Goal: Information Seeking & Learning: Learn about a topic

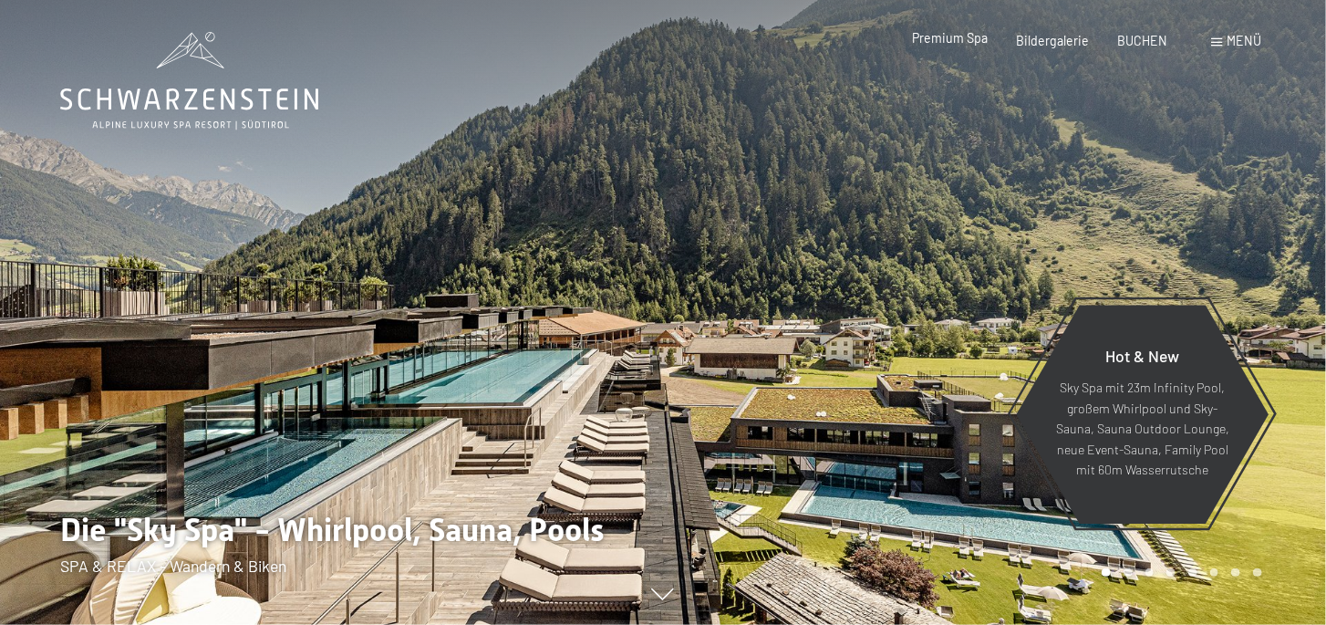
click at [958, 42] on span "Premium Spa" at bounding box center [950, 38] width 76 height 16
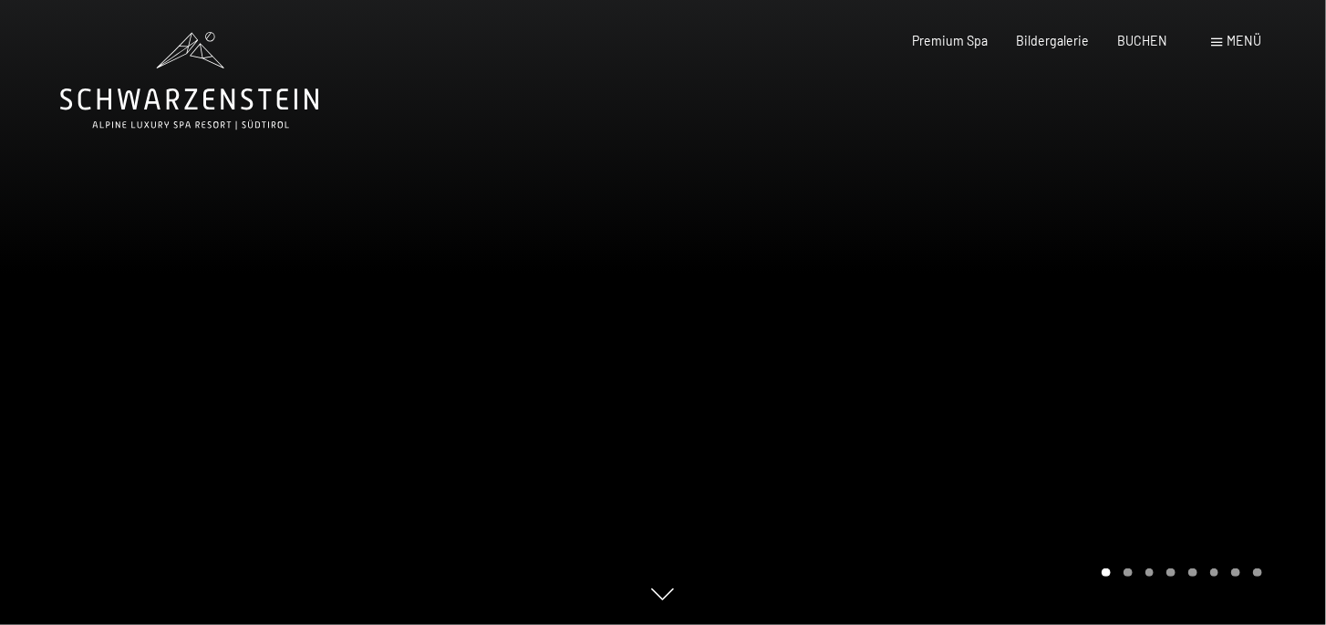
click at [809, 334] on div at bounding box center [994, 312] width 663 height 625
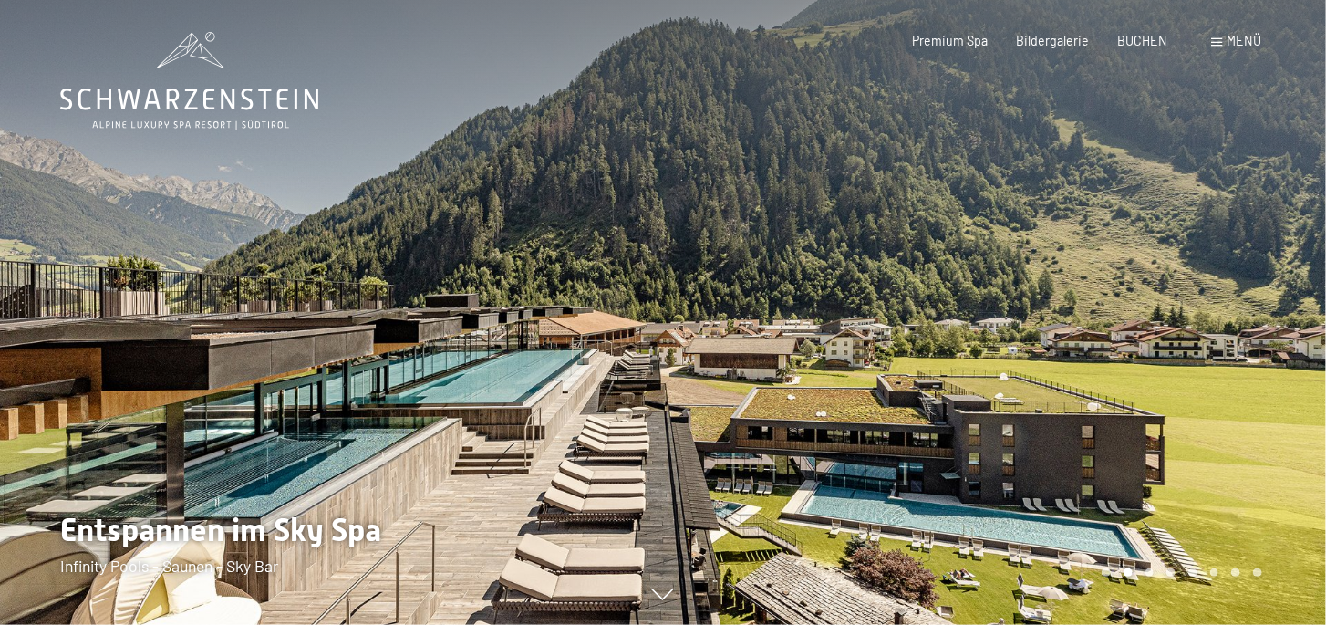
click at [665, 586] on div at bounding box center [994, 312] width 663 height 625
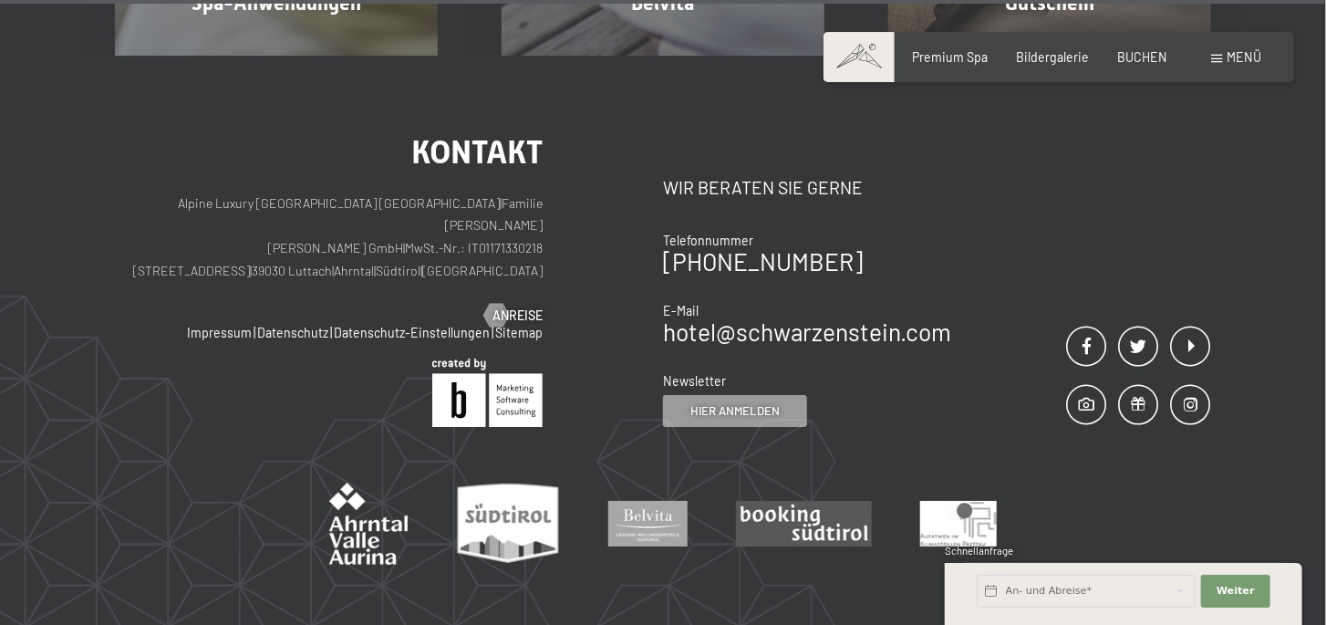
scroll to position [9685, 0]
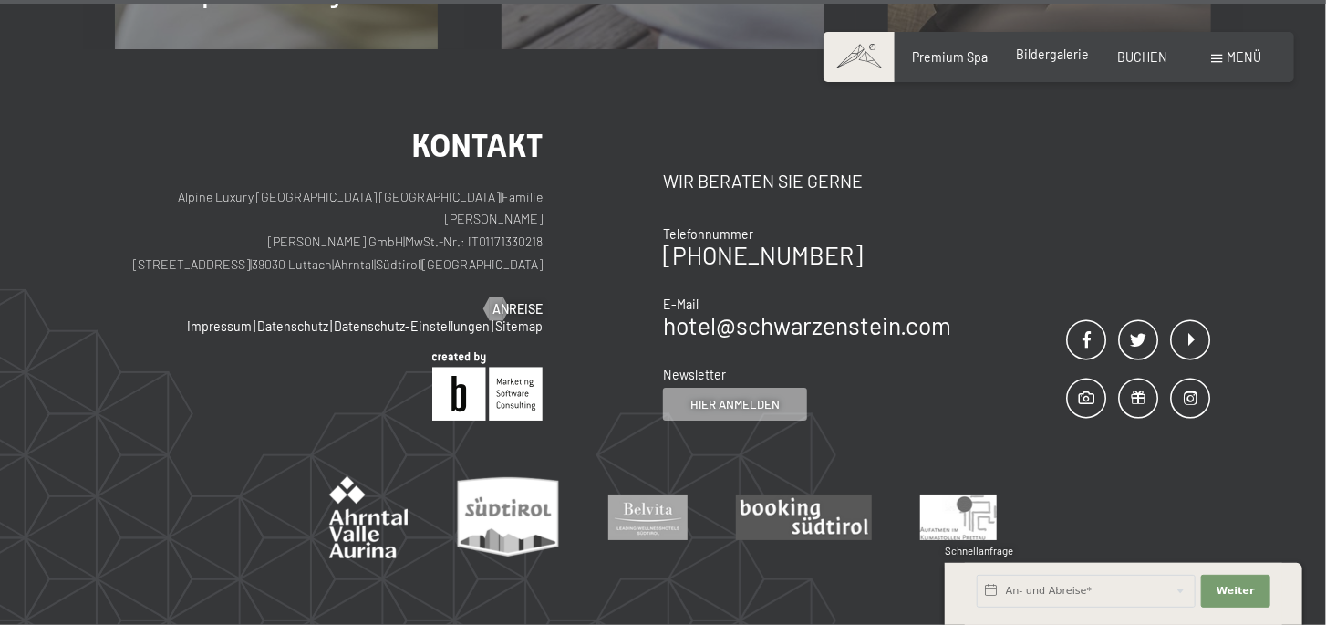
click at [1036, 55] on span "Bildergalerie" at bounding box center [1052, 55] width 73 height 16
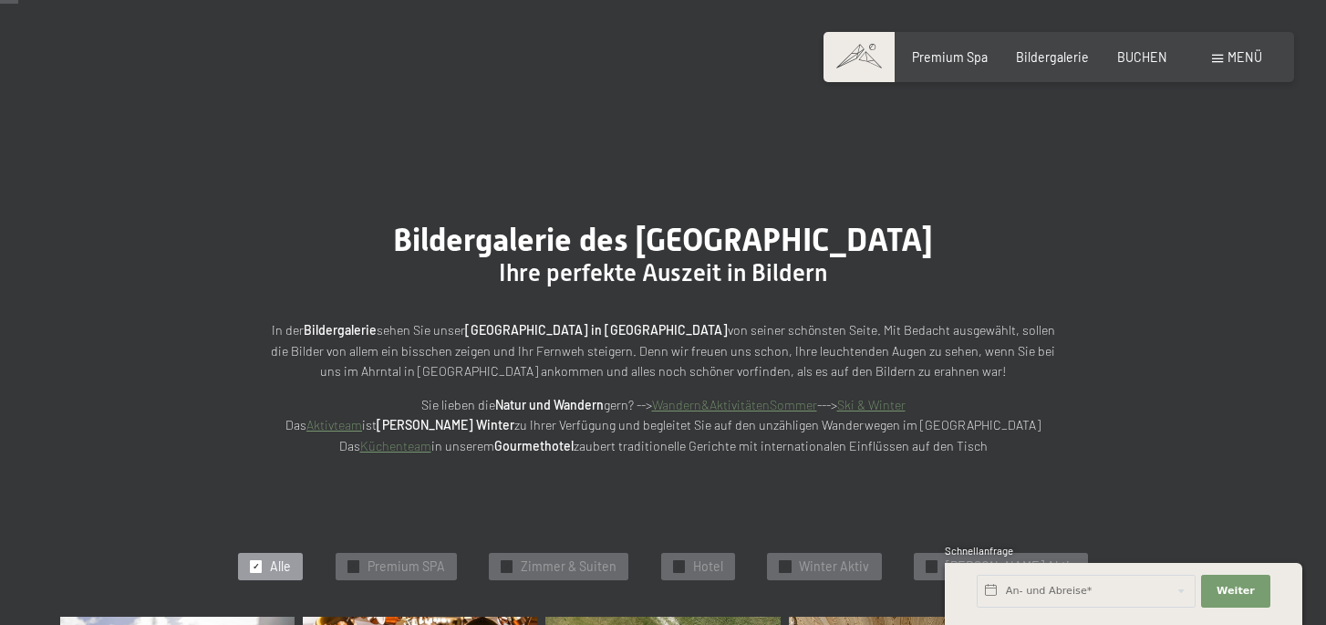
scroll to position [256, 0]
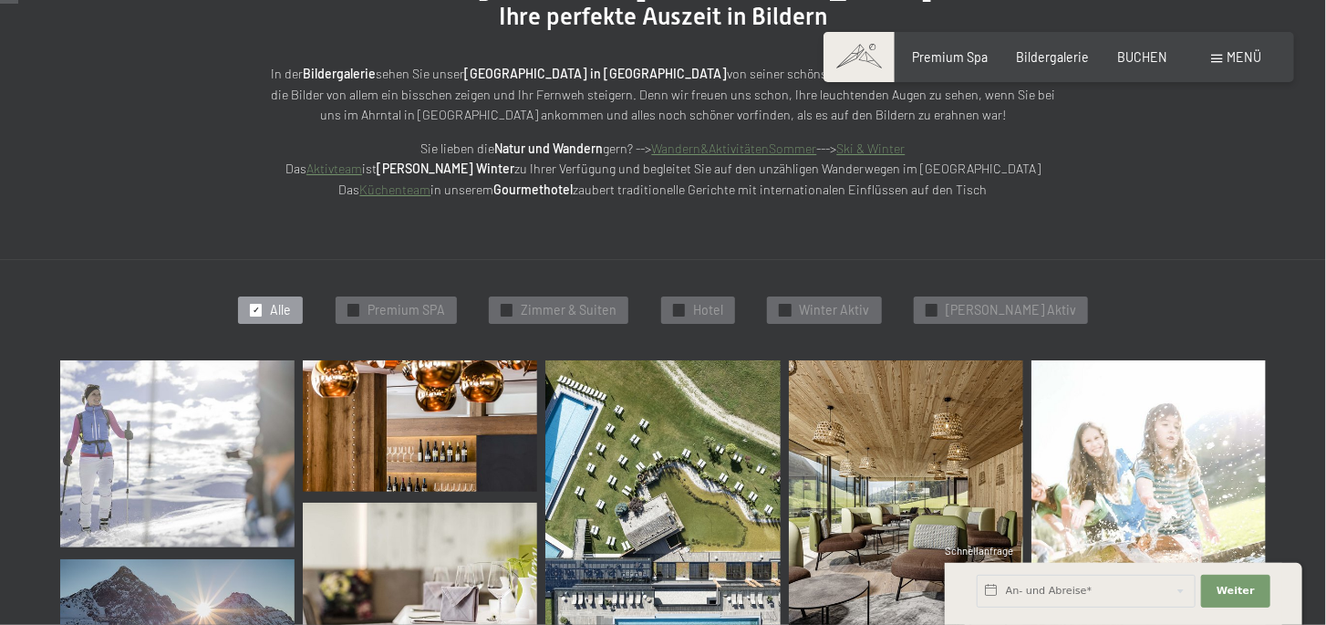
click at [425, 396] on img at bounding box center [420, 426] width 234 height 132
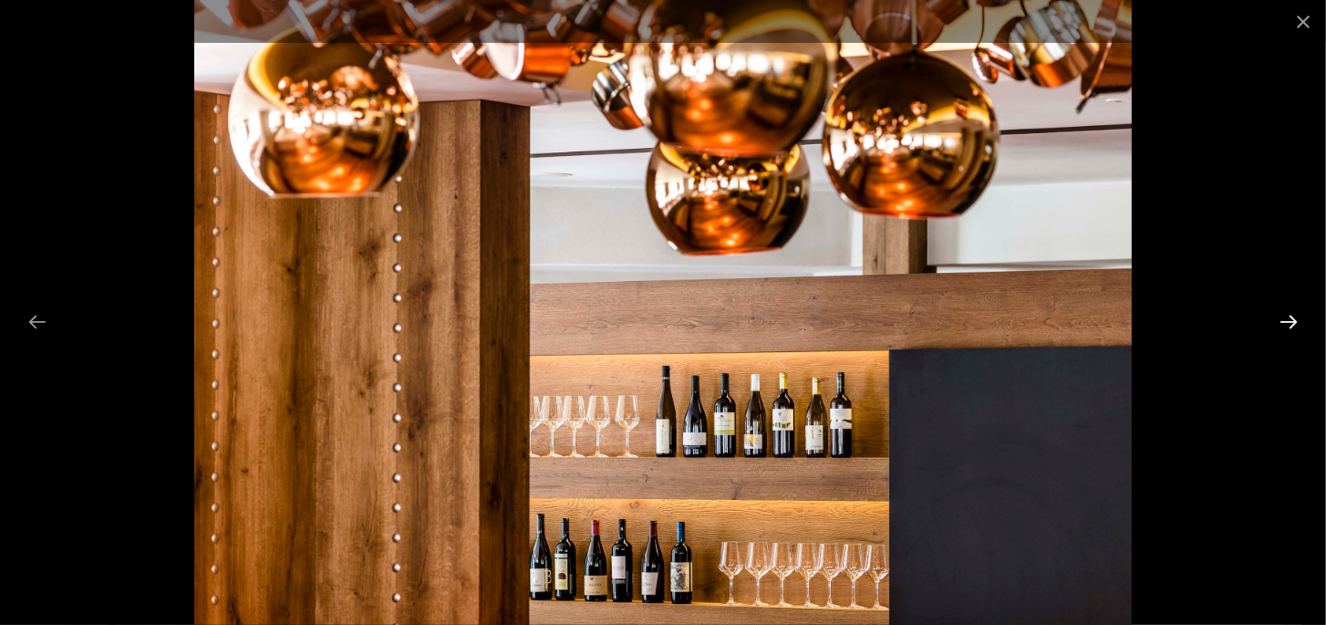
click at [1293, 323] on button "Next slide" at bounding box center [1289, 322] width 38 height 36
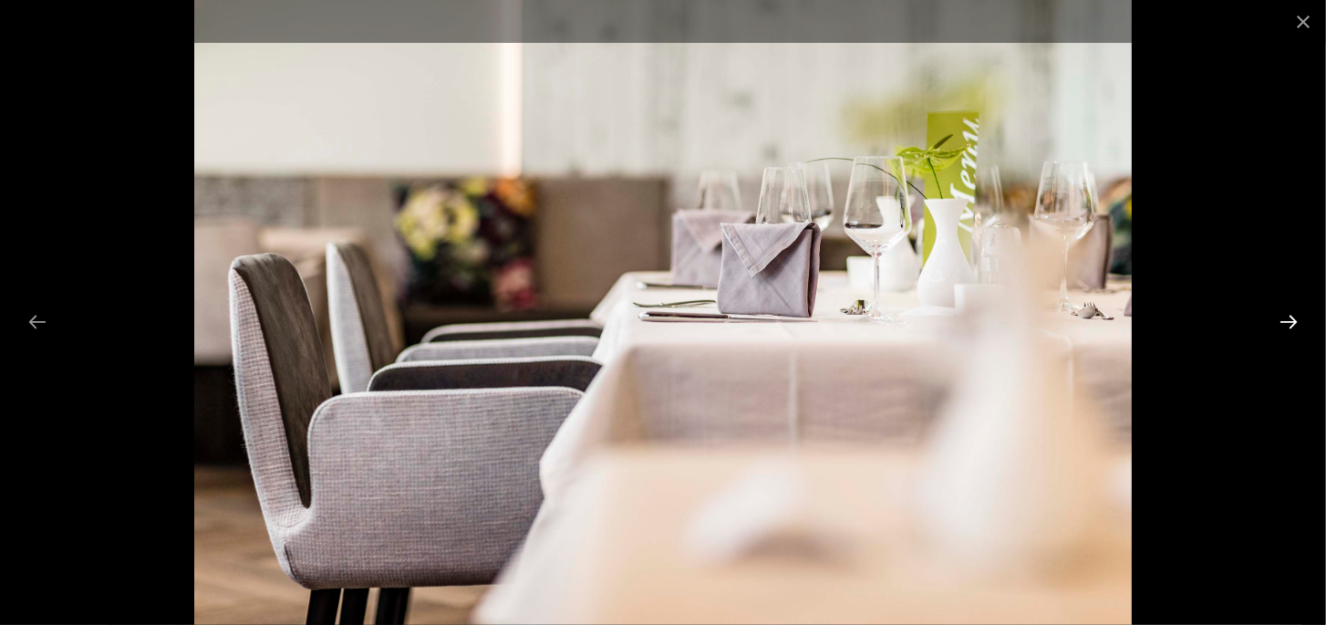
click at [1293, 323] on button "Next slide" at bounding box center [1289, 322] width 38 height 36
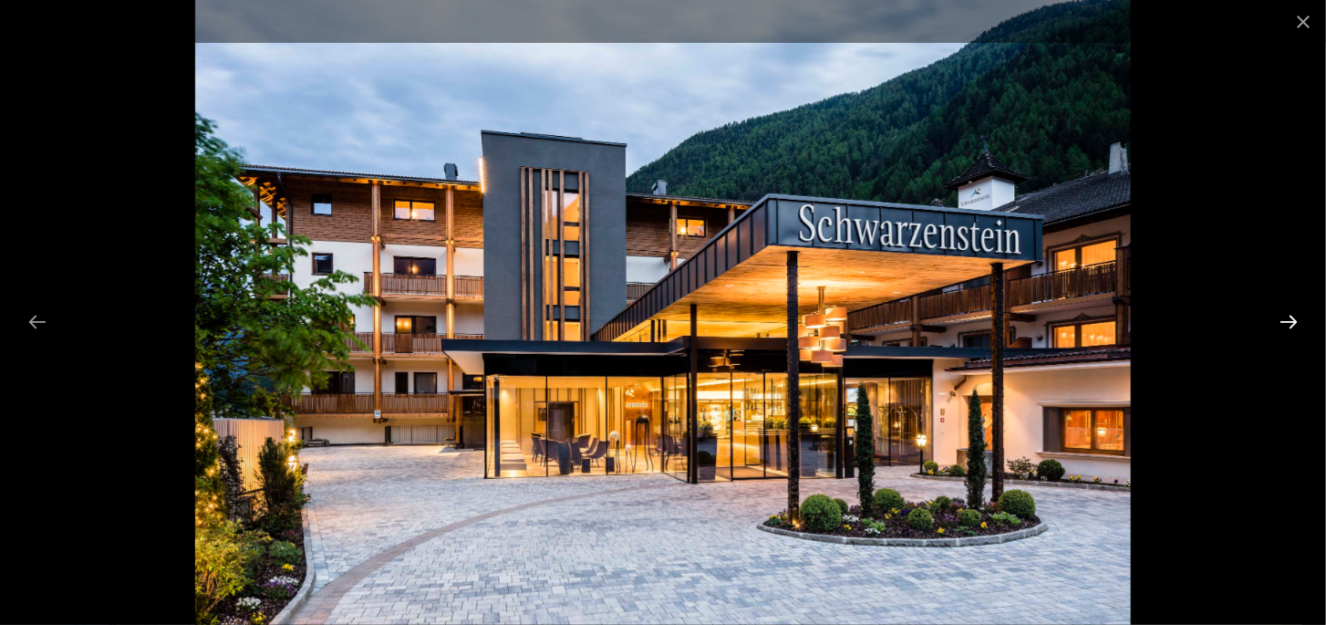
click at [1297, 317] on button "Next slide" at bounding box center [1289, 322] width 38 height 36
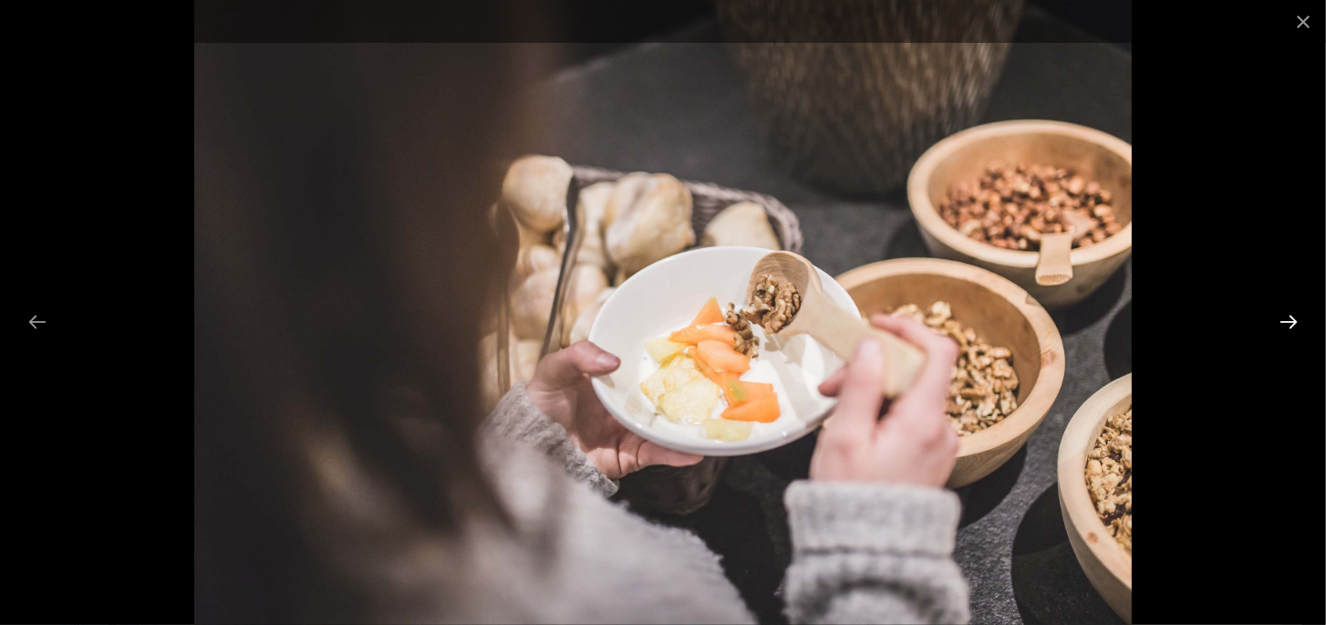
click at [1297, 317] on button "Next slide" at bounding box center [1289, 322] width 38 height 36
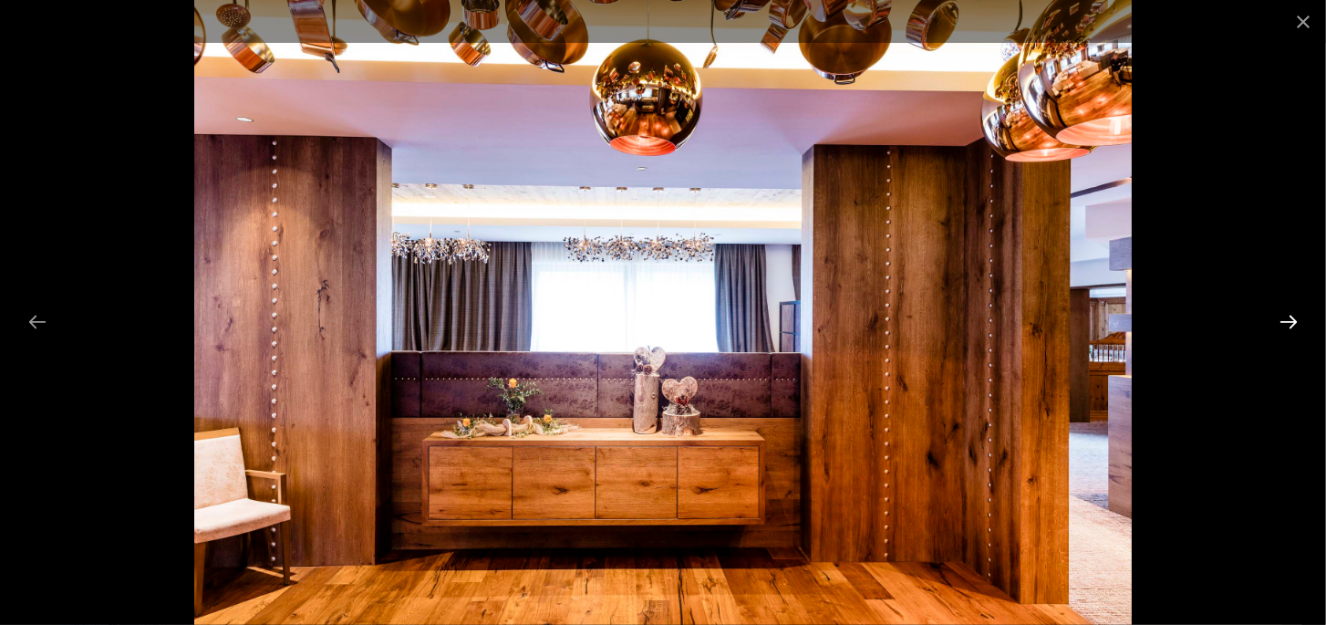
click at [1293, 322] on button "Next slide" at bounding box center [1289, 322] width 38 height 36
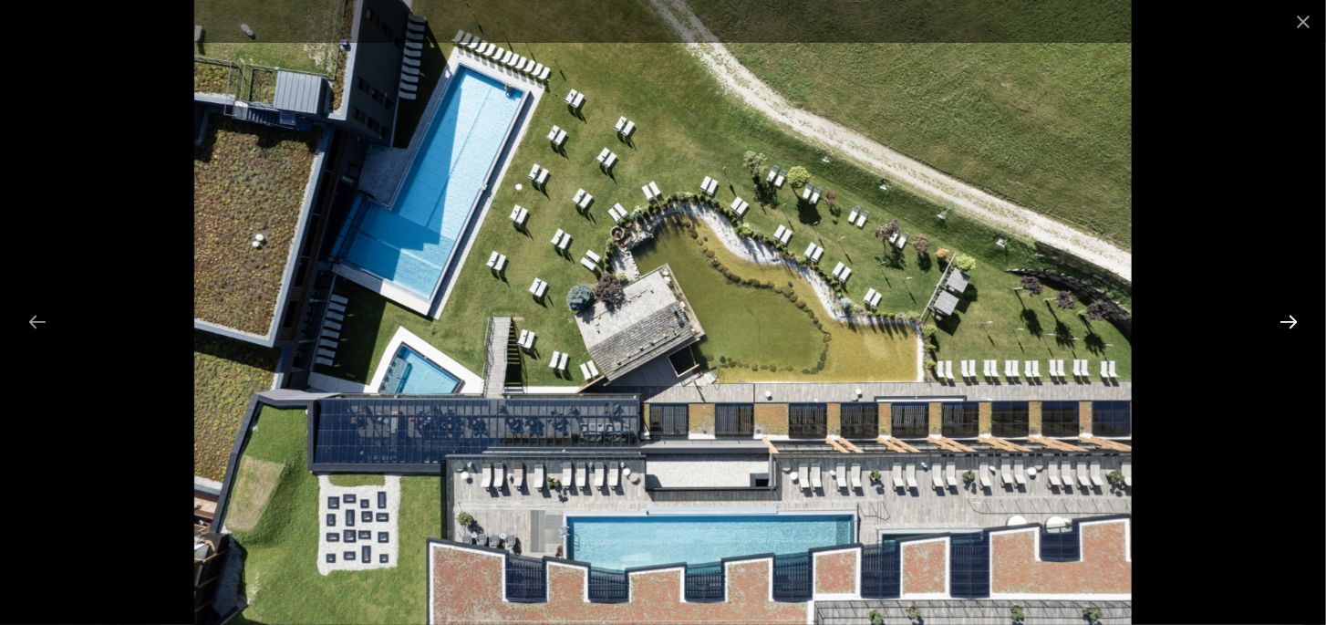
click at [1294, 314] on button "Next slide" at bounding box center [1289, 322] width 38 height 36
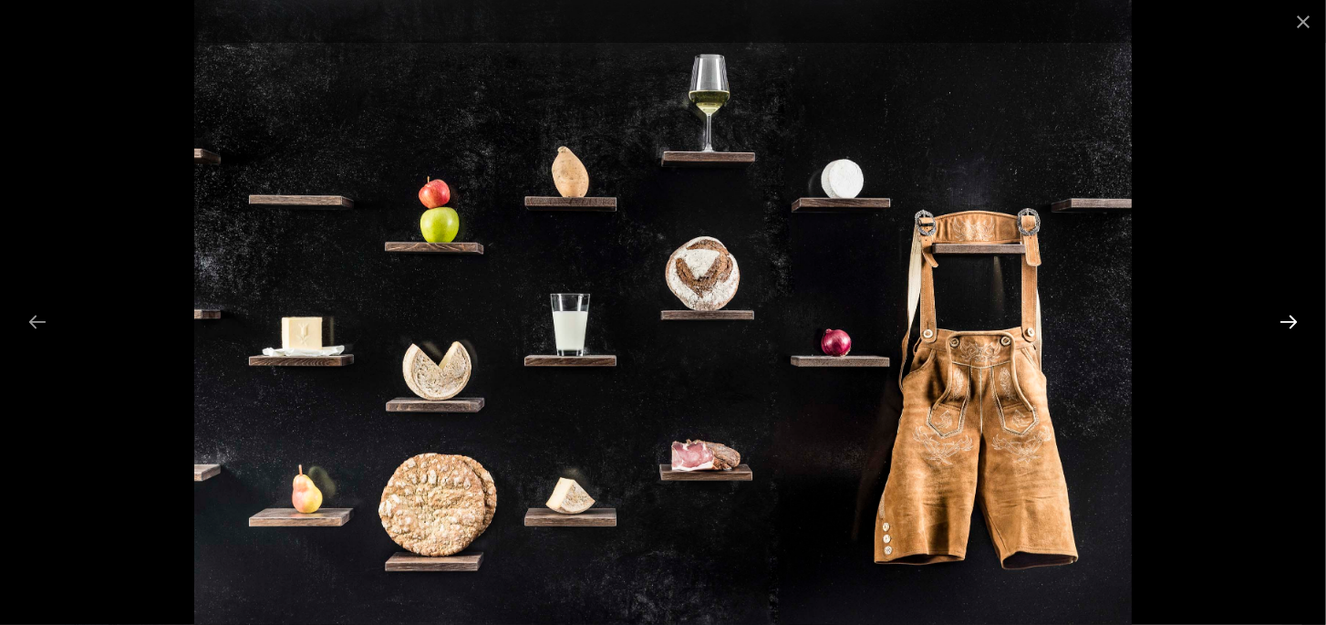
click at [1294, 314] on button "Next slide" at bounding box center [1289, 322] width 38 height 36
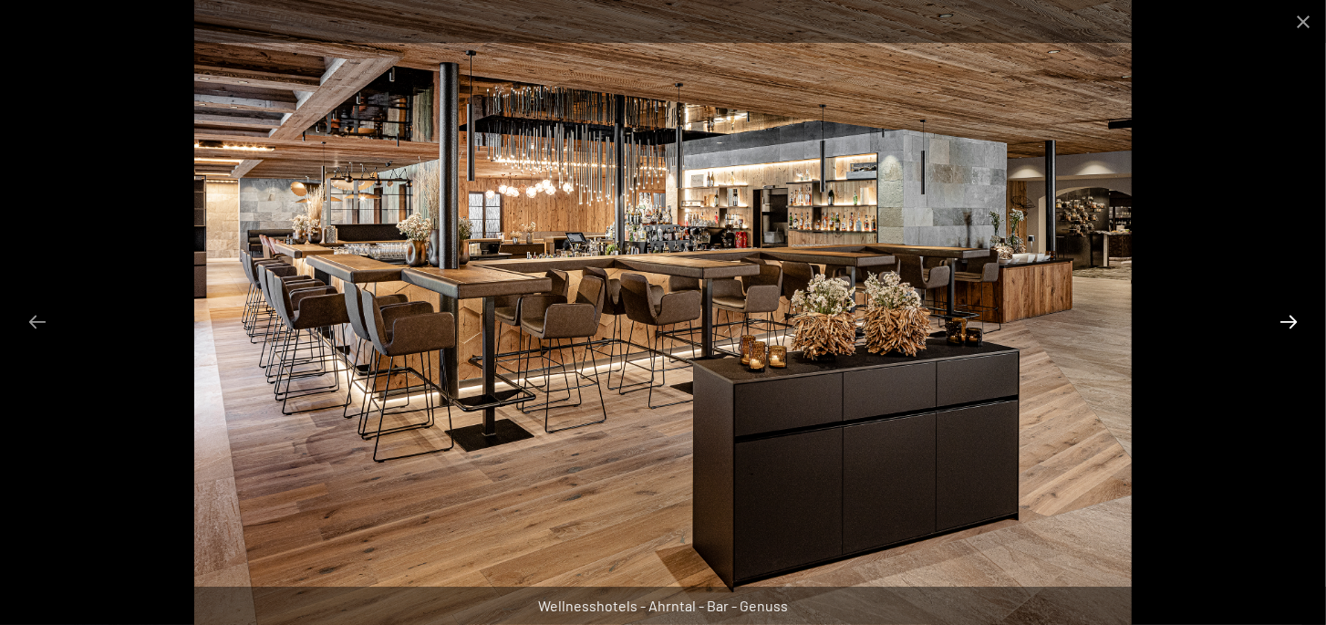
click at [1286, 315] on button "Next slide" at bounding box center [1289, 322] width 38 height 36
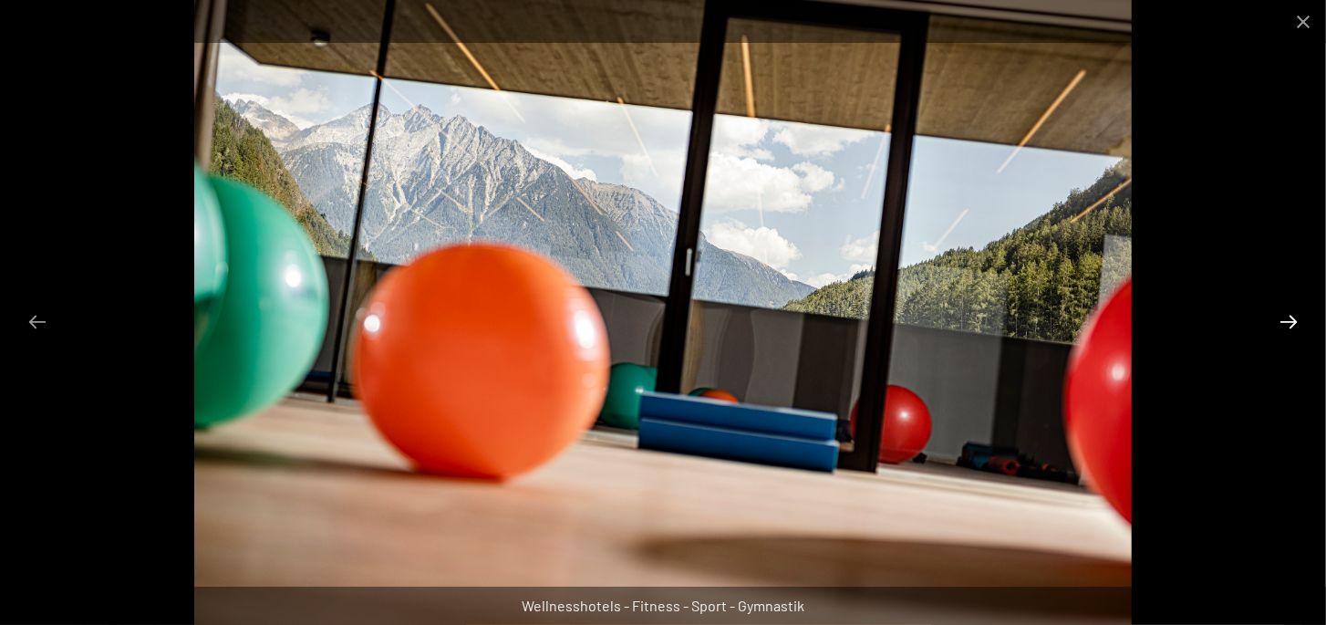
click at [1286, 315] on button "Next slide" at bounding box center [1289, 322] width 38 height 36
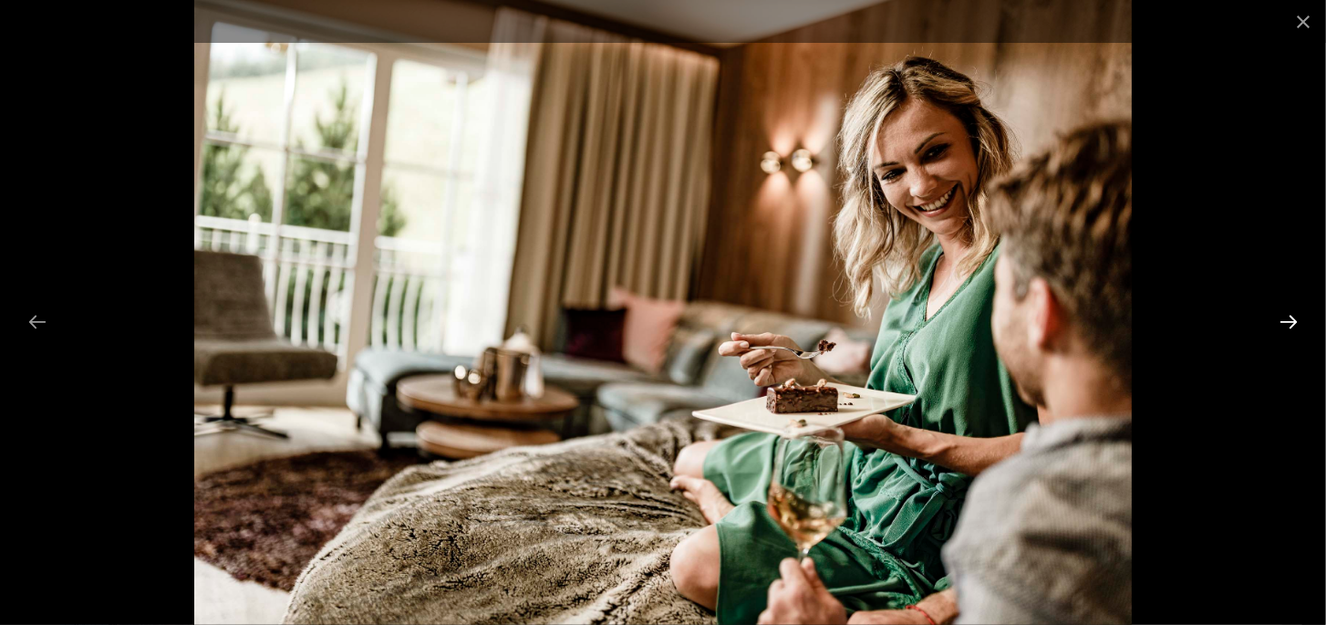
click at [1288, 316] on button "Next slide" at bounding box center [1289, 322] width 38 height 36
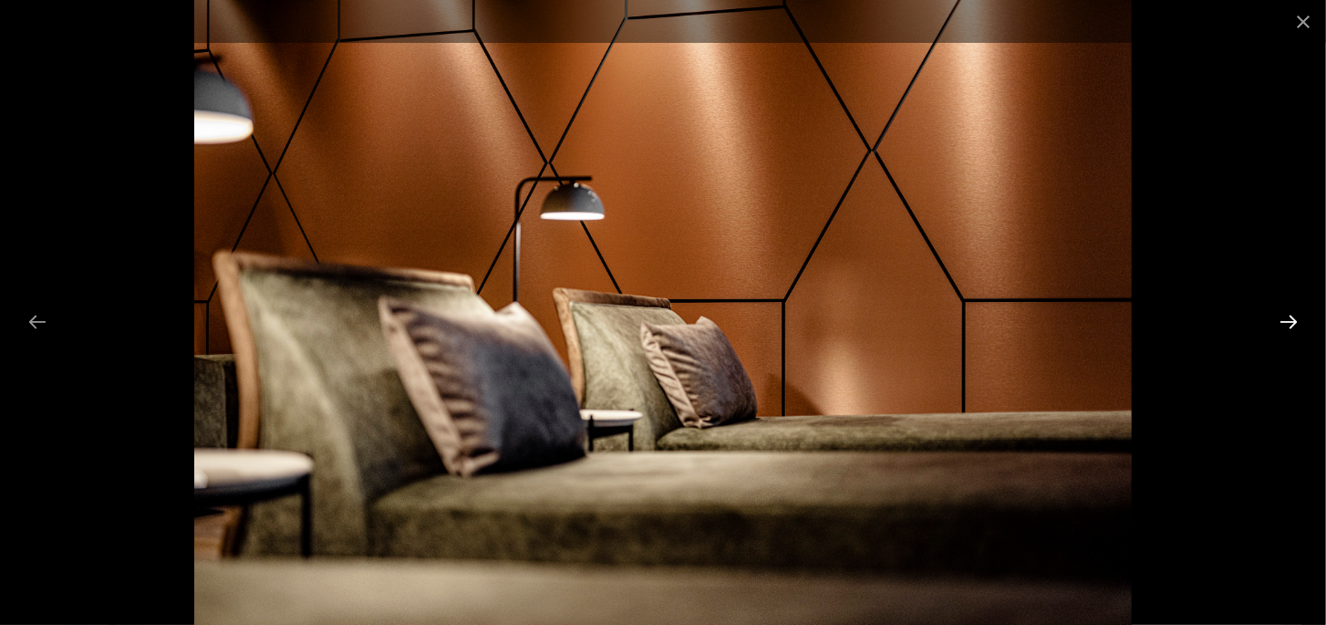
click at [1288, 316] on button "Next slide" at bounding box center [1289, 322] width 38 height 36
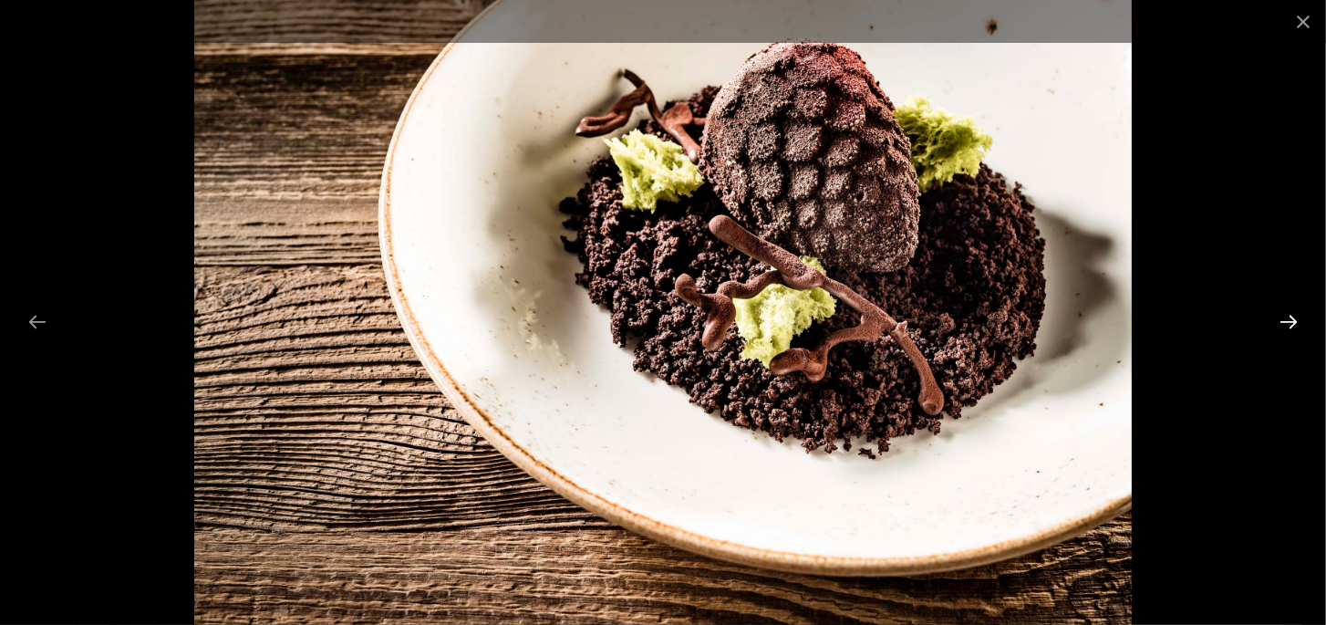
click at [1288, 316] on button "Next slide" at bounding box center [1289, 322] width 38 height 36
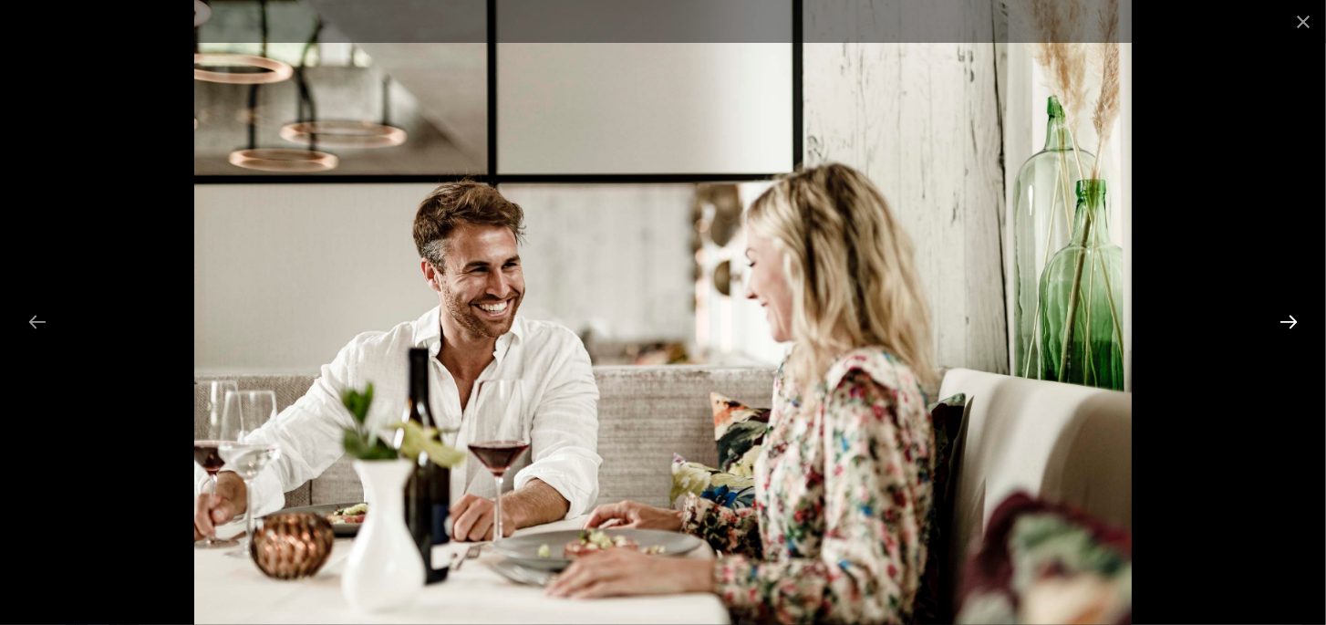
click at [1288, 316] on button "Next slide" at bounding box center [1289, 322] width 38 height 36
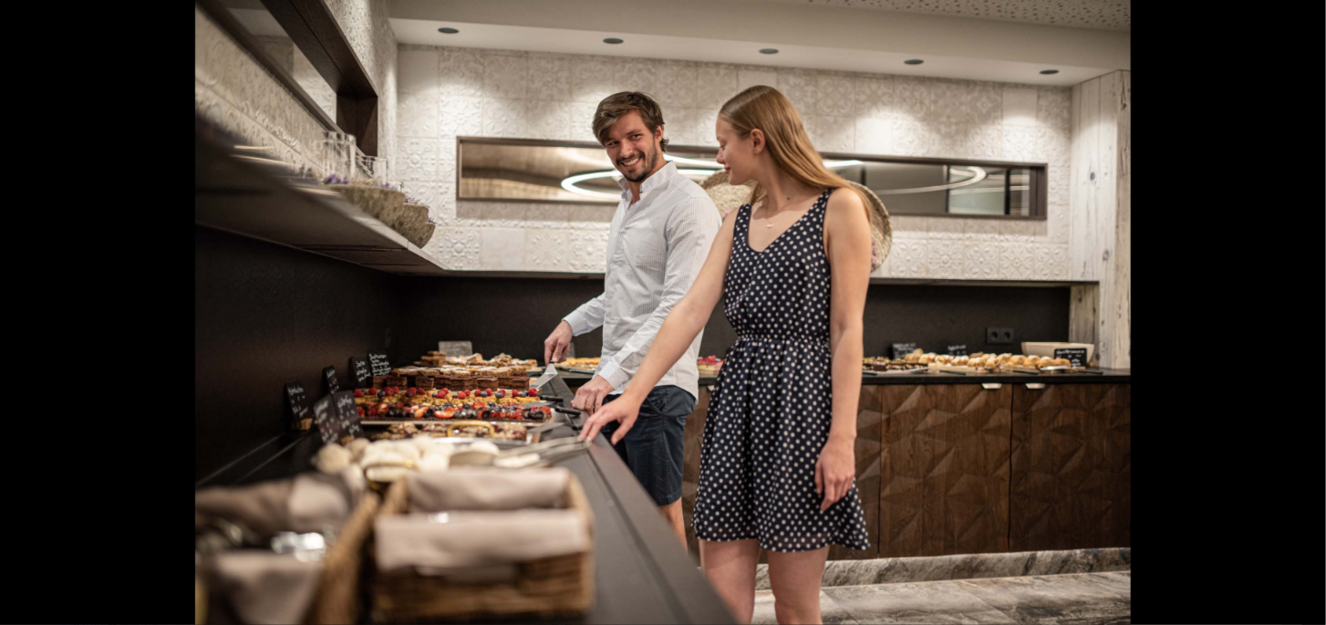
click at [1288, 316] on button "Next slide" at bounding box center [1298, 322] width 38 height 36
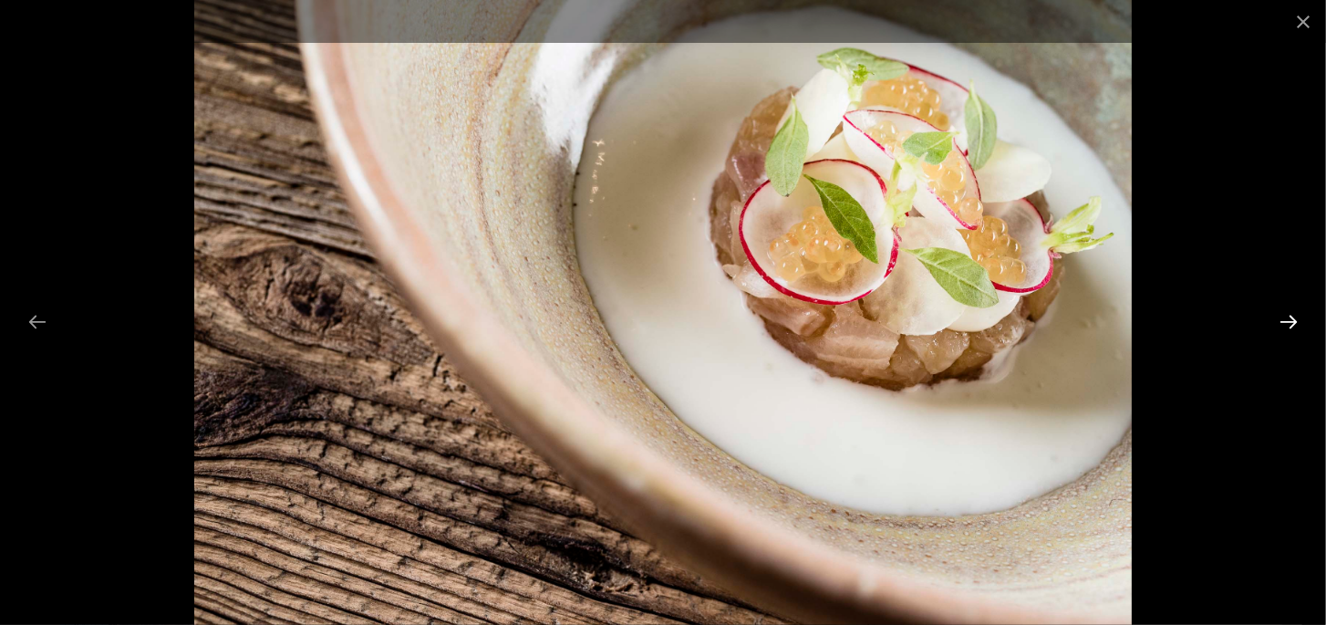
click at [1288, 316] on button "Next slide" at bounding box center [1289, 322] width 38 height 36
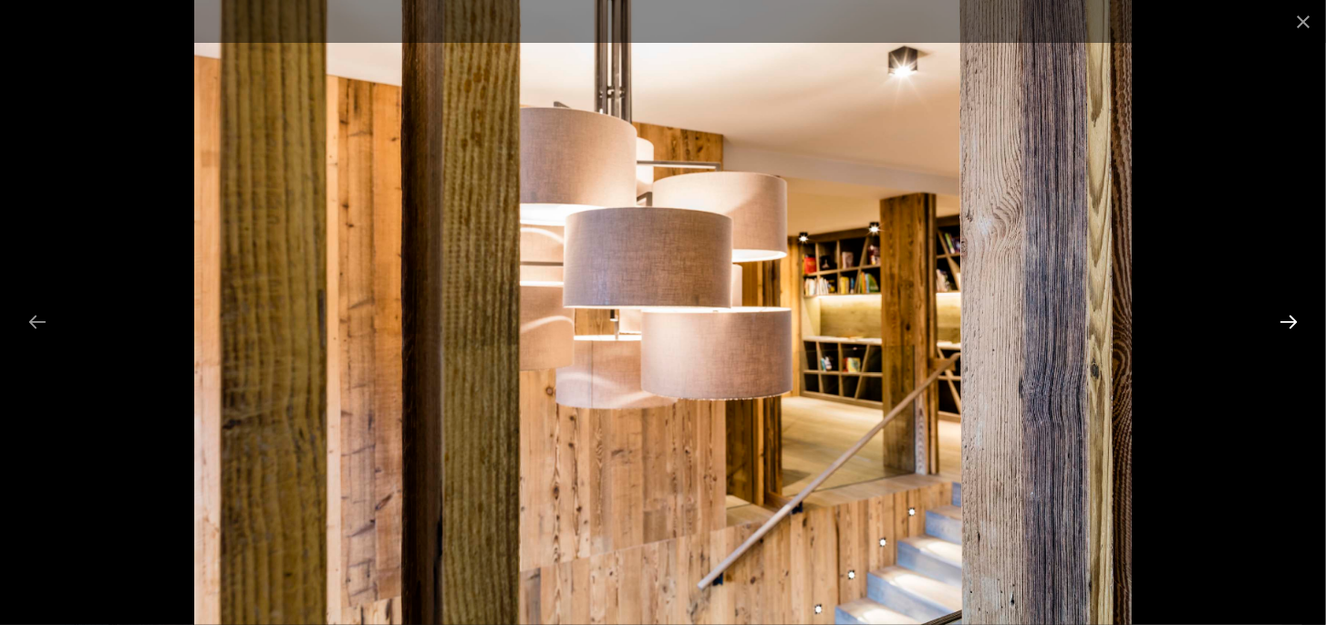
click at [1288, 316] on button "Next slide" at bounding box center [1289, 322] width 38 height 36
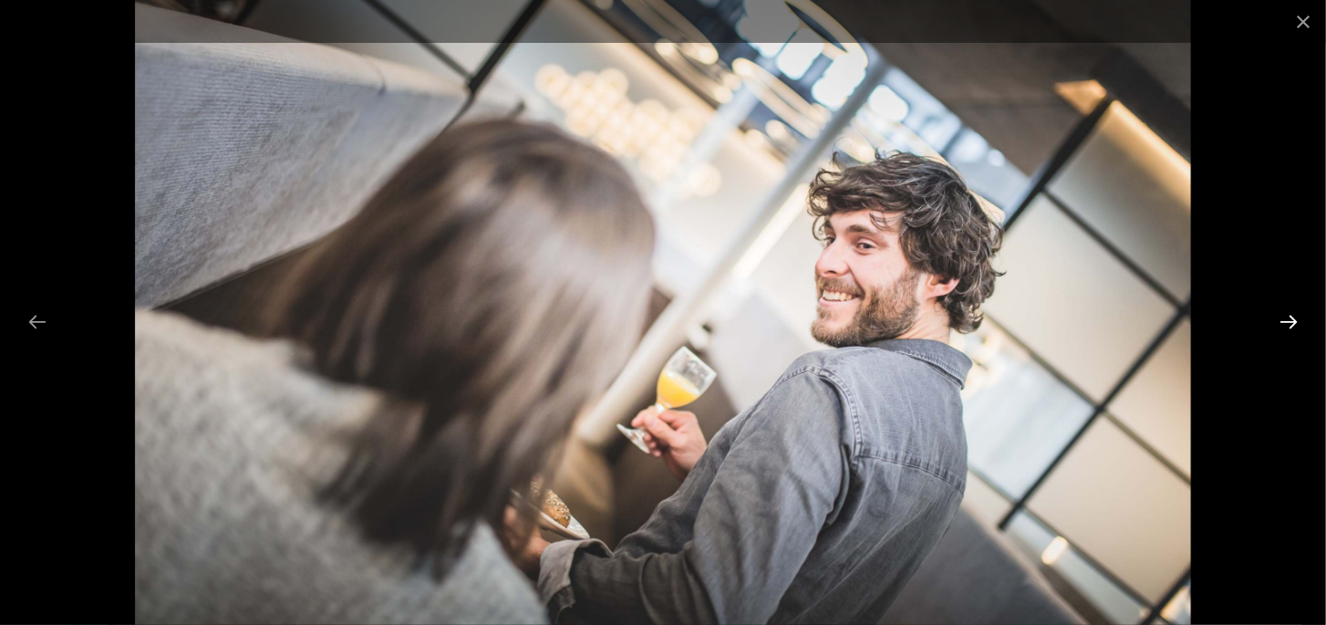
click at [1288, 316] on button "Next slide" at bounding box center [1289, 322] width 38 height 36
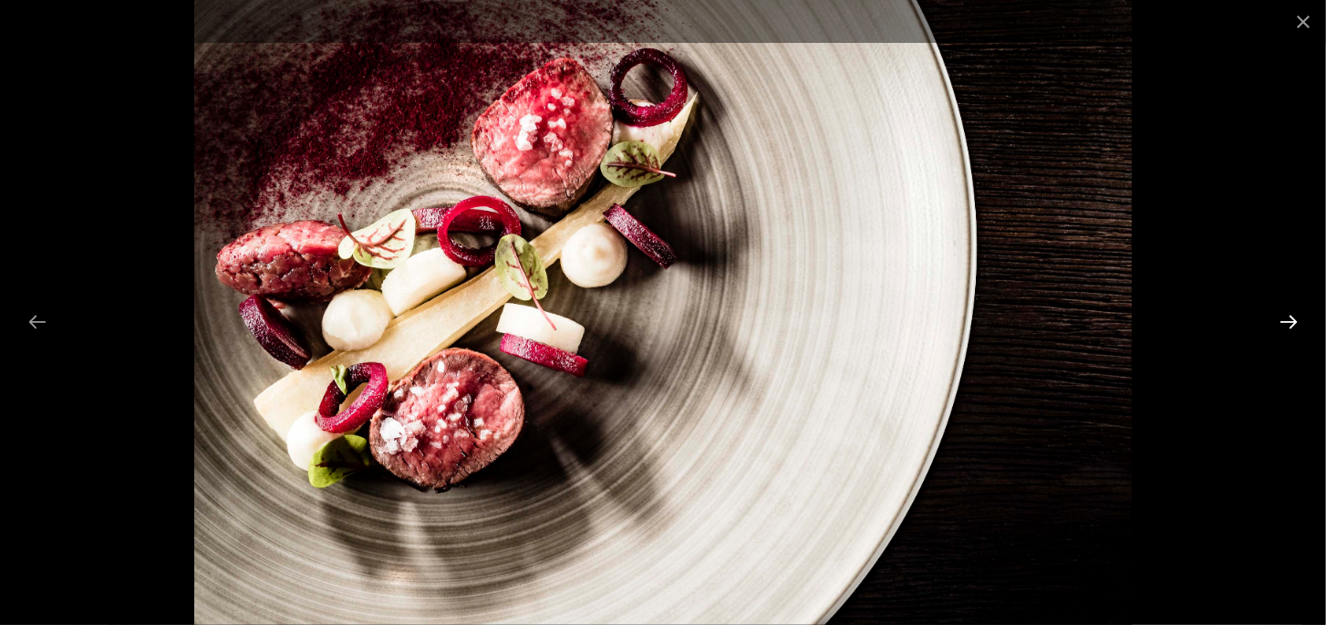
click at [1288, 316] on button "Next slide" at bounding box center [1289, 322] width 38 height 36
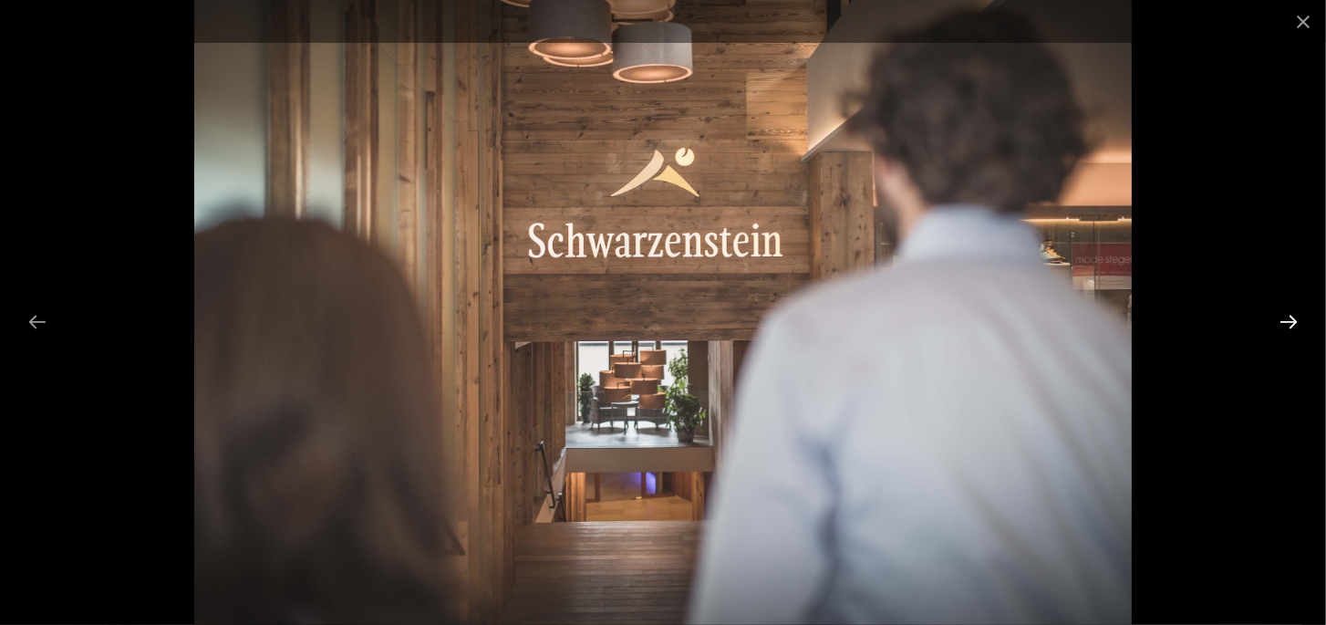
click at [1288, 316] on button "Next slide" at bounding box center [1289, 322] width 38 height 36
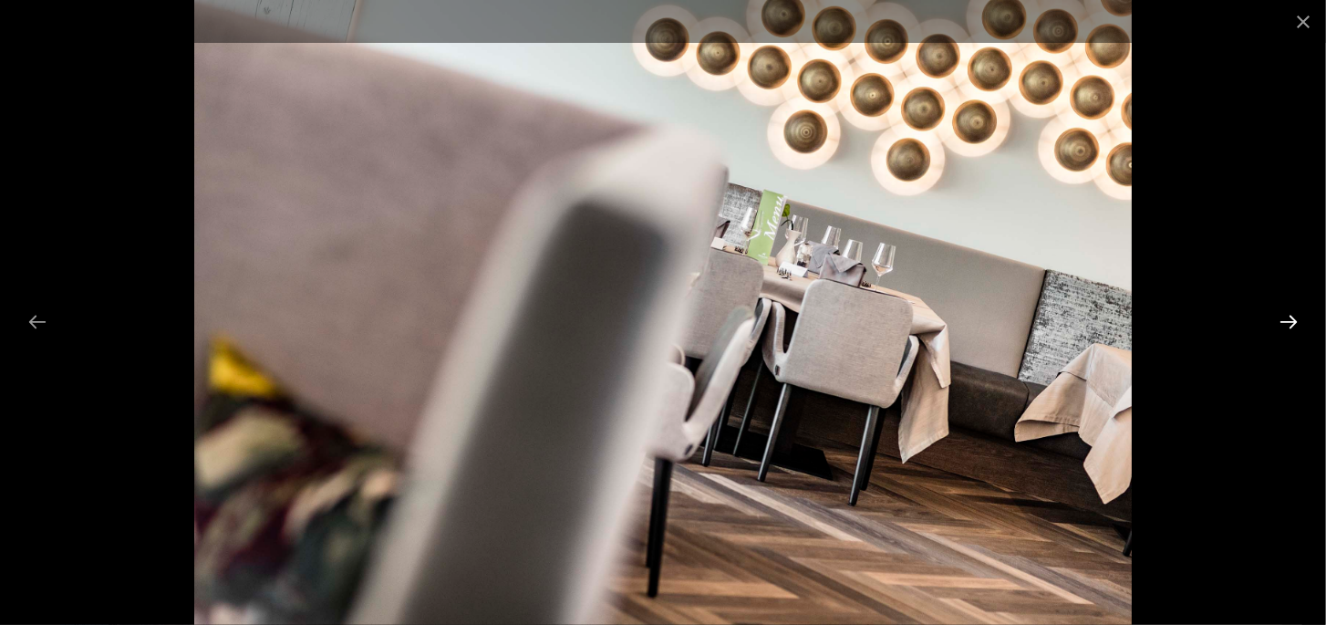
click at [1288, 316] on button "Next slide" at bounding box center [1289, 322] width 38 height 36
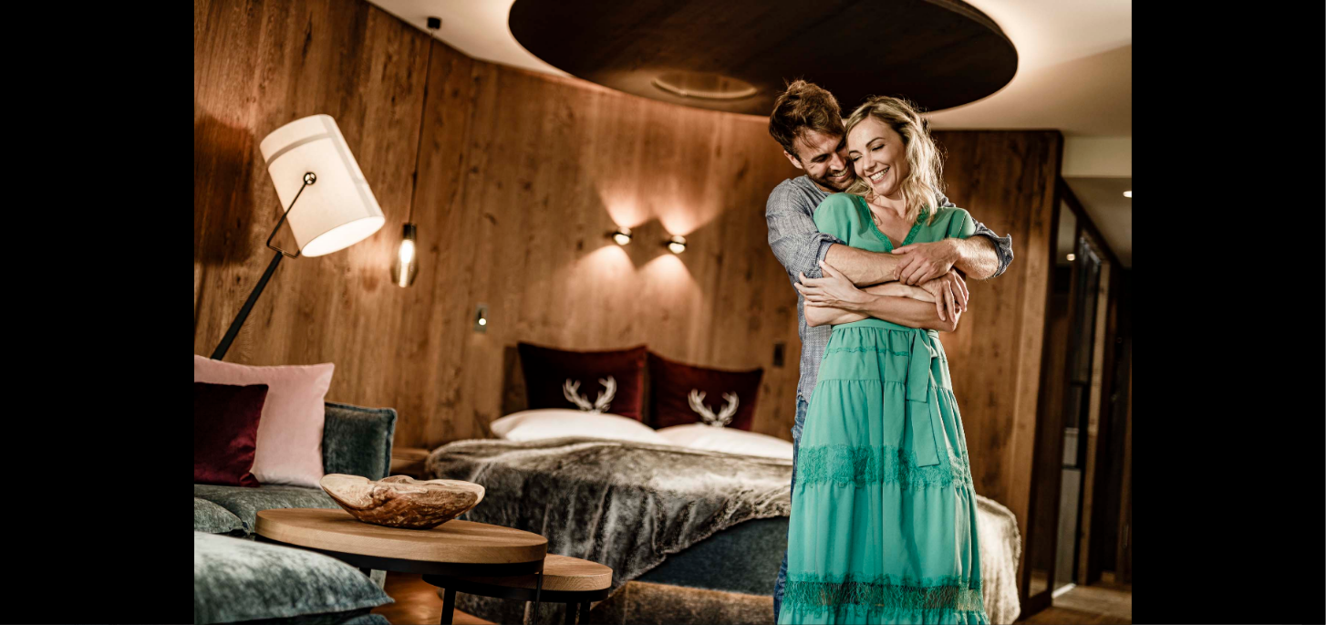
click at [1288, 316] on button "Next slide" at bounding box center [1298, 322] width 38 height 36
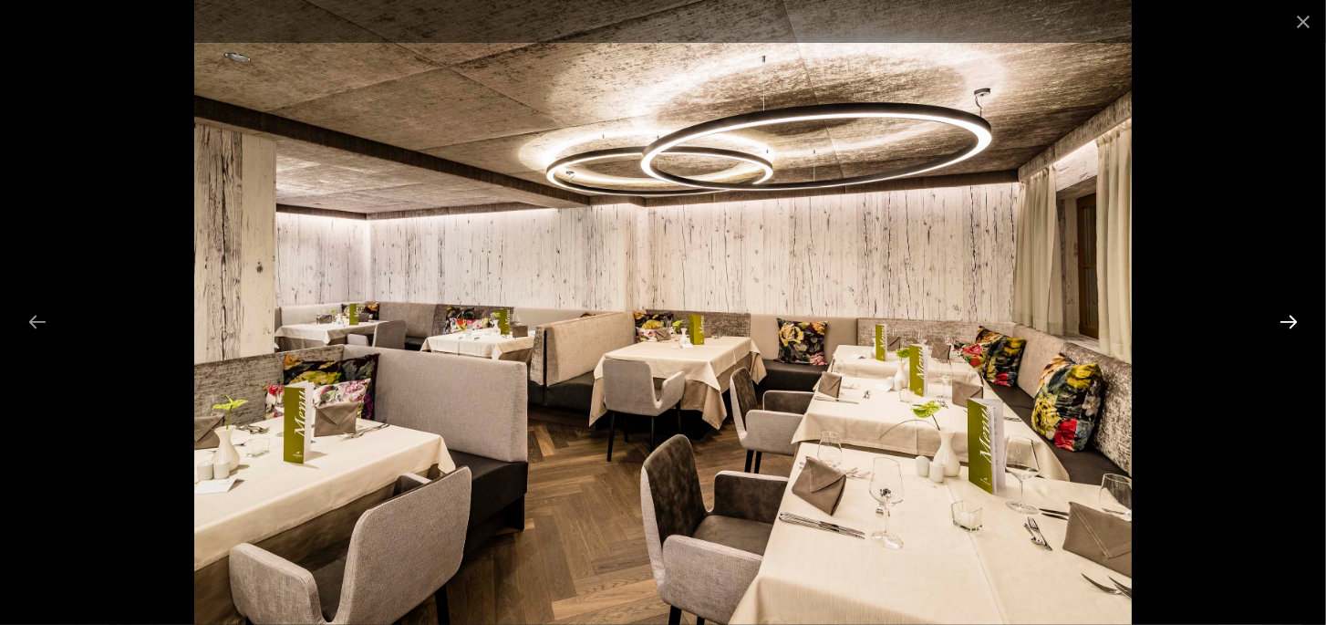
click at [1288, 316] on button "Next slide" at bounding box center [1289, 322] width 38 height 36
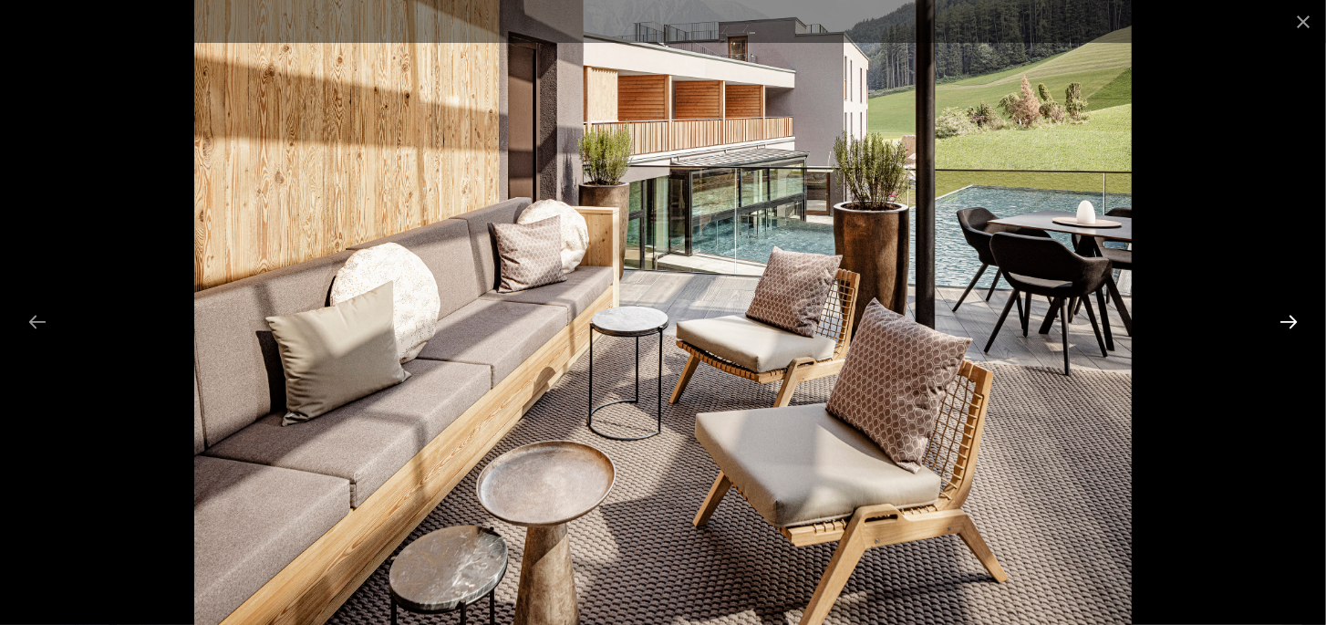
click at [1288, 316] on button "Next slide" at bounding box center [1289, 322] width 38 height 36
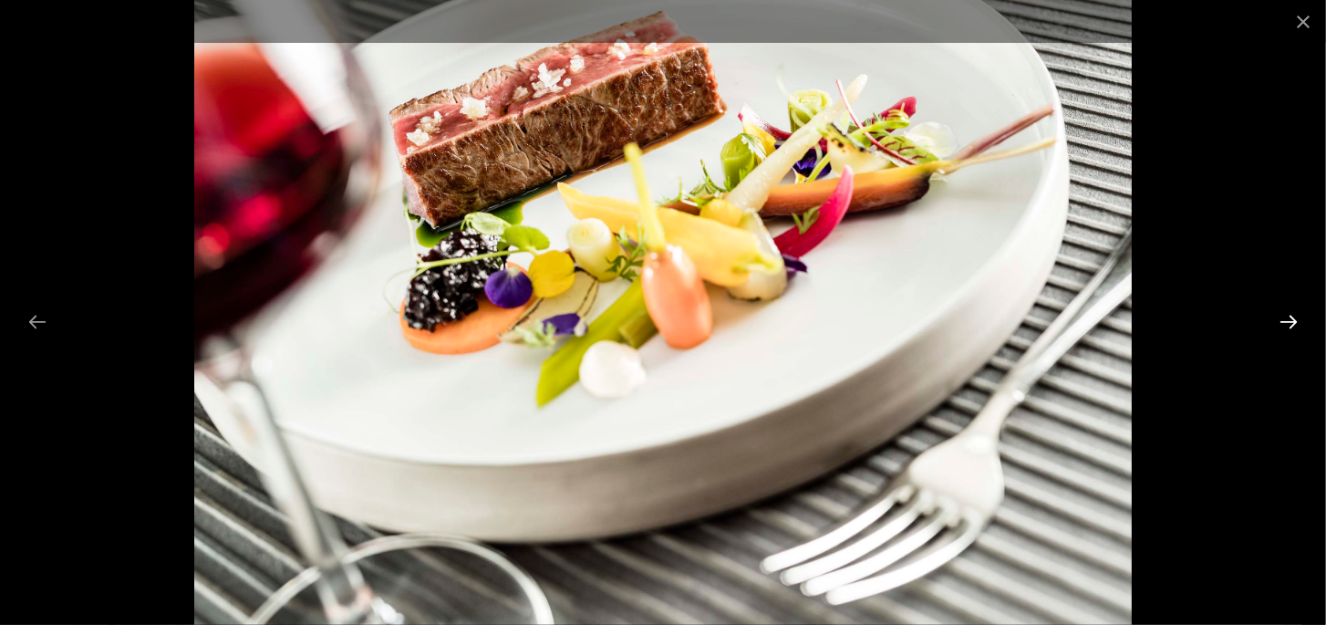
click at [1288, 316] on button "Next slide" at bounding box center [1289, 322] width 38 height 36
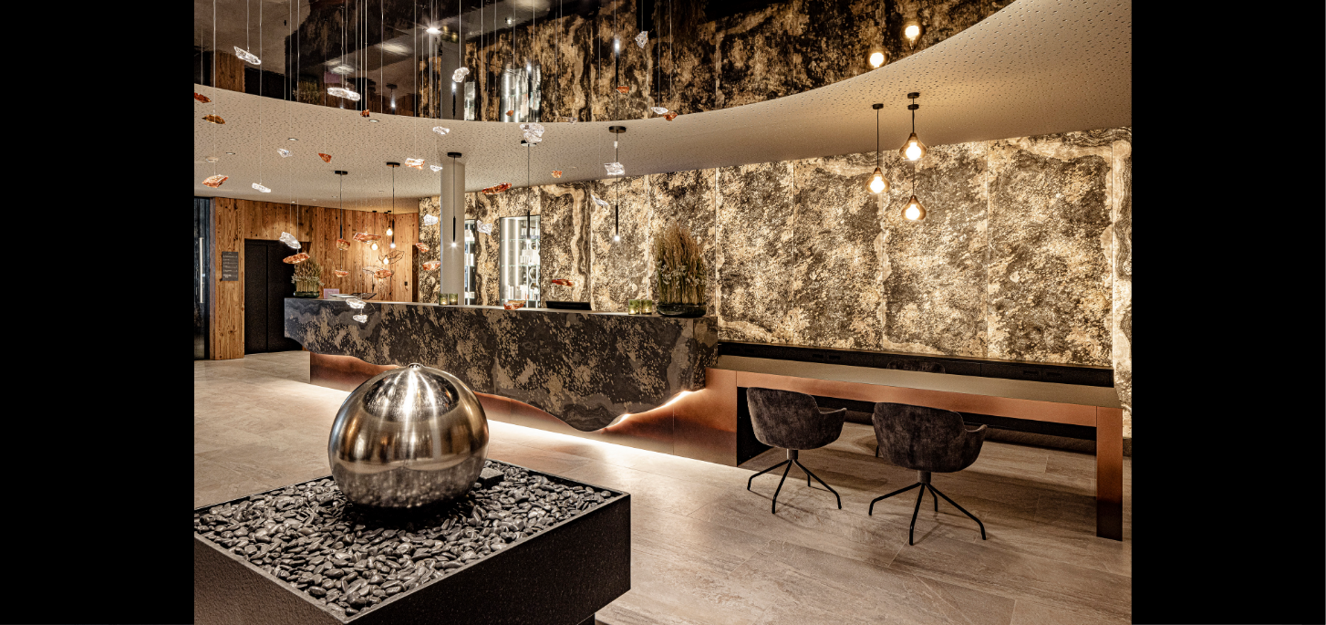
click at [1288, 316] on button "Next slide" at bounding box center [1298, 322] width 38 height 36
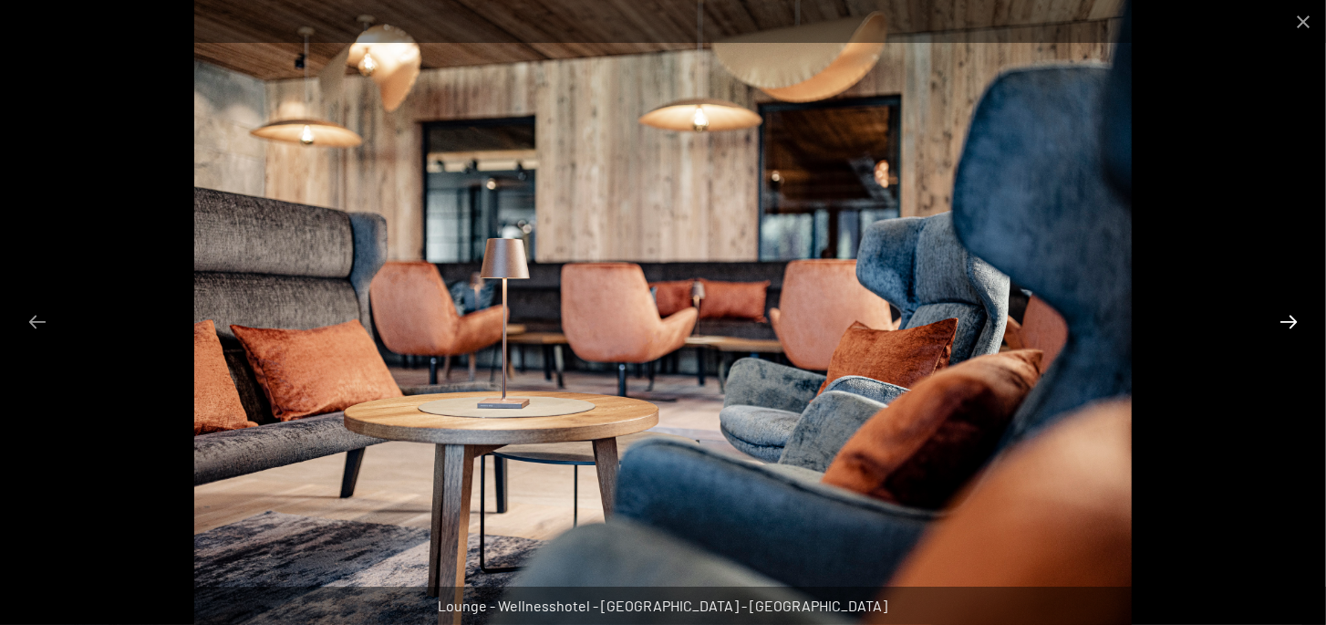
click at [1288, 316] on button "Next slide" at bounding box center [1289, 322] width 38 height 36
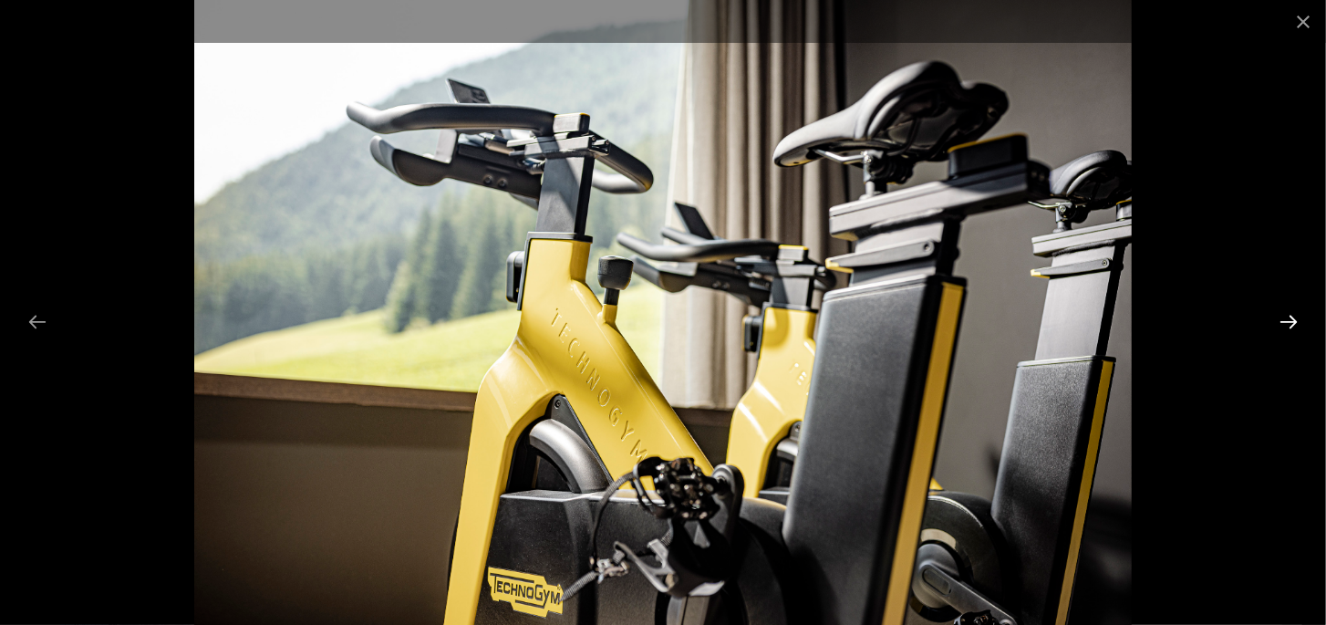
click at [1288, 316] on button "Next slide" at bounding box center [1289, 322] width 38 height 36
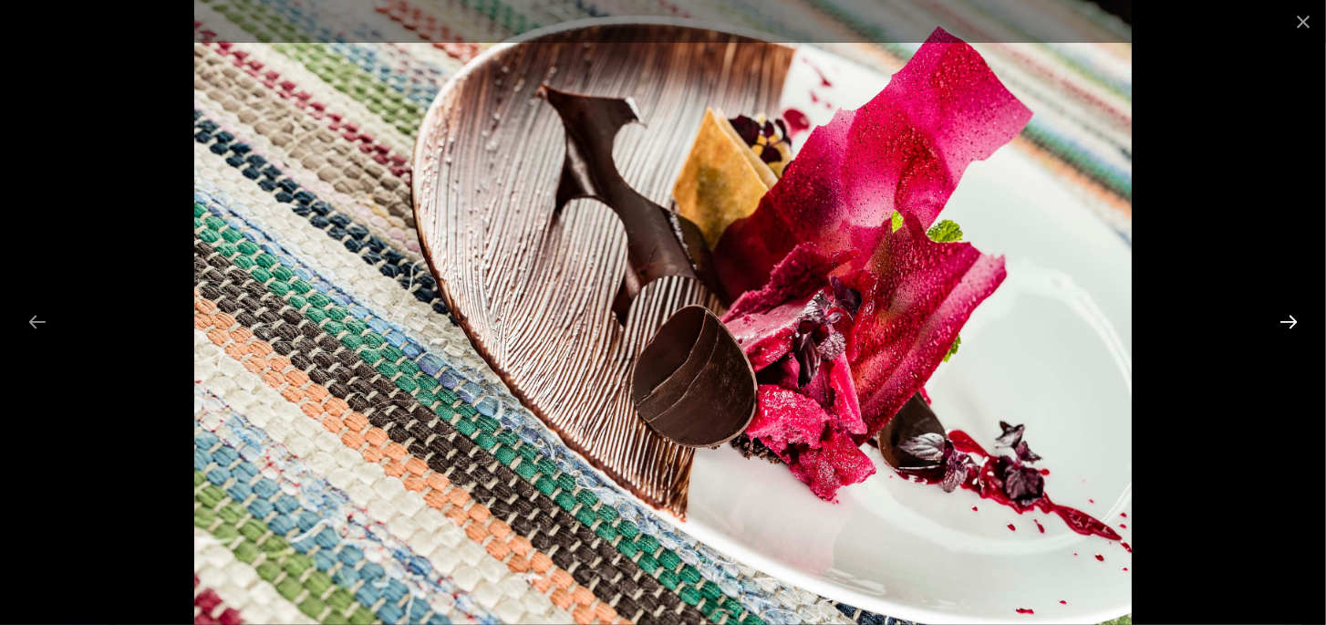
click at [1288, 316] on button "Next slide" at bounding box center [1289, 322] width 38 height 36
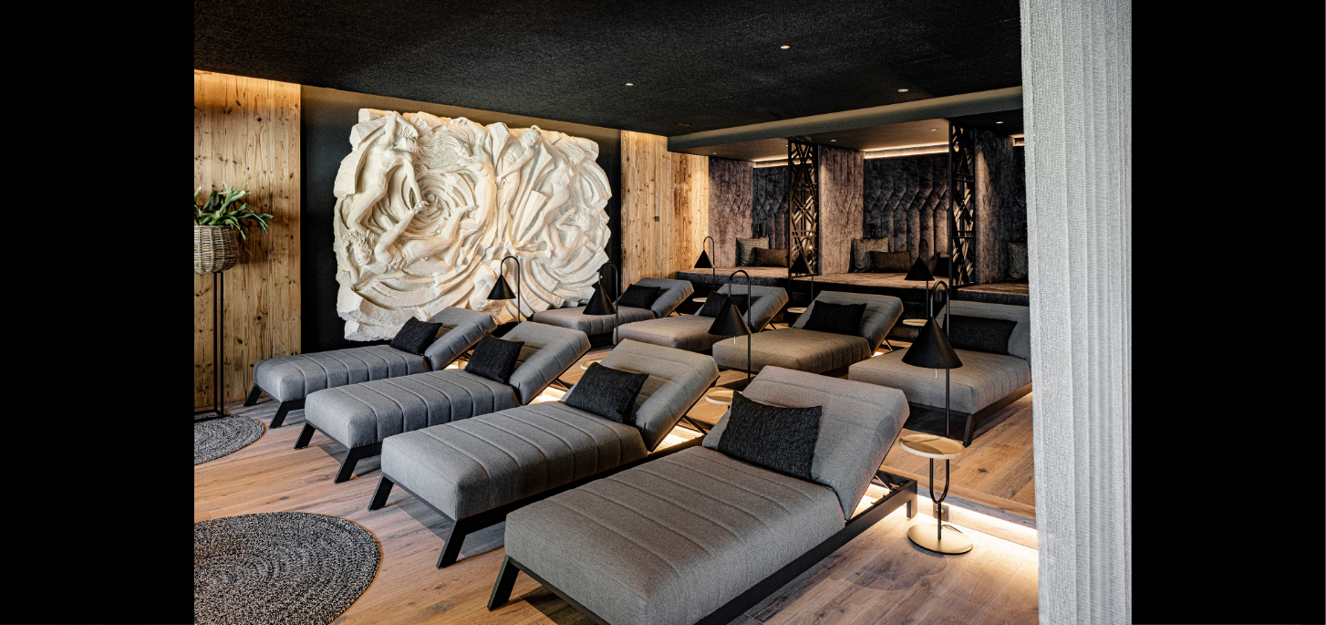
click at [1288, 316] on button "Next slide" at bounding box center [1298, 322] width 38 height 36
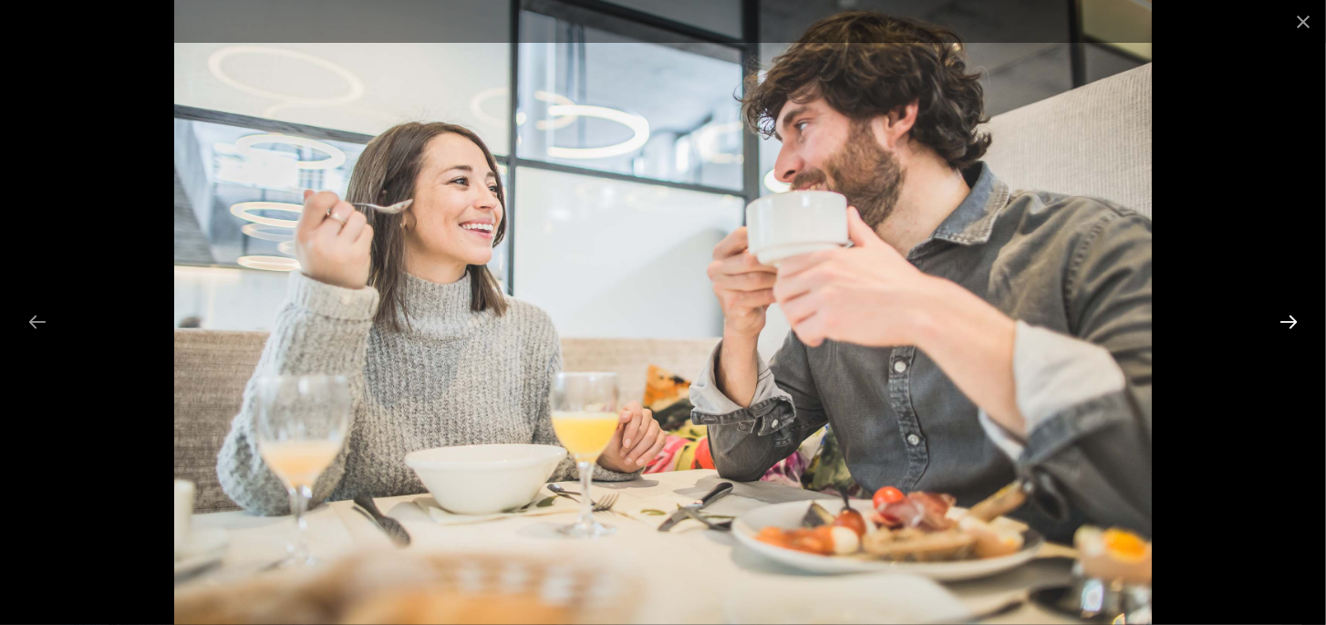
click at [1288, 316] on button "Next slide" at bounding box center [1289, 322] width 38 height 36
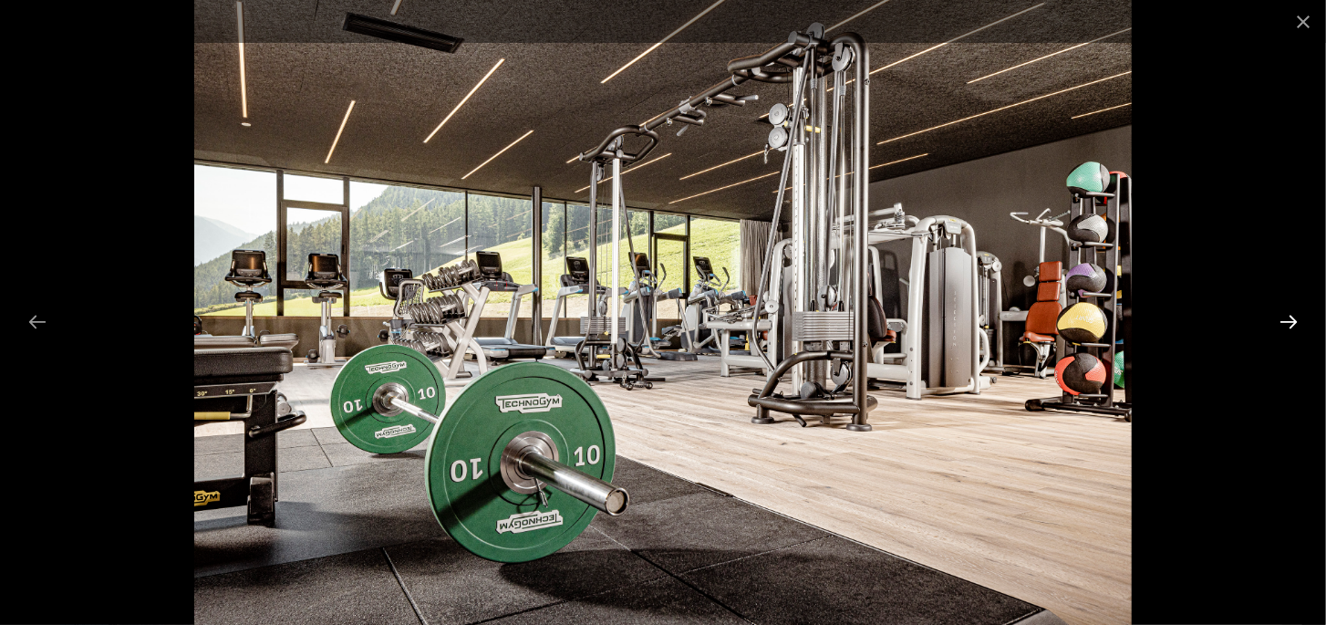
click at [1288, 316] on button "Next slide" at bounding box center [1289, 322] width 38 height 36
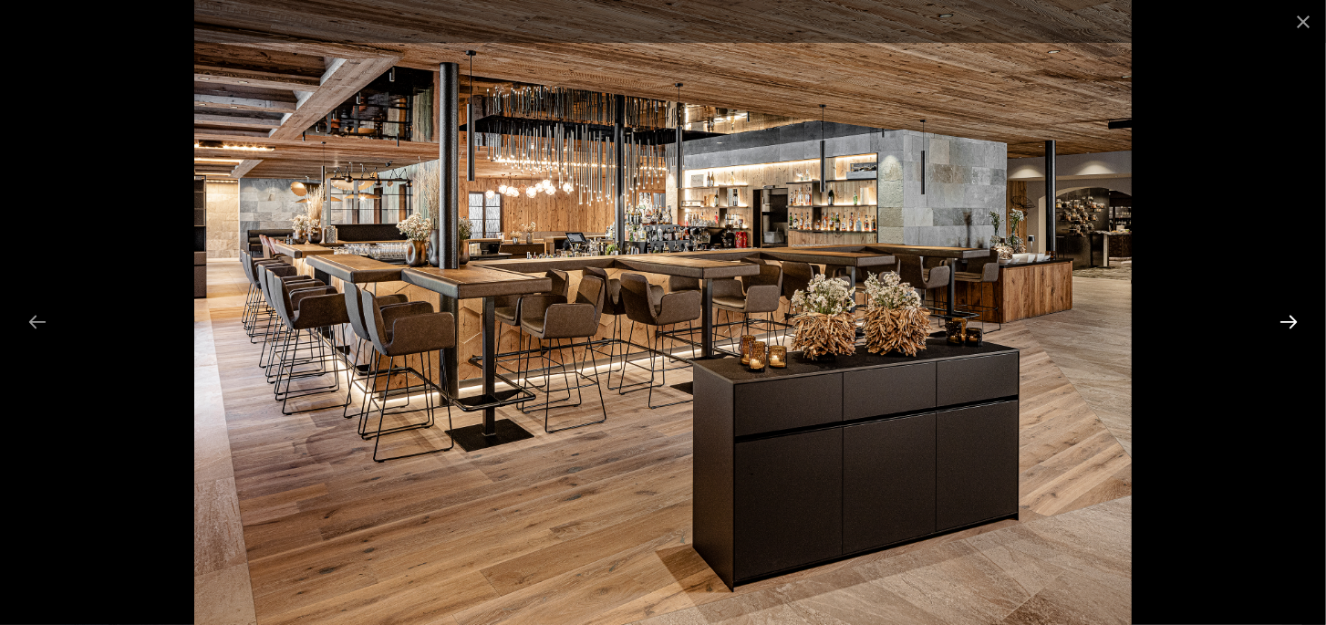
click at [1288, 316] on button "Next slide" at bounding box center [1289, 322] width 38 height 36
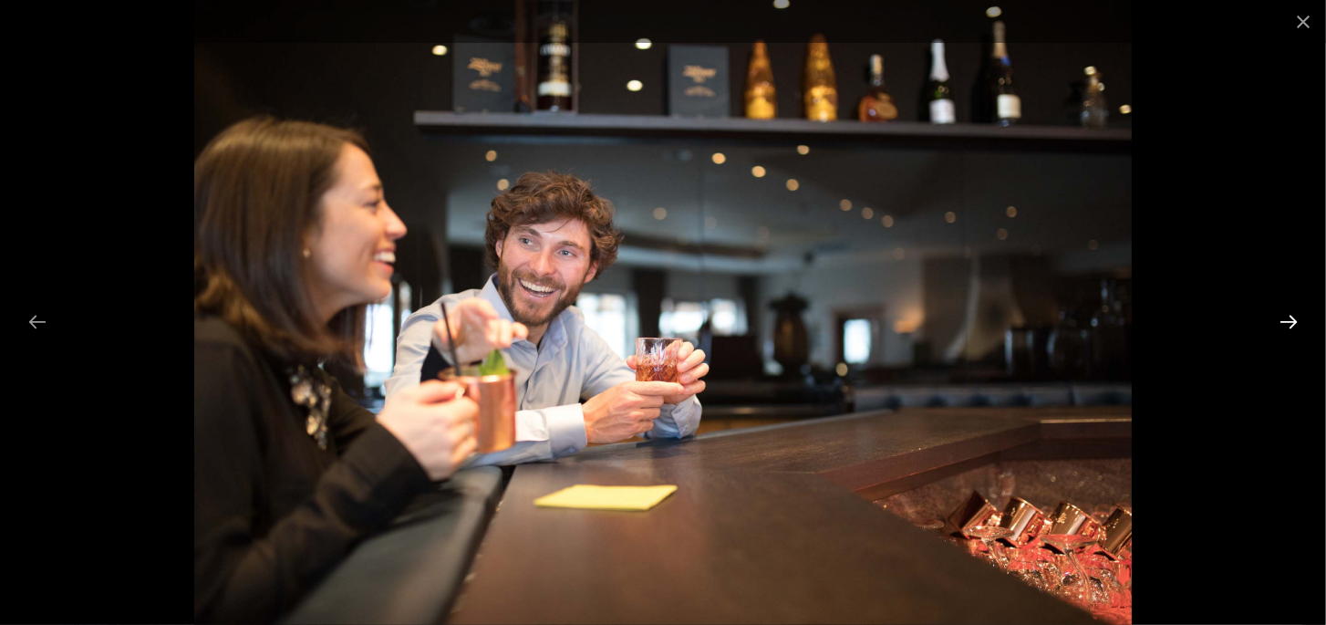
click at [1288, 316] on button "Next slide" at bounding box center [1289, 322] width 38 height 36
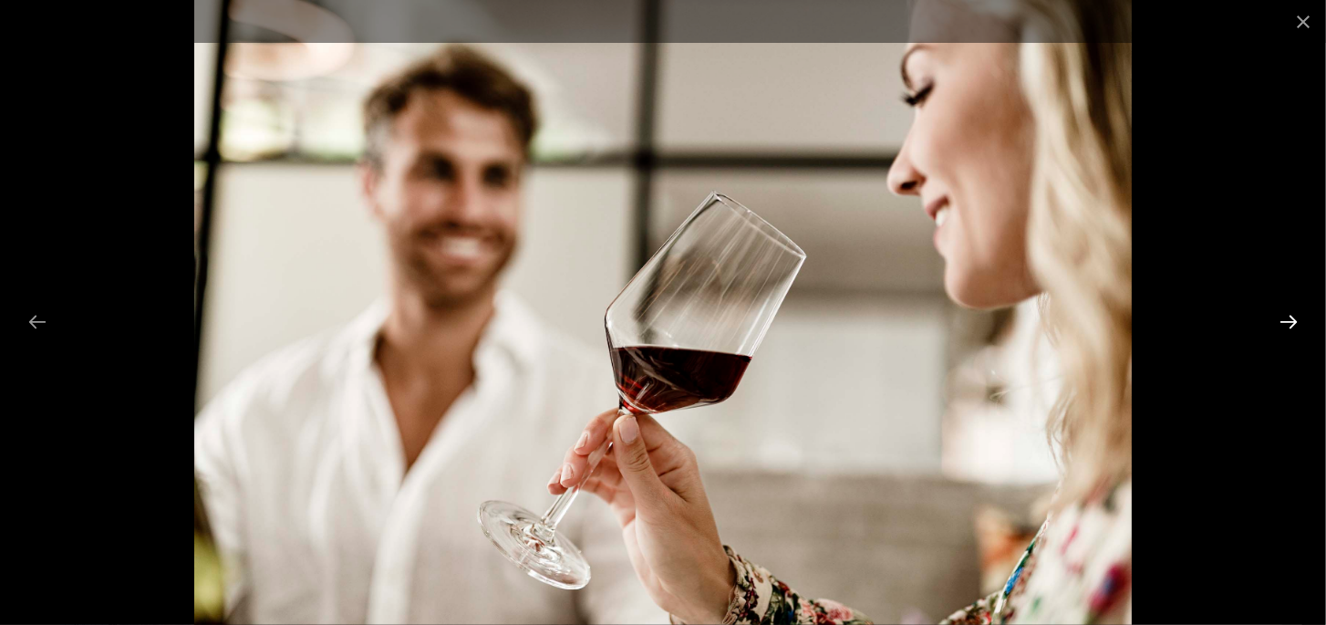
click at [1288, 316] on button "Next slide" at bounding box center [1289, 322] width 38 height 36
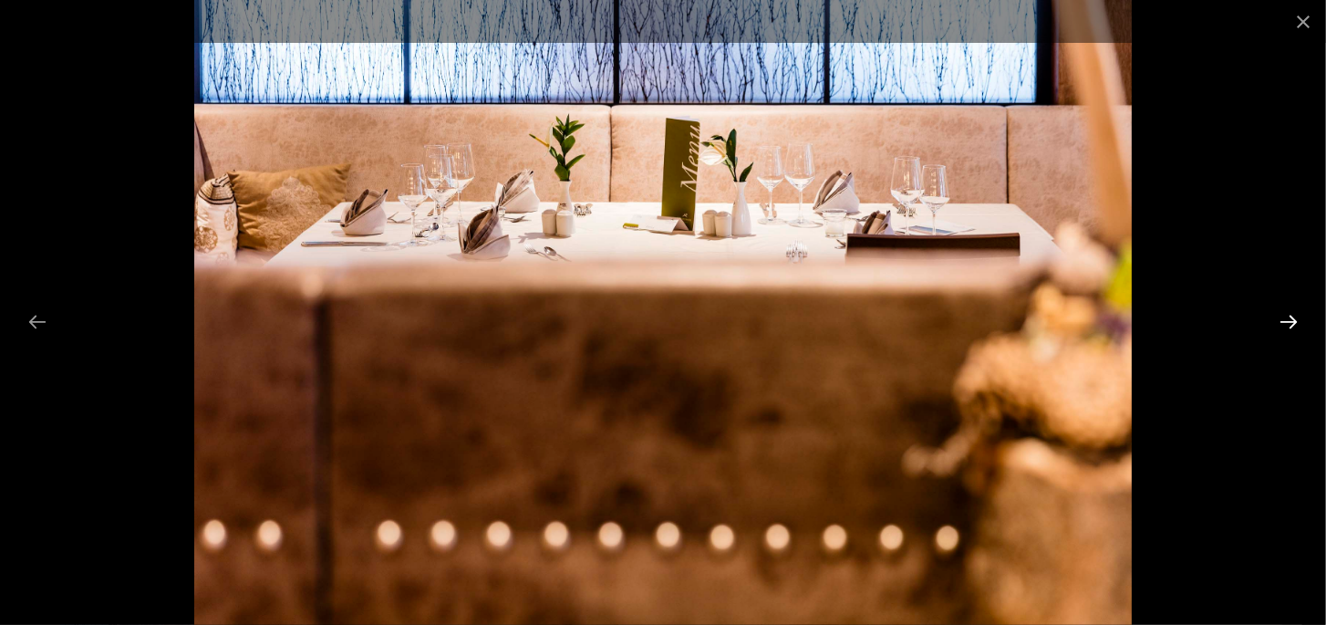
click at [1288, 316] on button "Next slide" at bounding box center [1289, 322] width 38 height 36
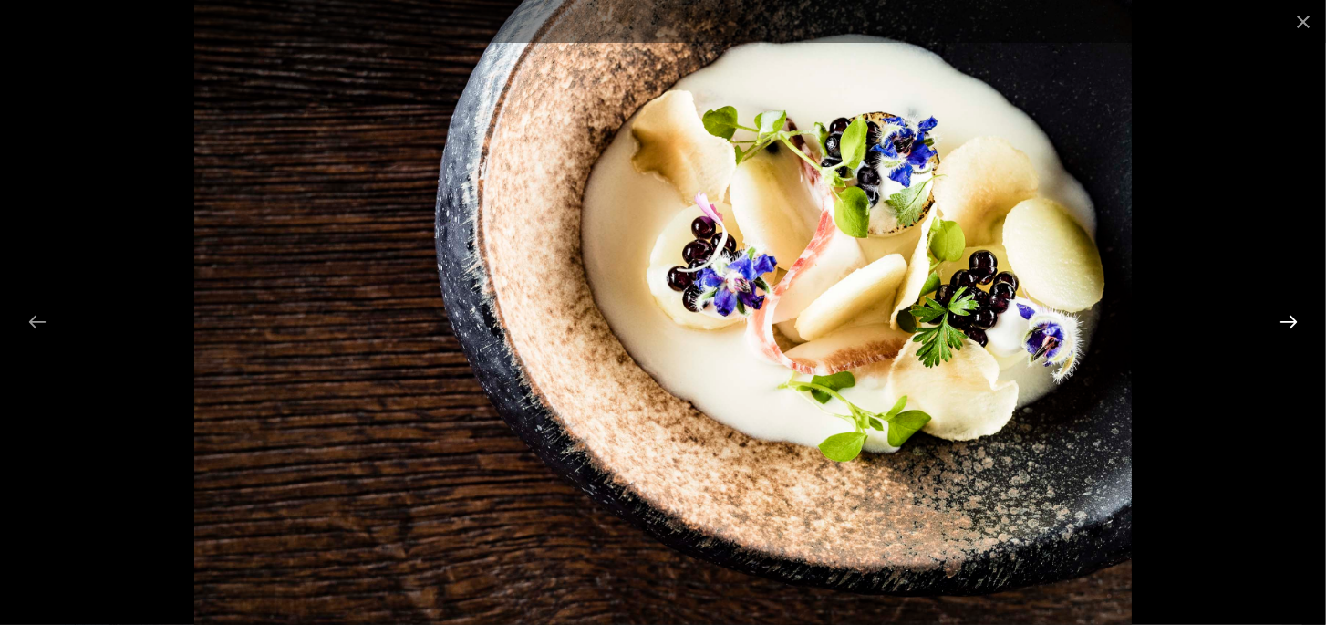
click at [1288, 316] on button "Next slide" at bounding box center [1289, 322] width 38 height 36
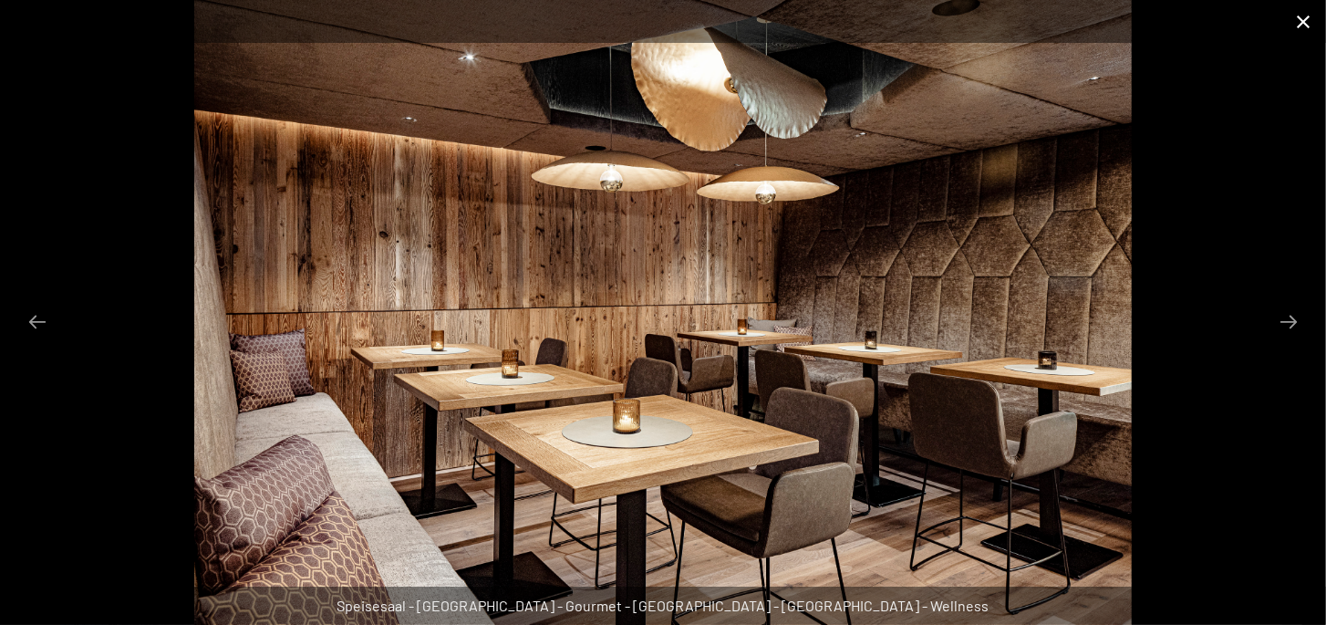
click at [1297, 15] on button "Close gallery" at bounding box center [1304, 21] width 46 height 43
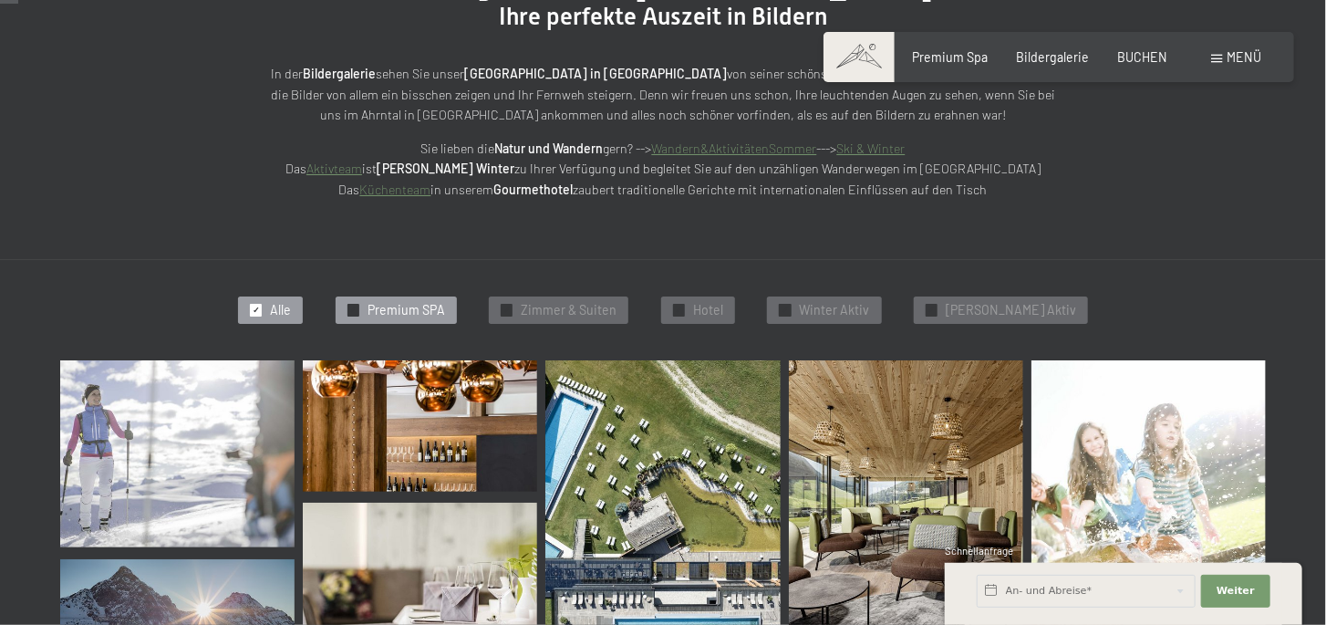
click at [445, 312] on span "Premium SPA" at bounding box center [407, 310] width 78 height 18
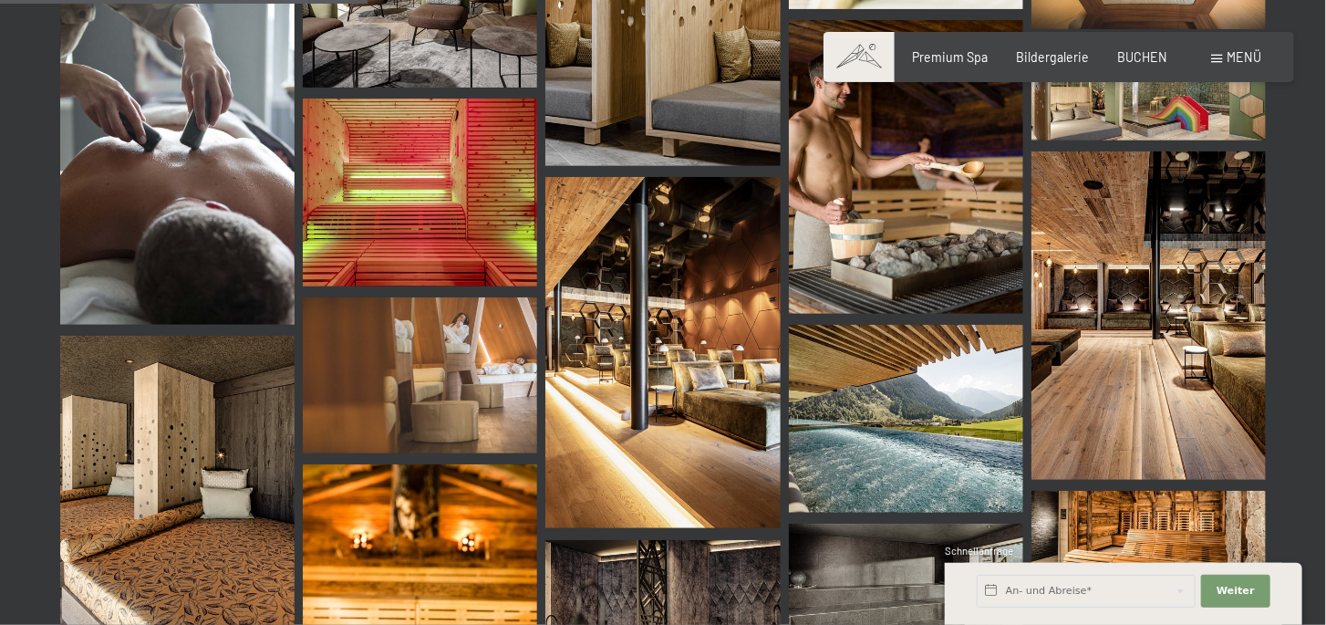
scroll to position [902, 0]
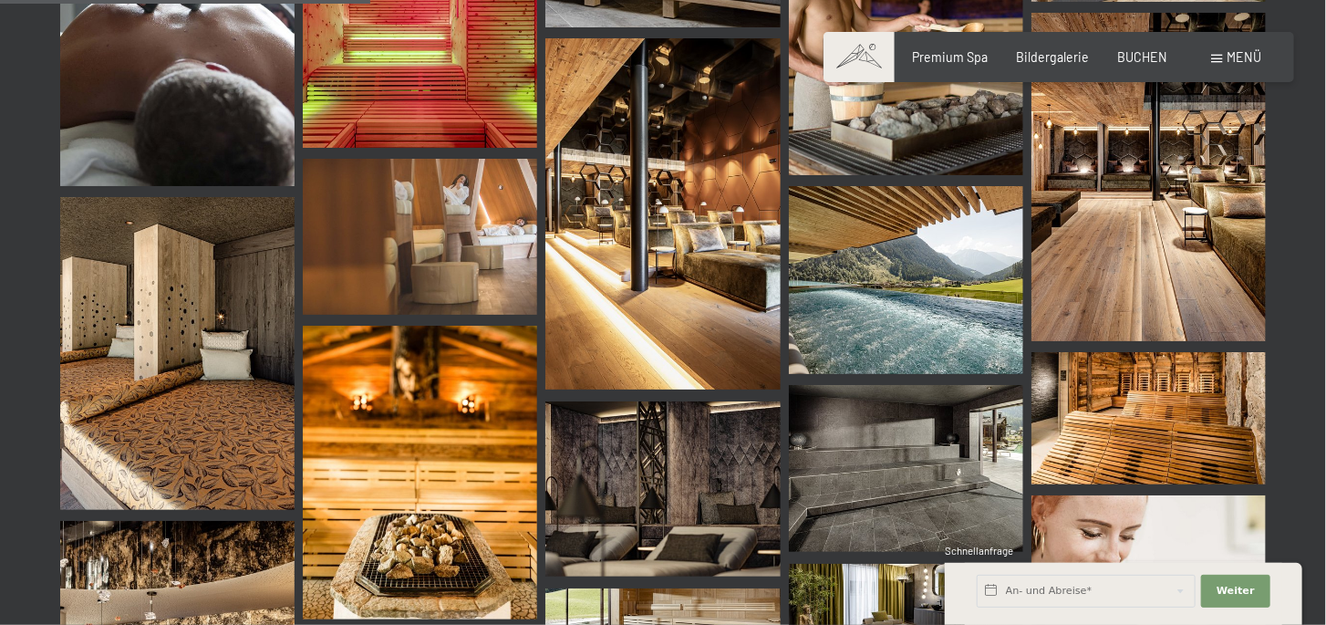
click at [849, 301] on img at bounding box center [906, 280] width 234 height 188
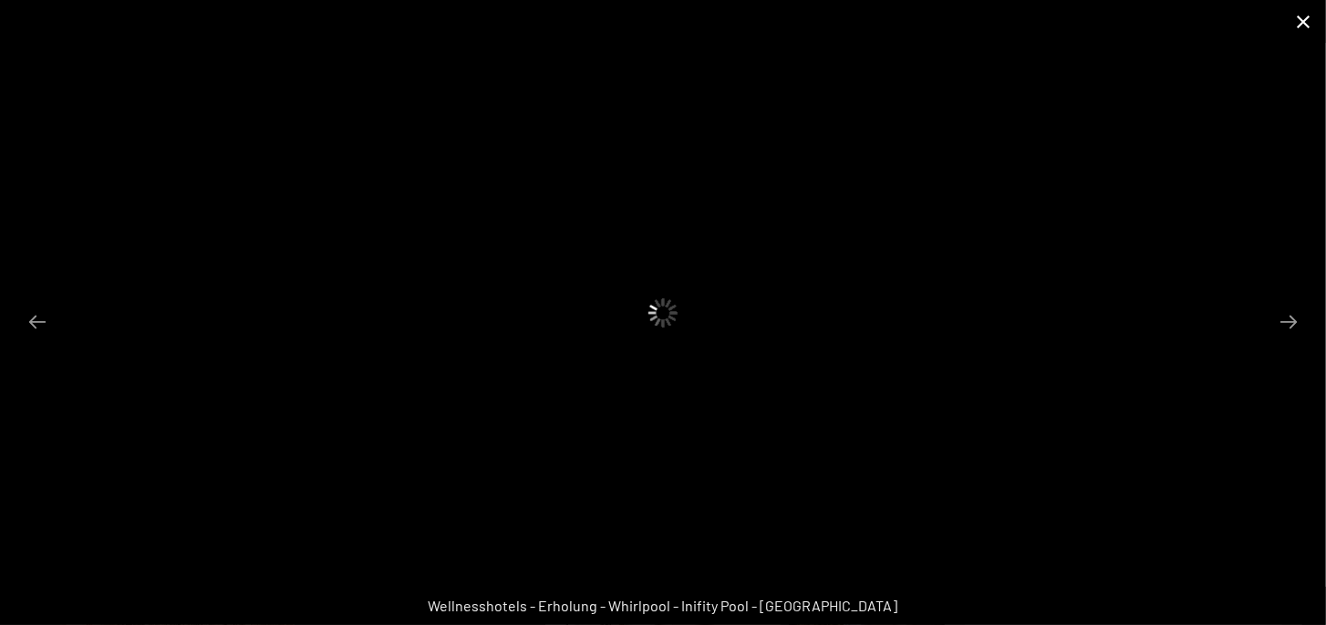
click at [1303, 27] on button "Close gallery" at bounding box center [1304, 21] width 46 height 43
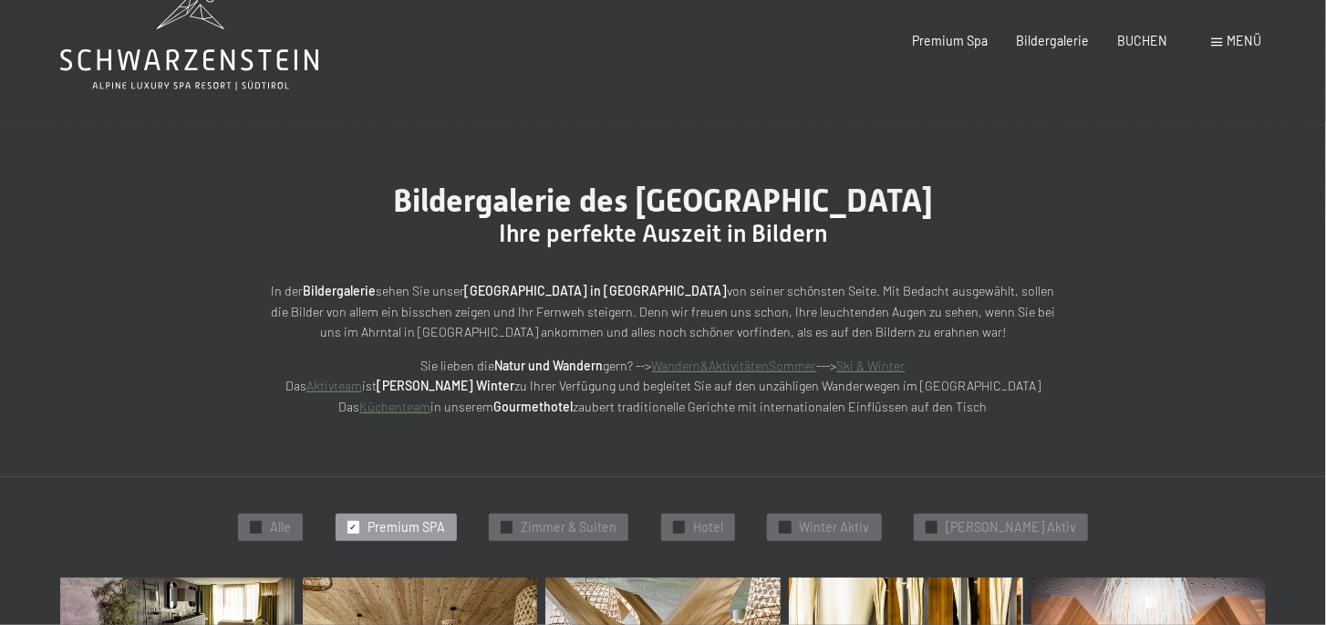
scroll to position [0, 0]
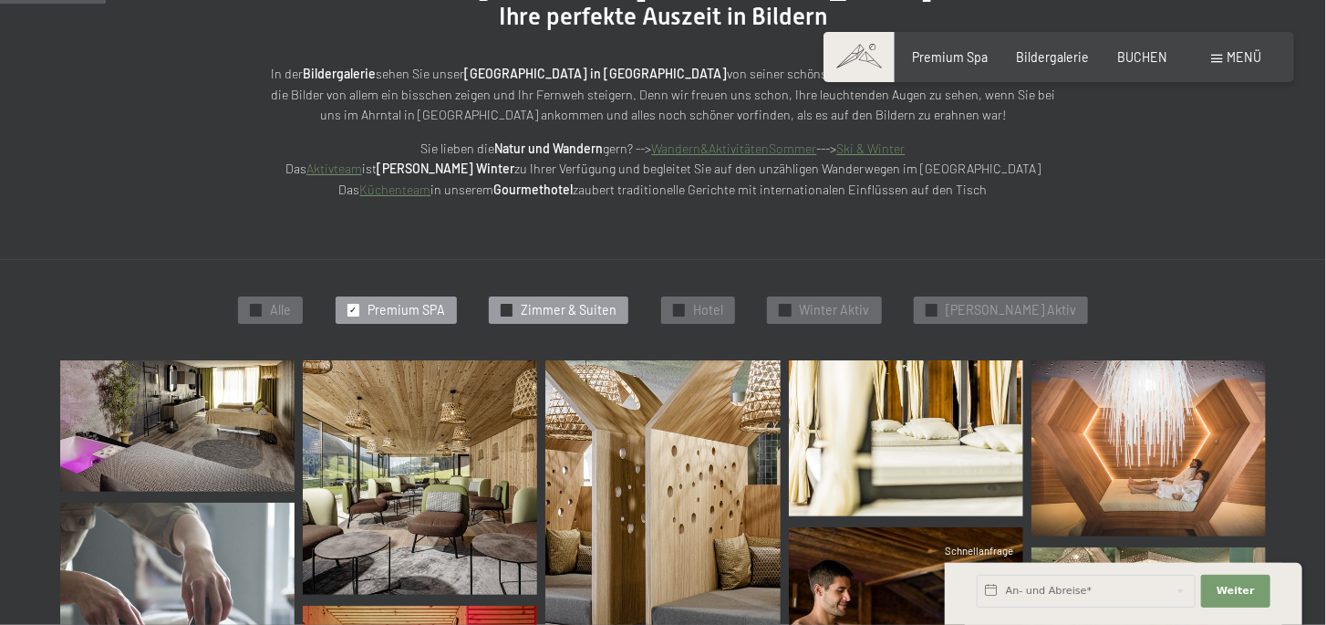
click at [575, 304] on span "Zimmer & Suiten" at bounding box center [569, 310] width 96 height 18
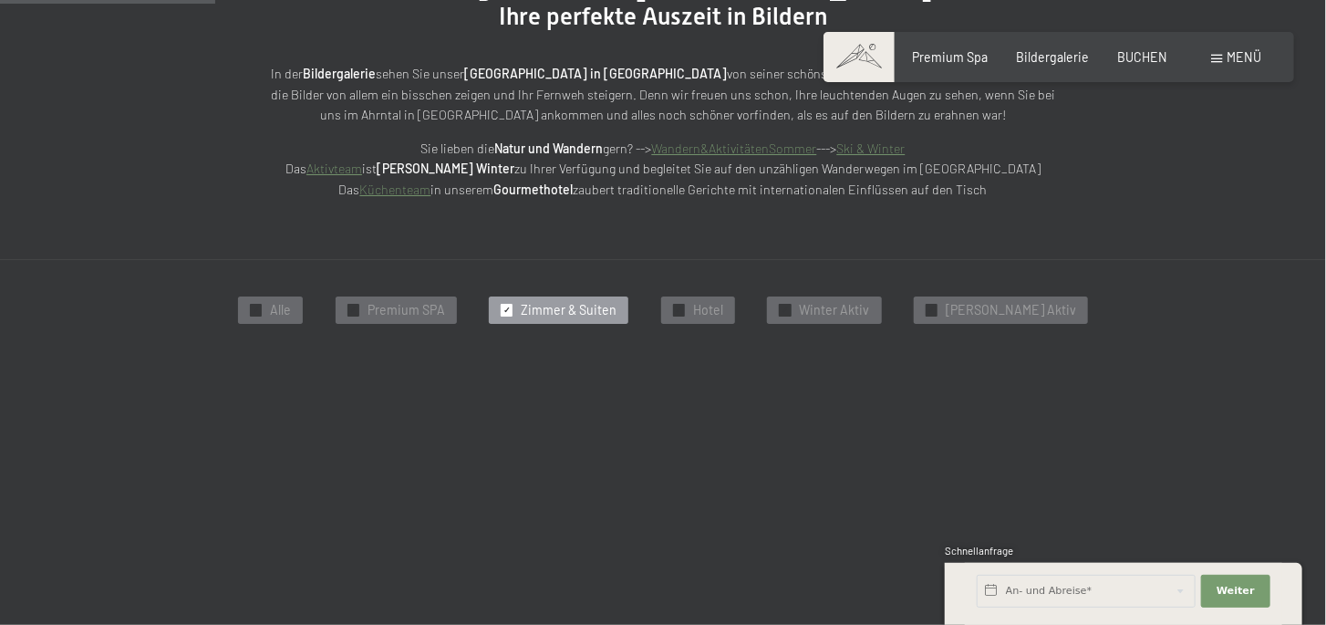
scroll to position [389, 0]
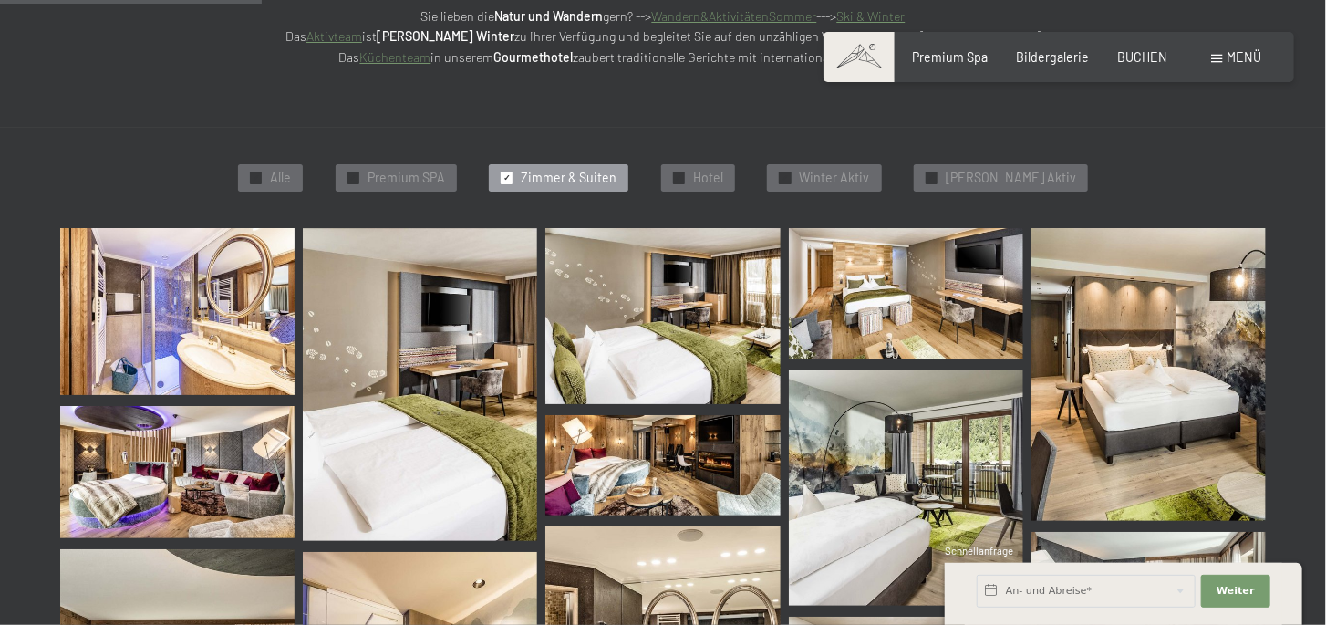
click at [199, 348] on img at bounding box center [177, 312] width 234 height 168
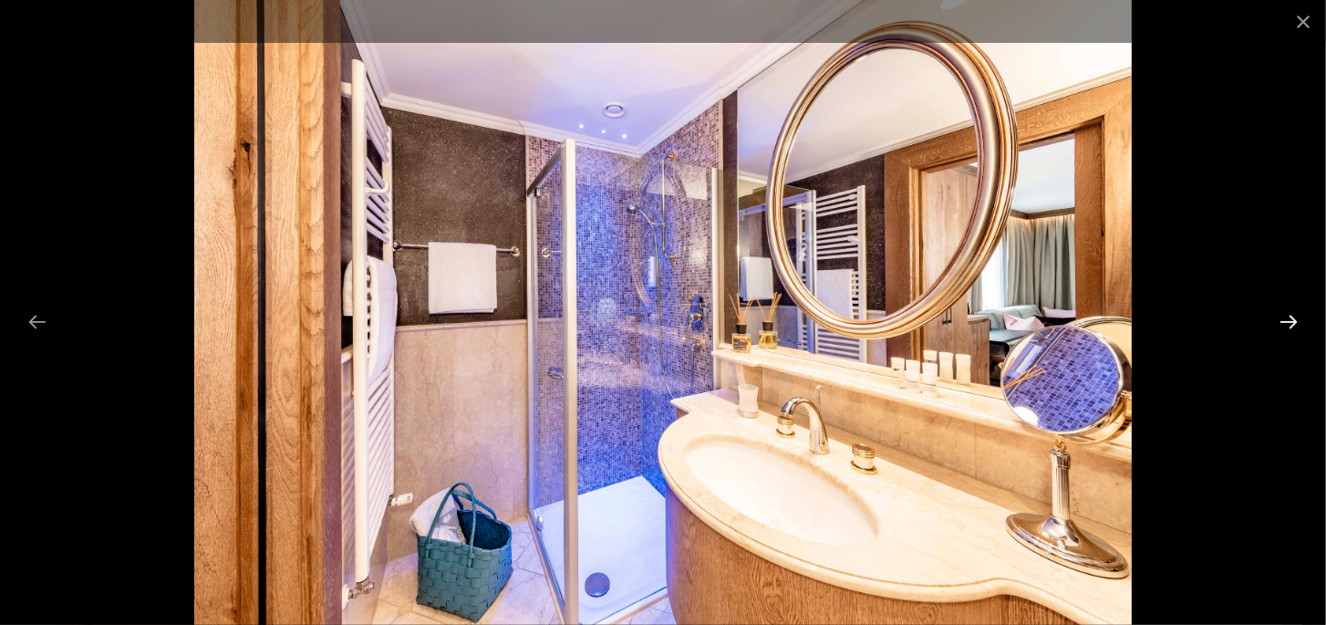
click at [1290, 316] on button "Next slide" at bounding box center [1289, 322] width 38 height 36
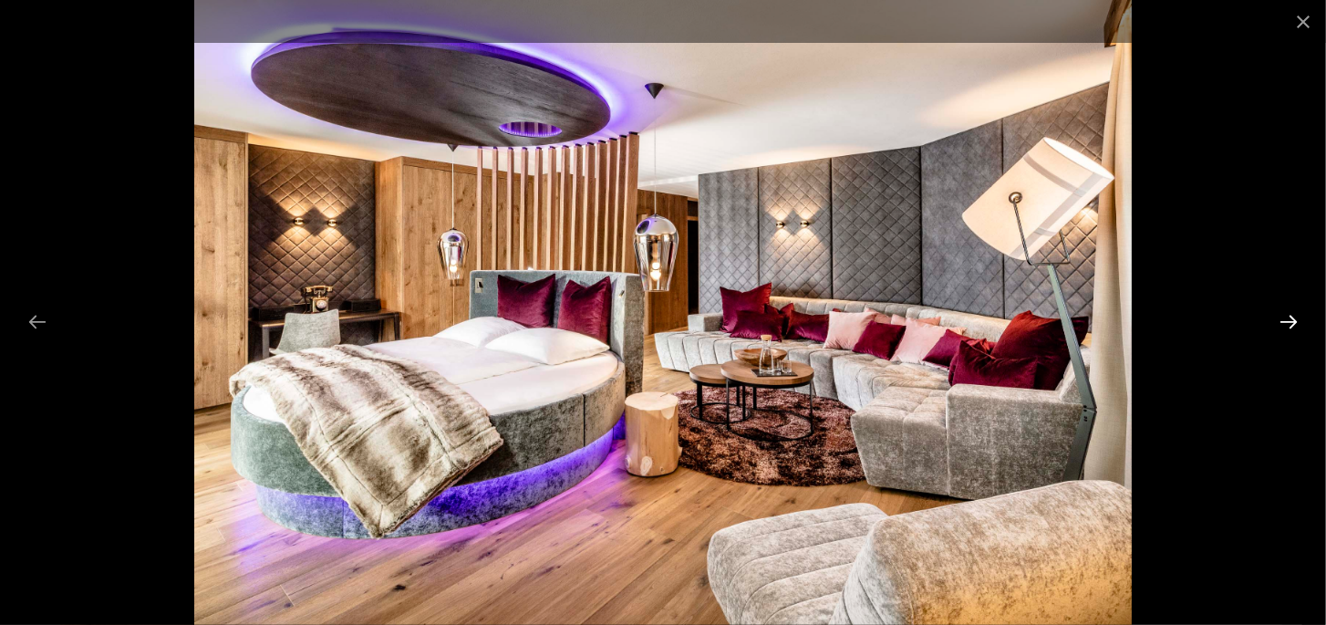
click at [1290, 316] on button "Next slide" at bounding box center [1289, 322] width 38 height 36
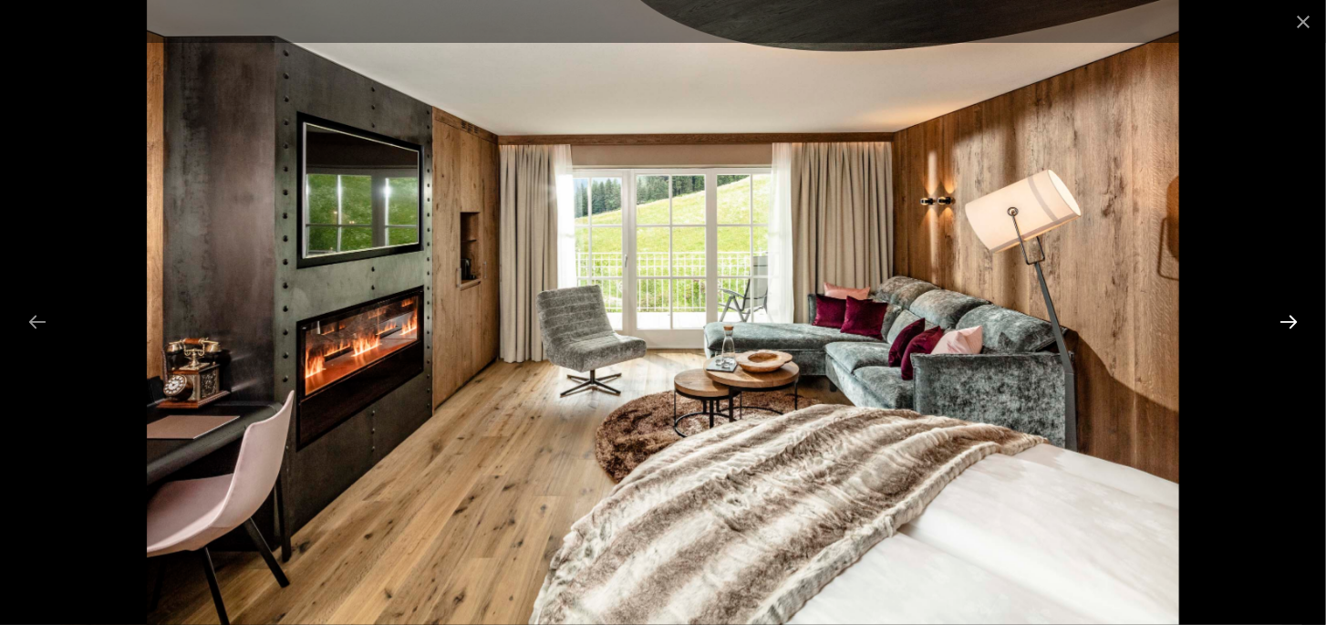
click at [1290, 316] on button "Next slide" at bounding box center [1289, 322] width 38 height 36
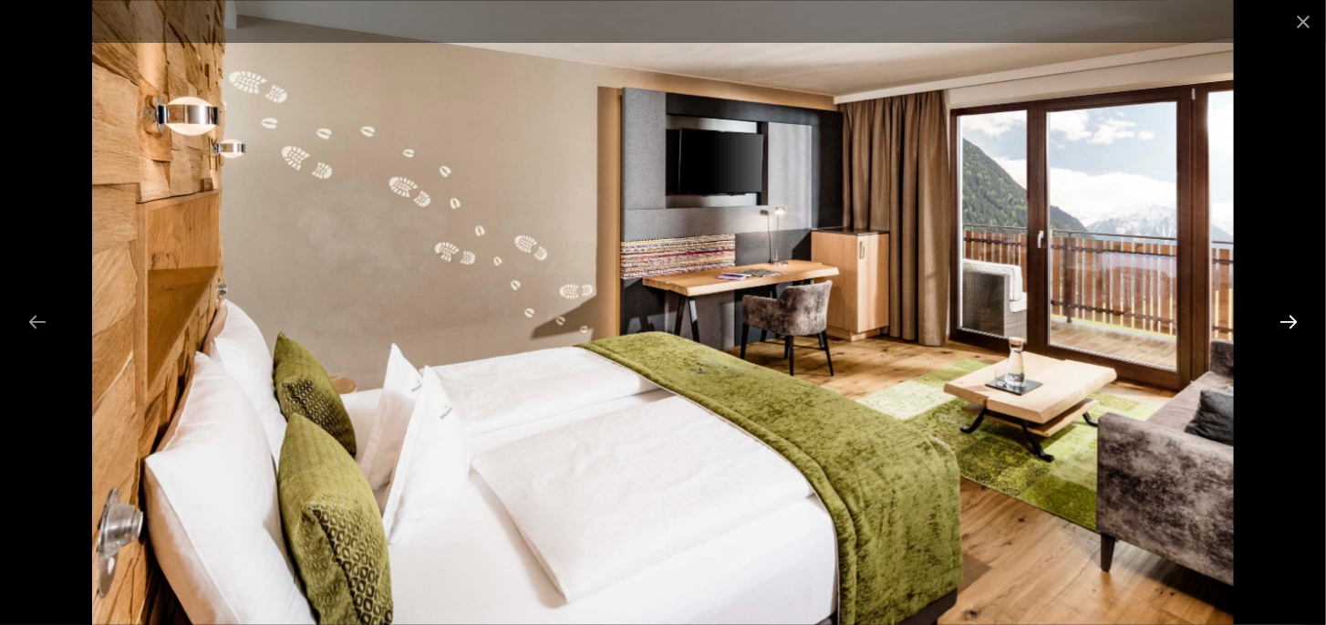
click at [1290, 316] on button "Next slide" at bounding box center [1289, 322] width 38 height 36
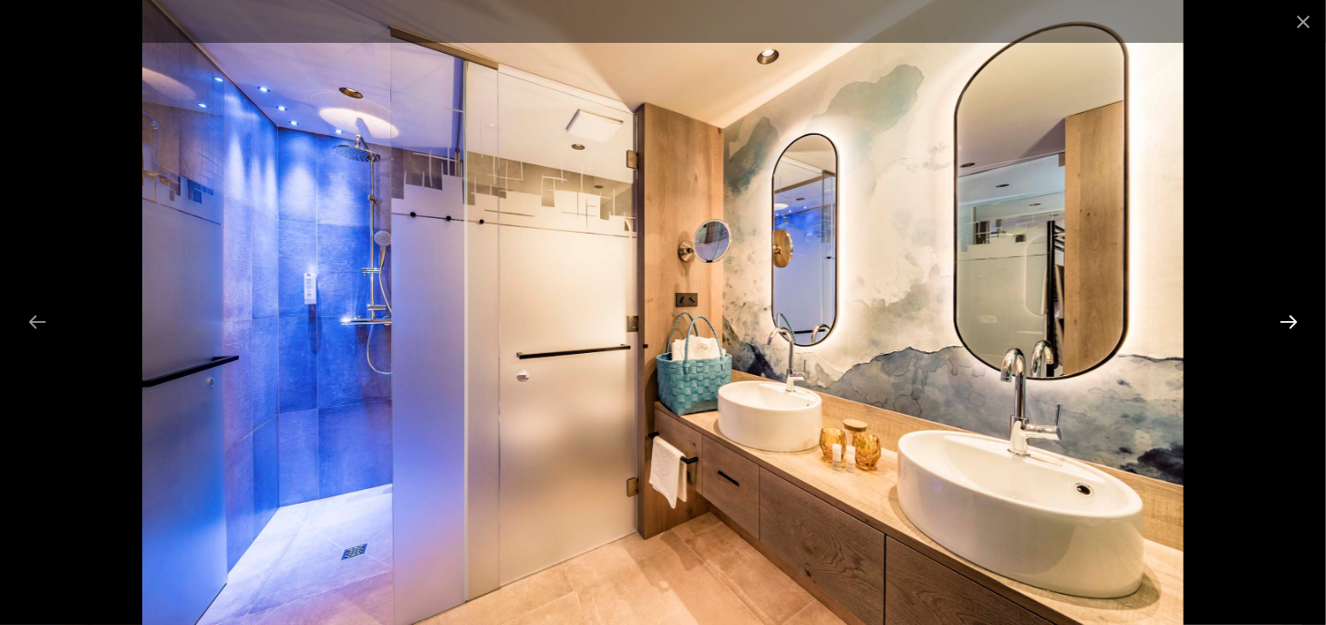
click at [1290, 316] on button "Next slide" at bounding box center [1289, 322] width 38 height 36
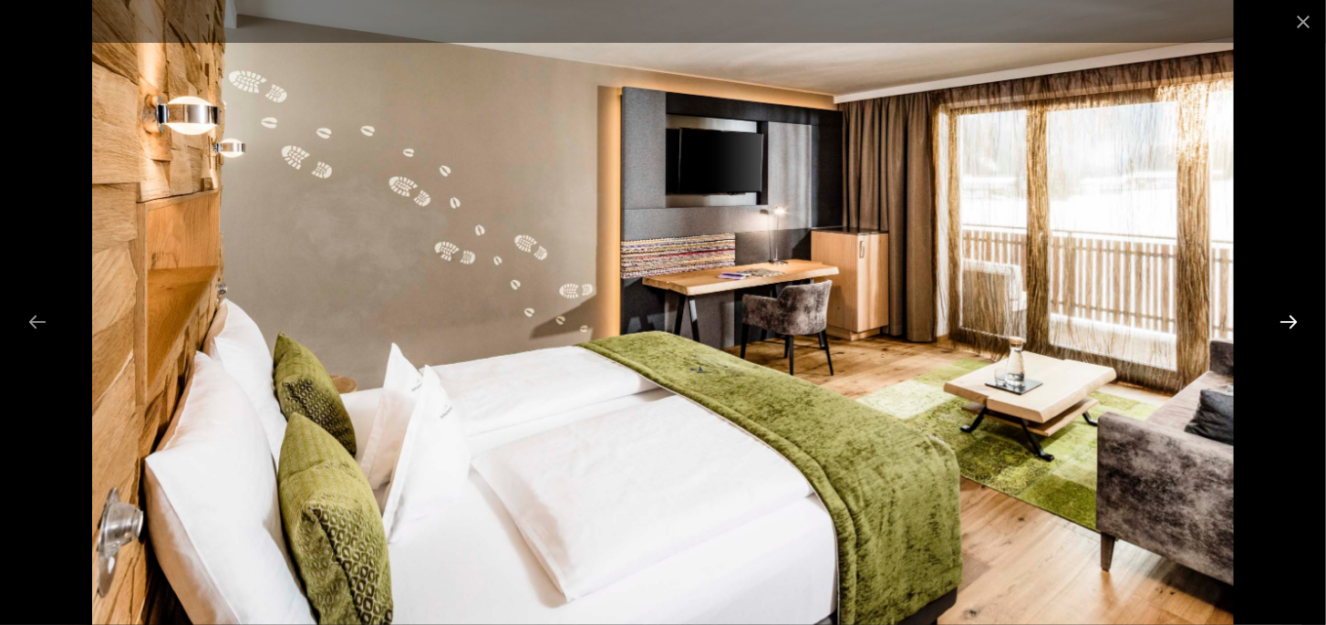
click at [1290, 316] on button "Next slide" at bounding box center [1289, 322] width 38 height 36
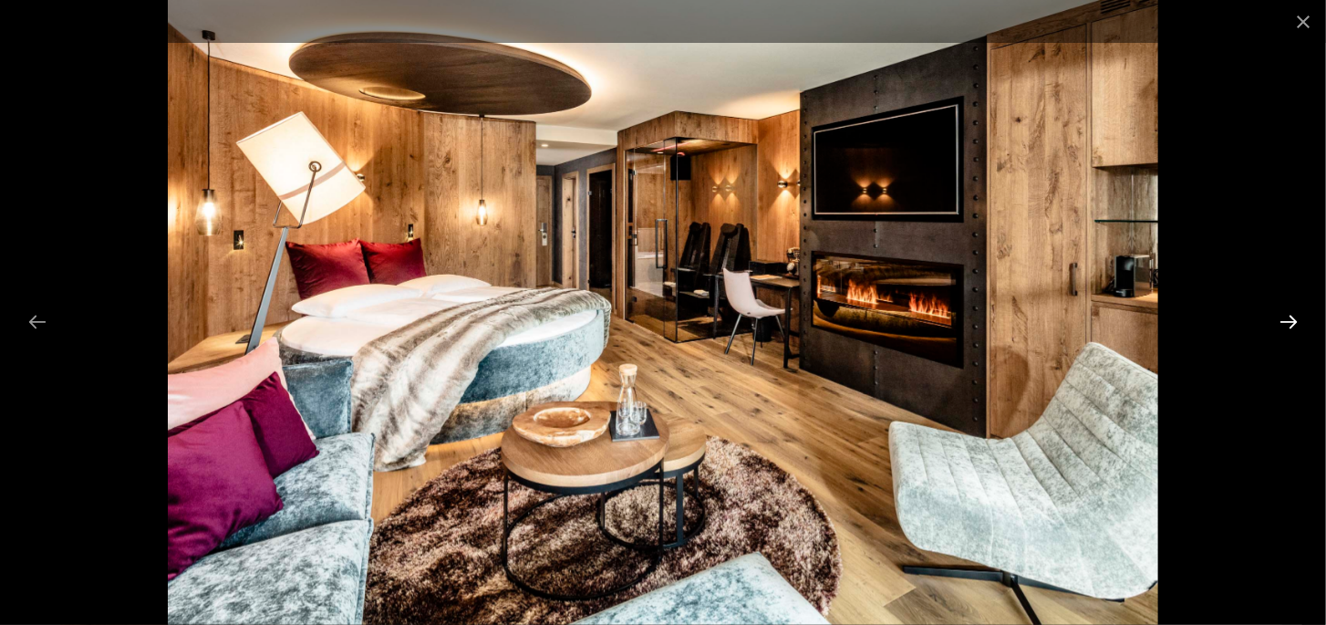
click at [1290, 316] on button "Next slide" at bounding box center [1289, 322] width 38 height 36
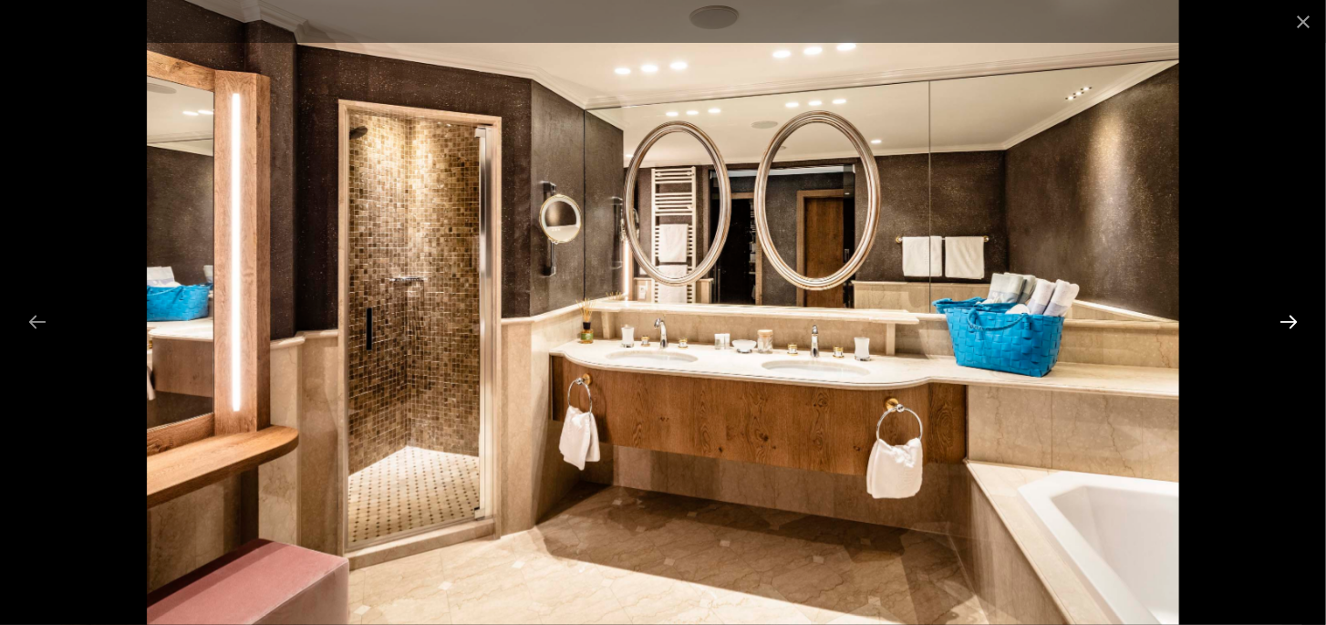
click at [1290, 316] on button "Next slide" at bounding box center [1289, 322] width 38 height 36
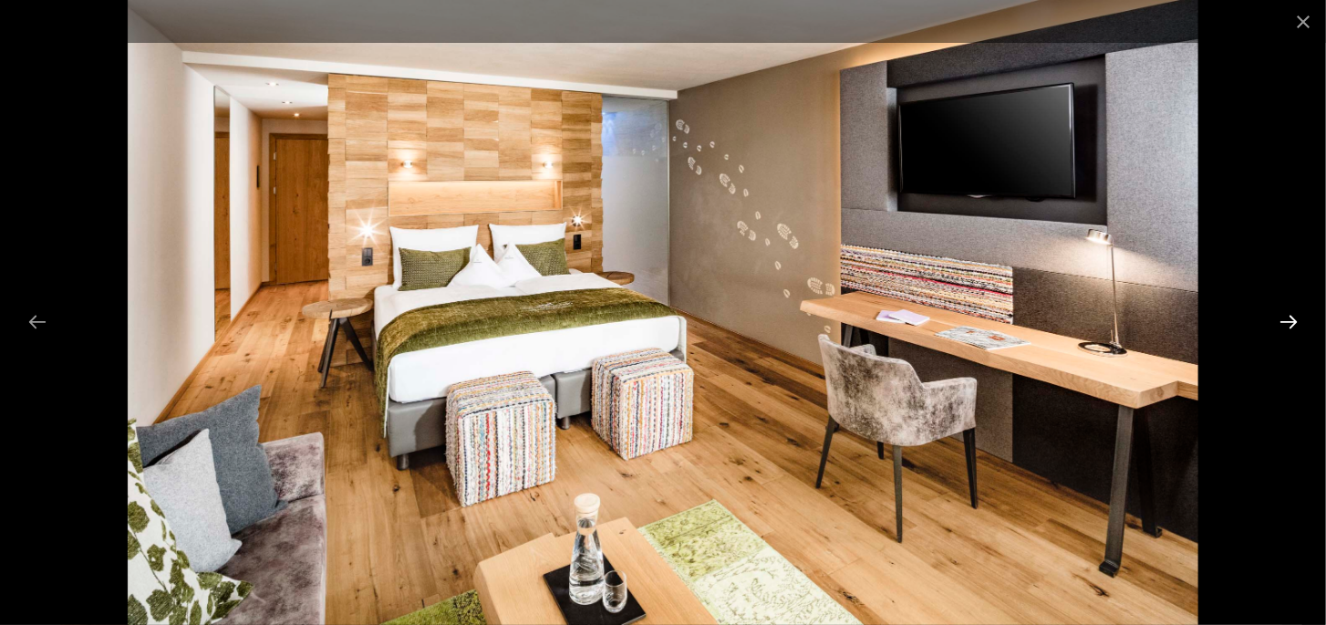
click at [1290, 316] on button "Next slide" at bounding box center [1289, 322] width 38 height 36
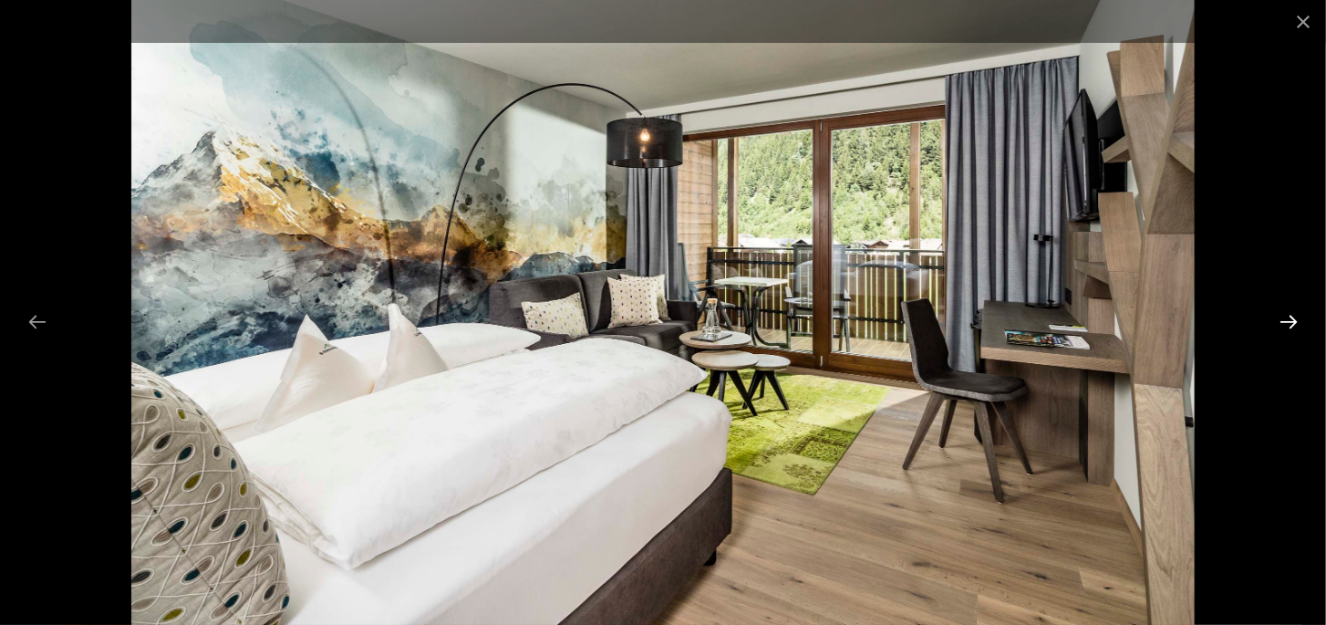
click at [1290, 316] on button "Next slide" at bounding box center [1289, 322] width 38 height 36
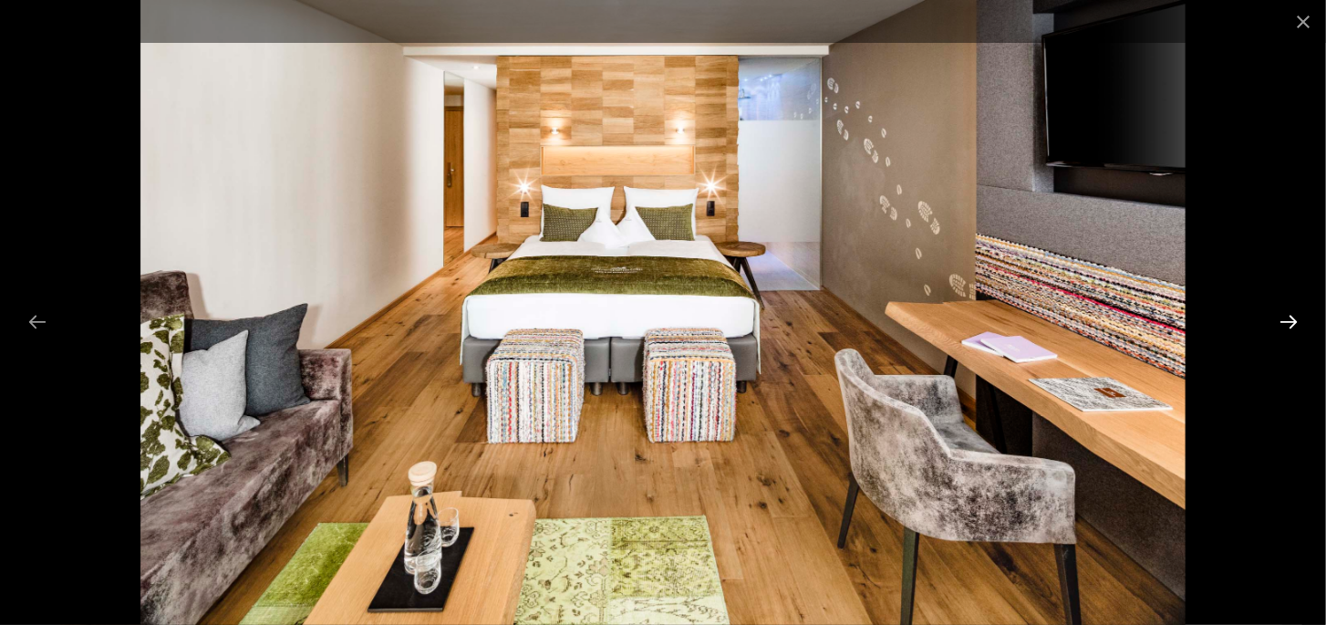
click at [1290, 316] on button "Next slide" at bounding box center [1289, 322] width 38 height 36
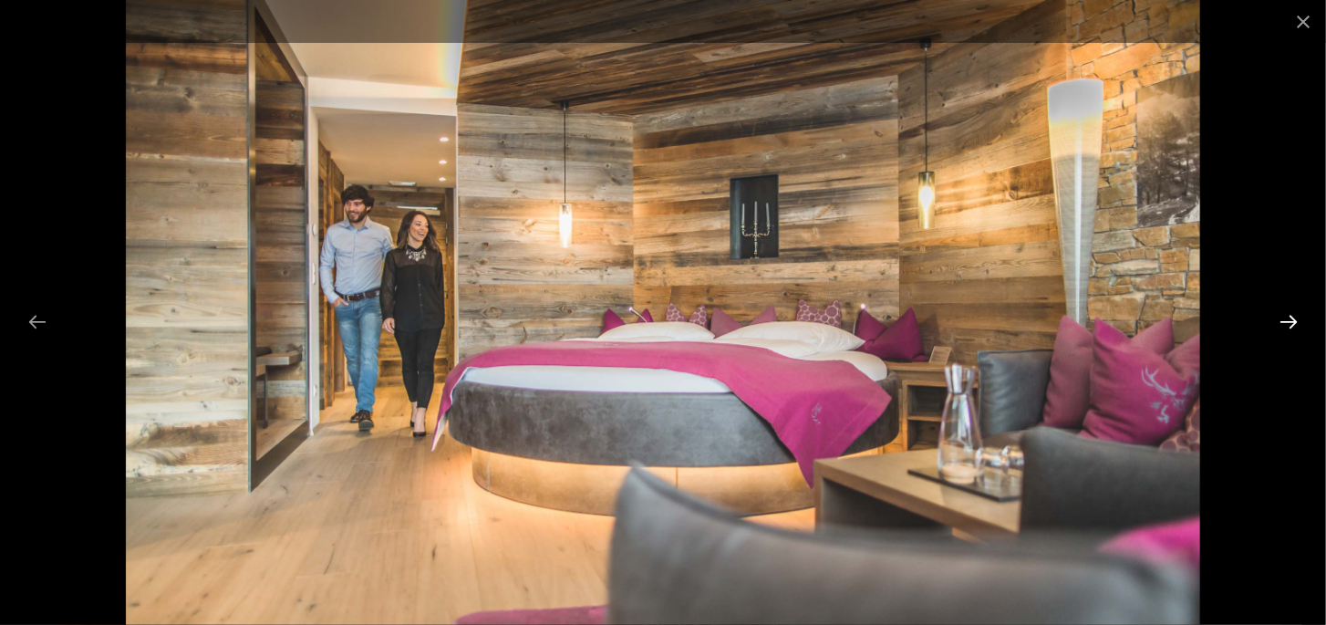
click at [1290, 316] on button "Next slide" at bounding box center [1289, 322] width 38 height 36
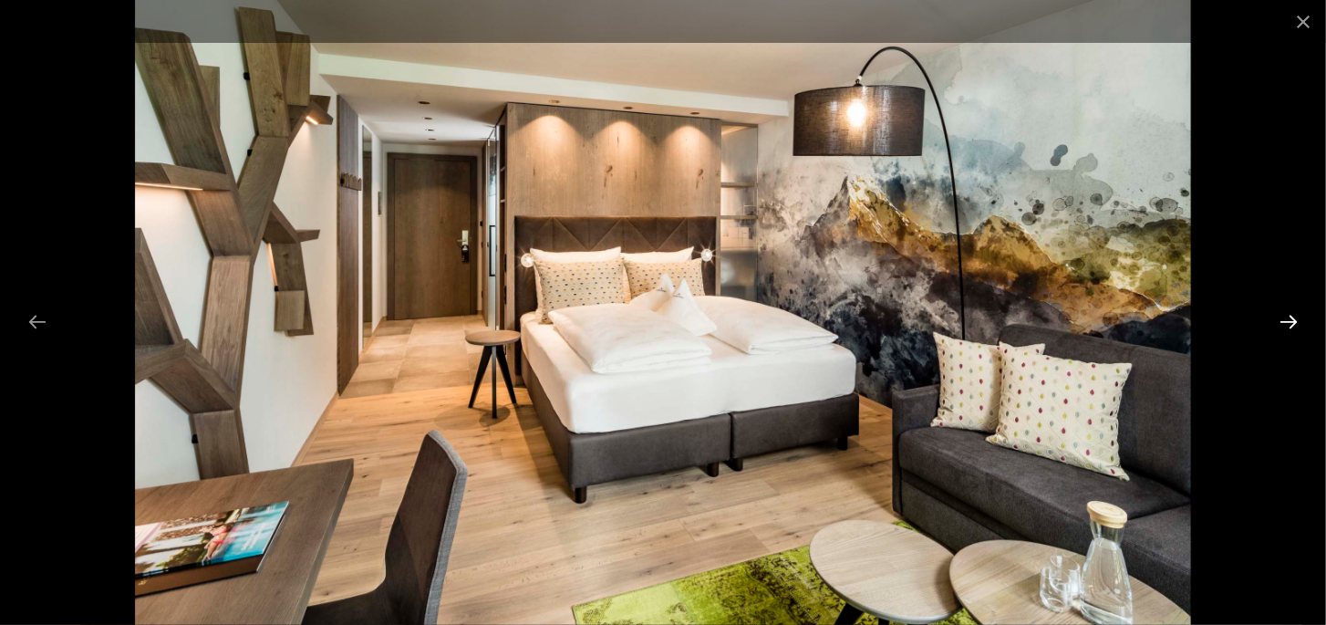
click at [1290, 316] on button "Next slide" at bounding box center [1289, 322] width 38 height 36
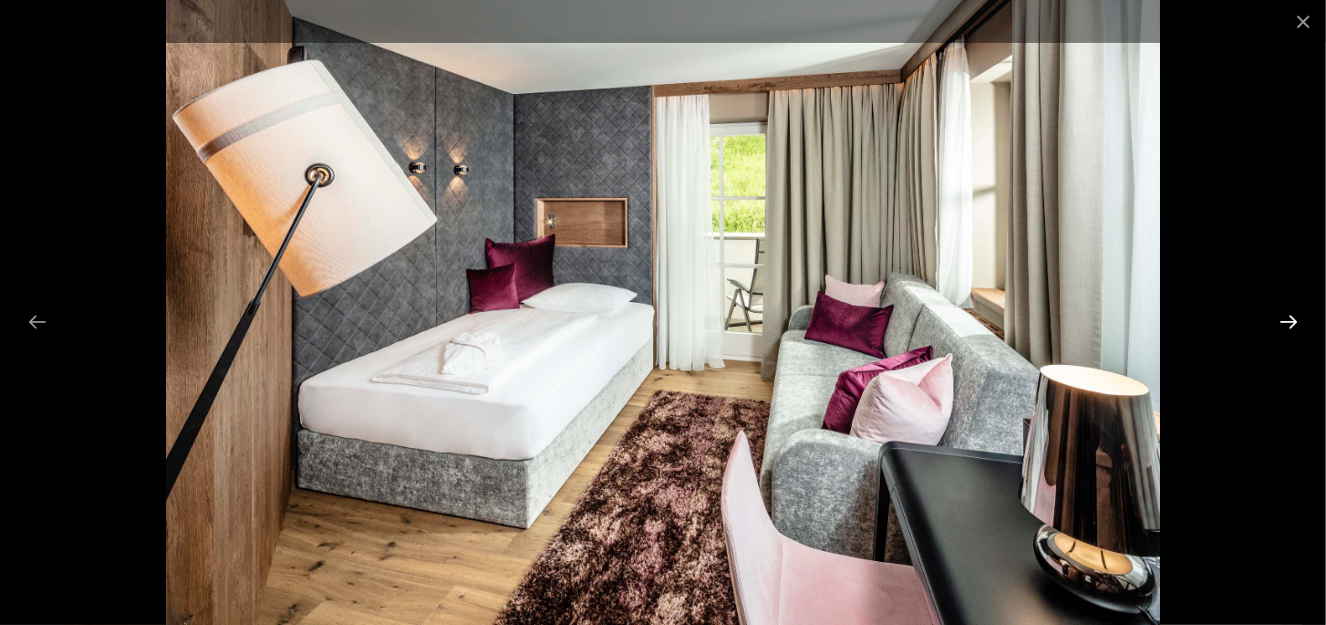
click at [1290, 316] on button "Next slide" at bounding box center [1289, 322] width 38 height 36
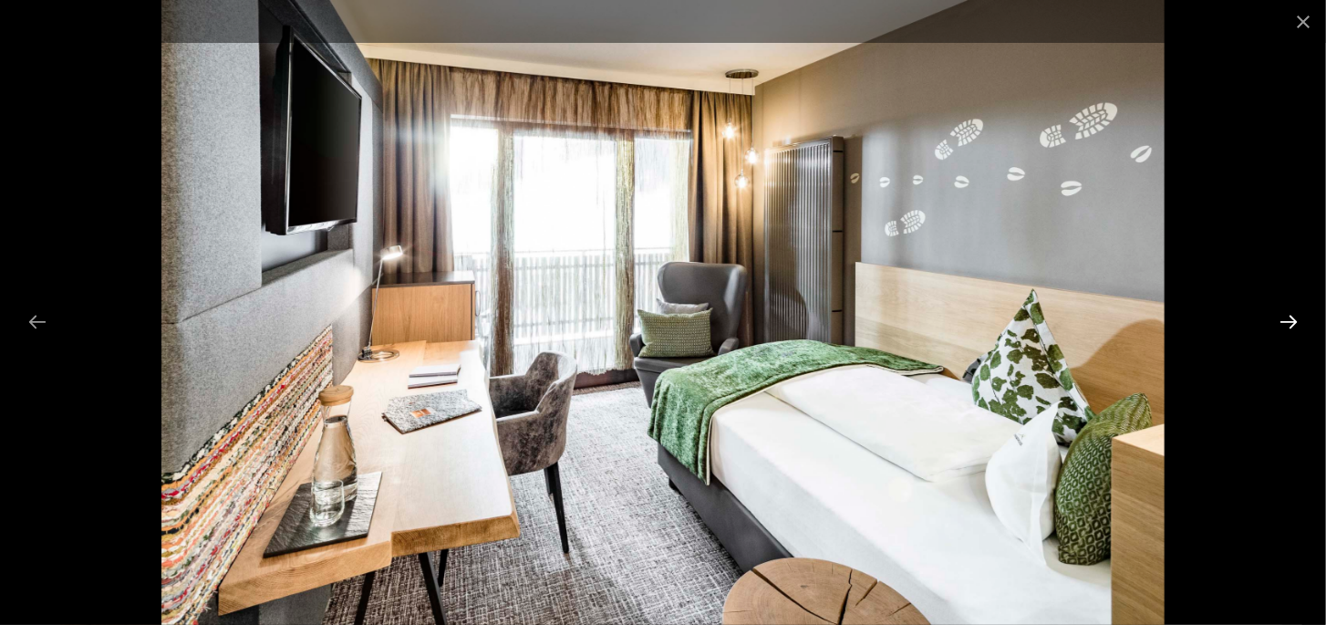
click at [1290, 316] on button "Next slide" at bounding box center [1289, 322] width 38 height 36
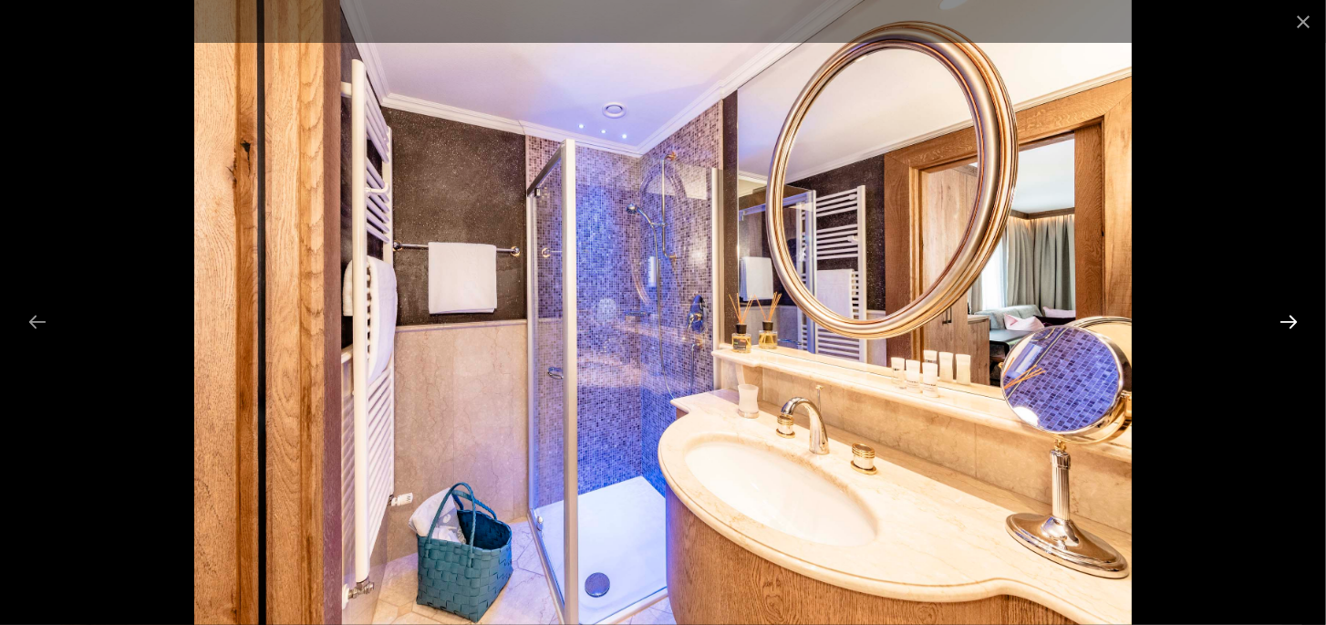
click at [1290, 316] on button "Next slide" at bounding box center [1289, 322] width 38 height 36
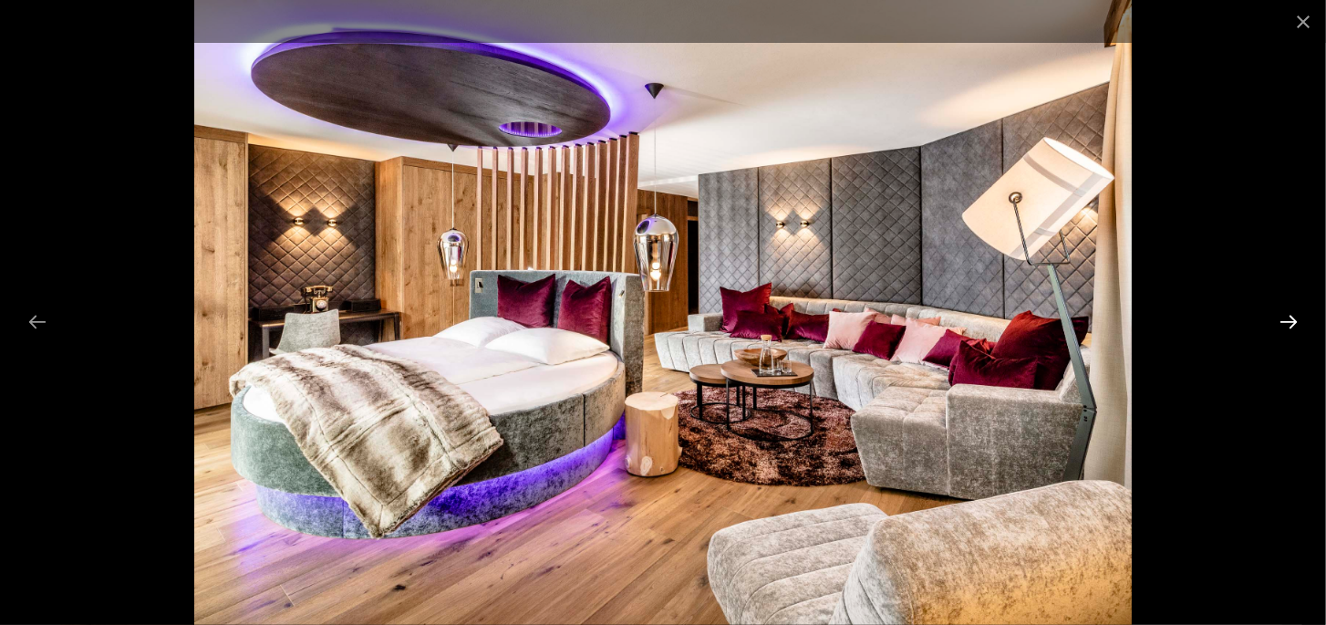
click at [1290, 316] on button "Next slide" at bounding box center [1289, 322] width 38 height 36
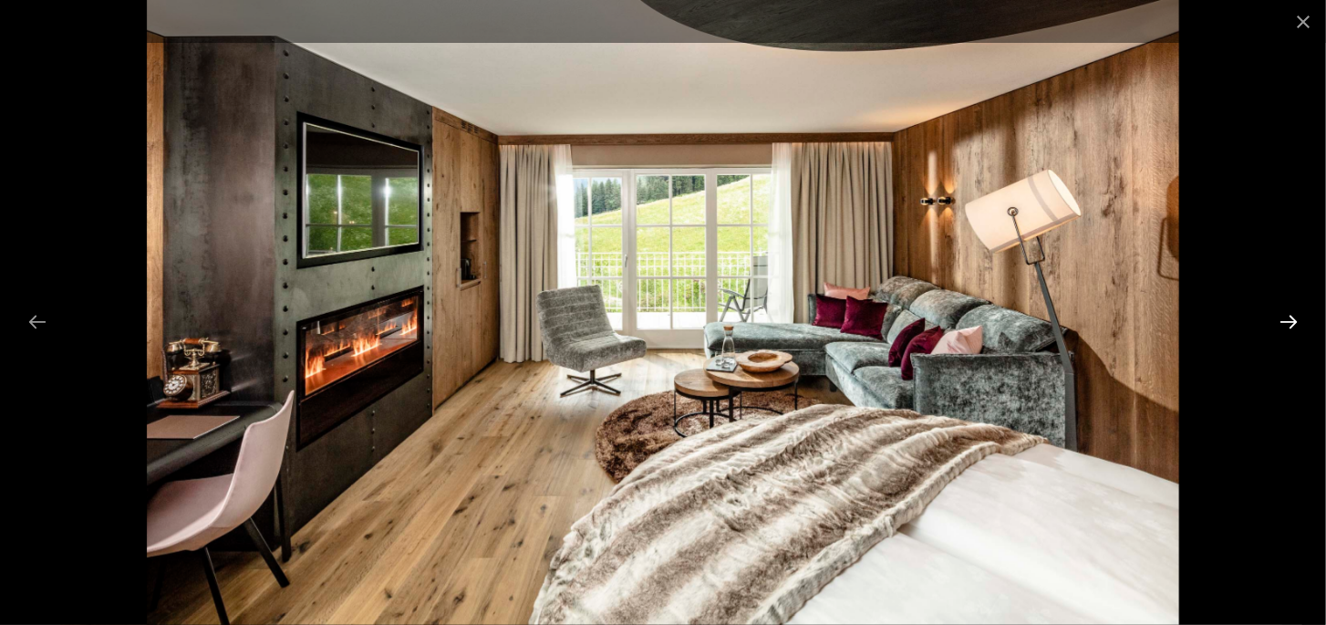
click at [1290, 316] on button "Next slide" at bounding box center [1289, 322] width 38 height 36
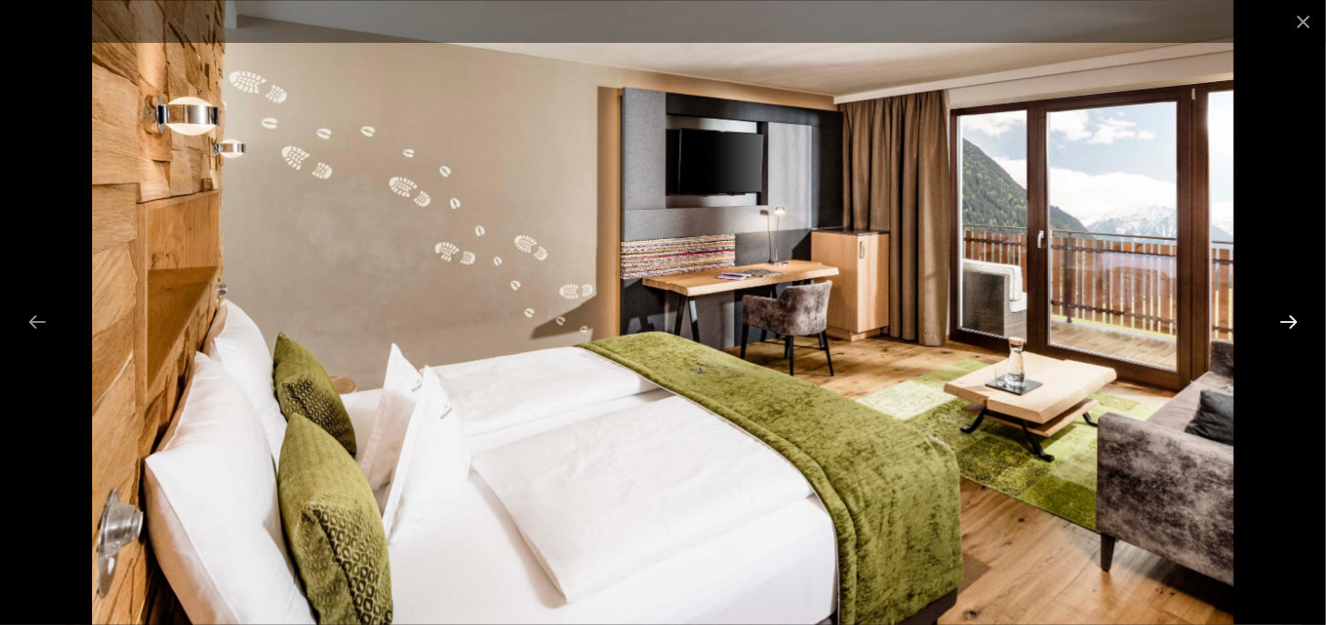
click at [1290, 317] on button "Next slide" at bounding box center [1289, 322] width 38 height 36
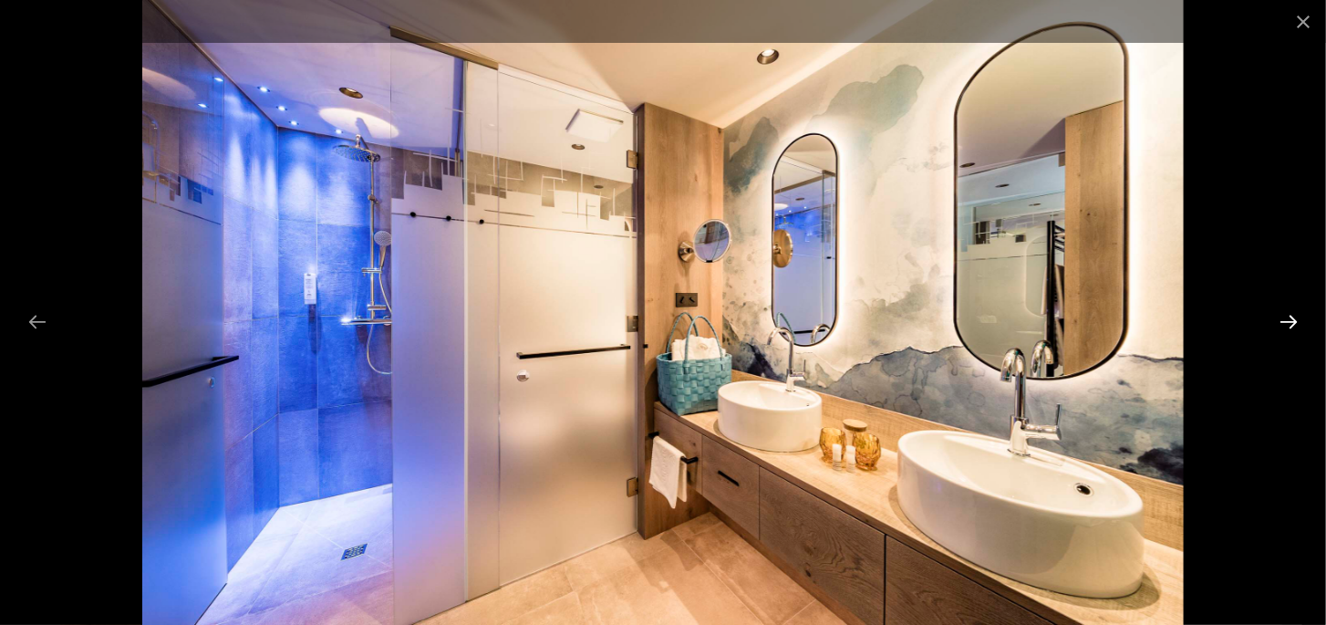
click at [1290, 317] on button "Next slide" at bounding box center [1289, 322] width 38 height 36
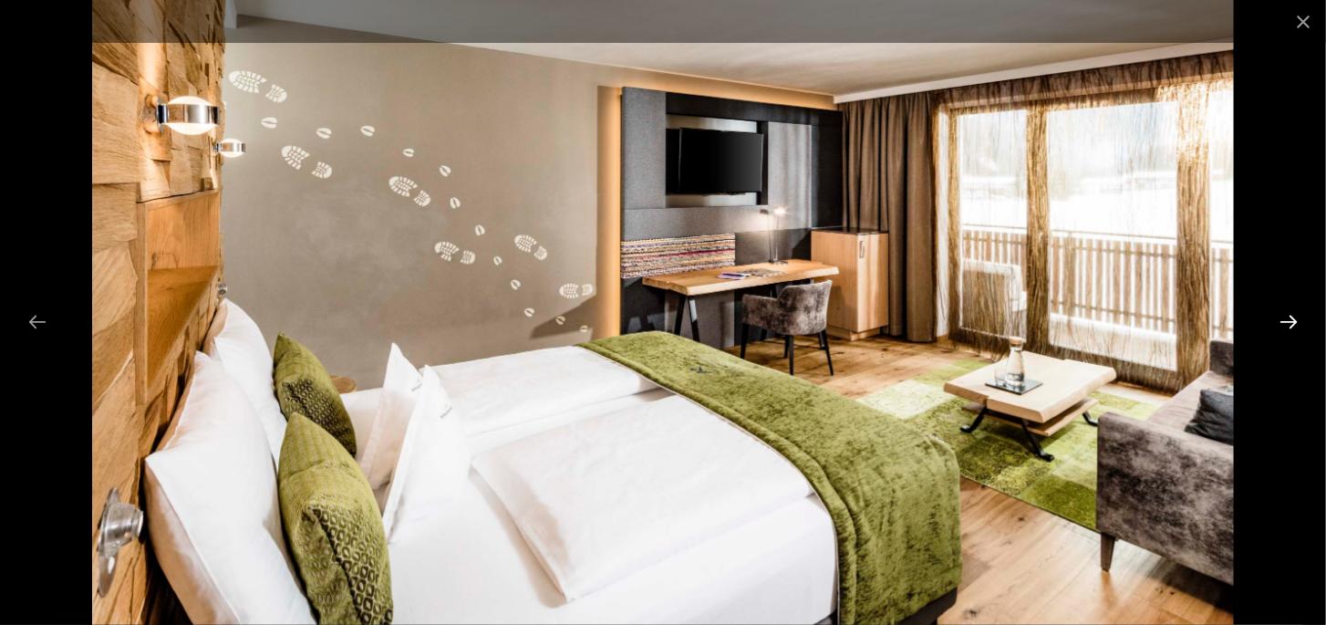
click at [1290, 317] on button "Next slide" at bounding box center [1289, 322] width 38 height 36
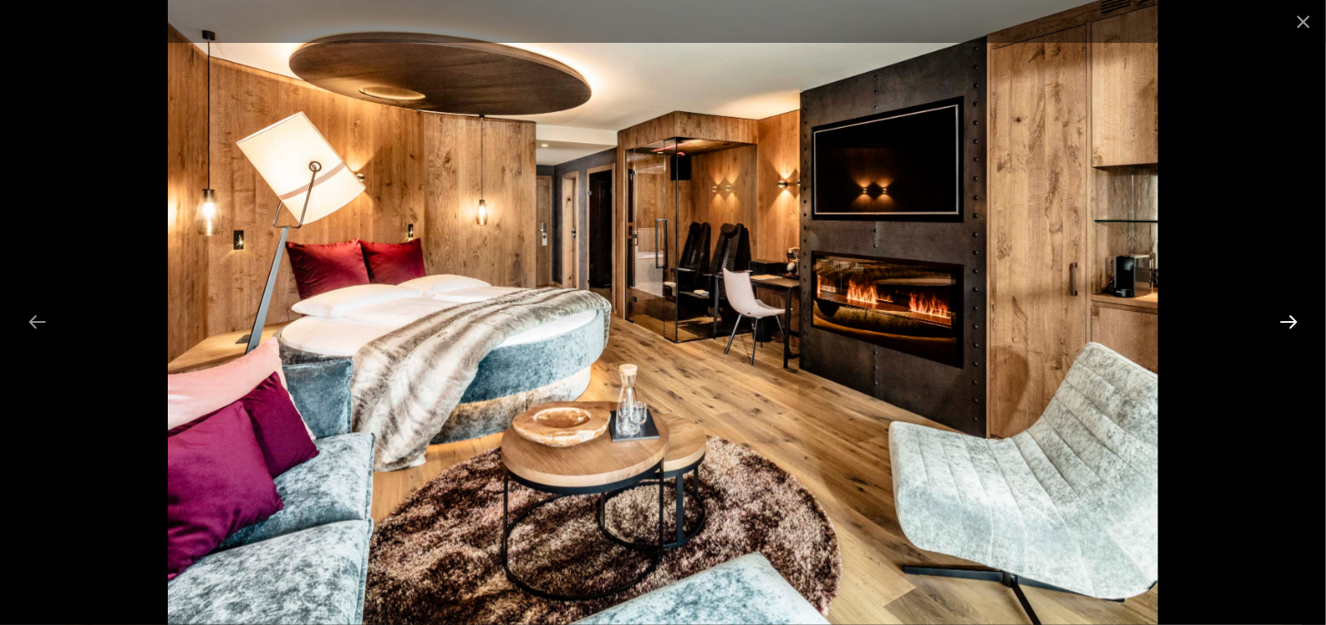
click at [1290, 317] on button "Next slide" at bounding box center [1289, 322] width 38 height 36
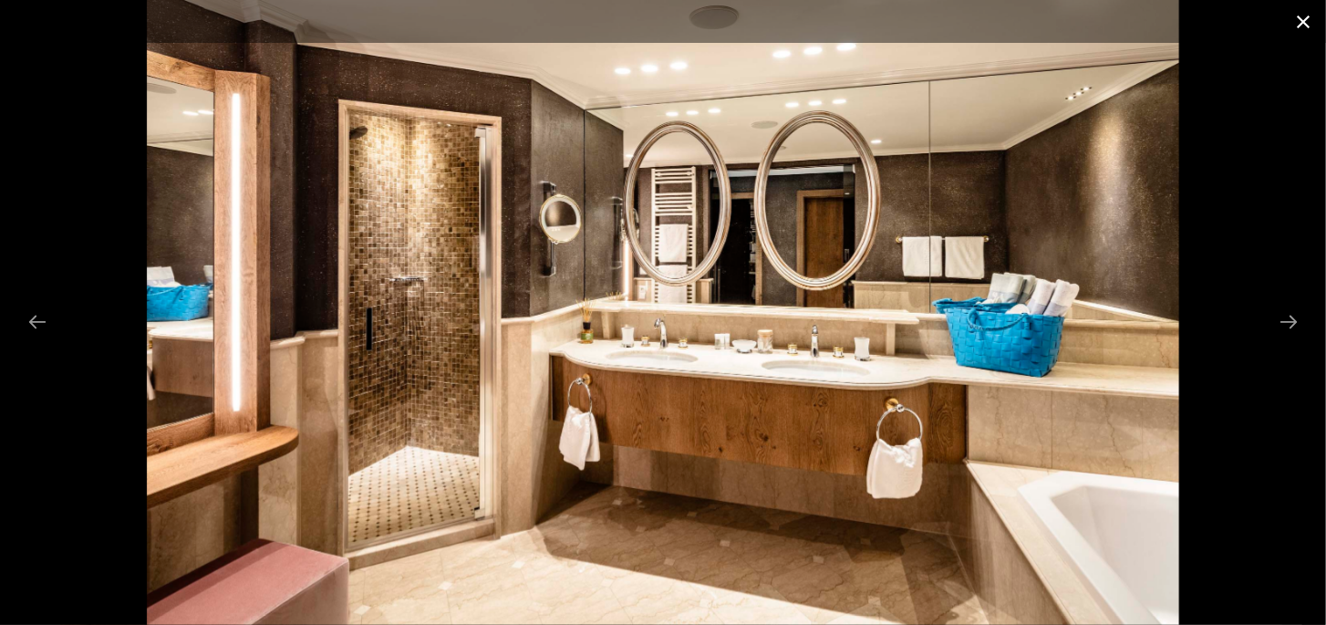
click at [1314, 24] on button "Close gallery" at bounding box center [1304, 21] width 46 height 43
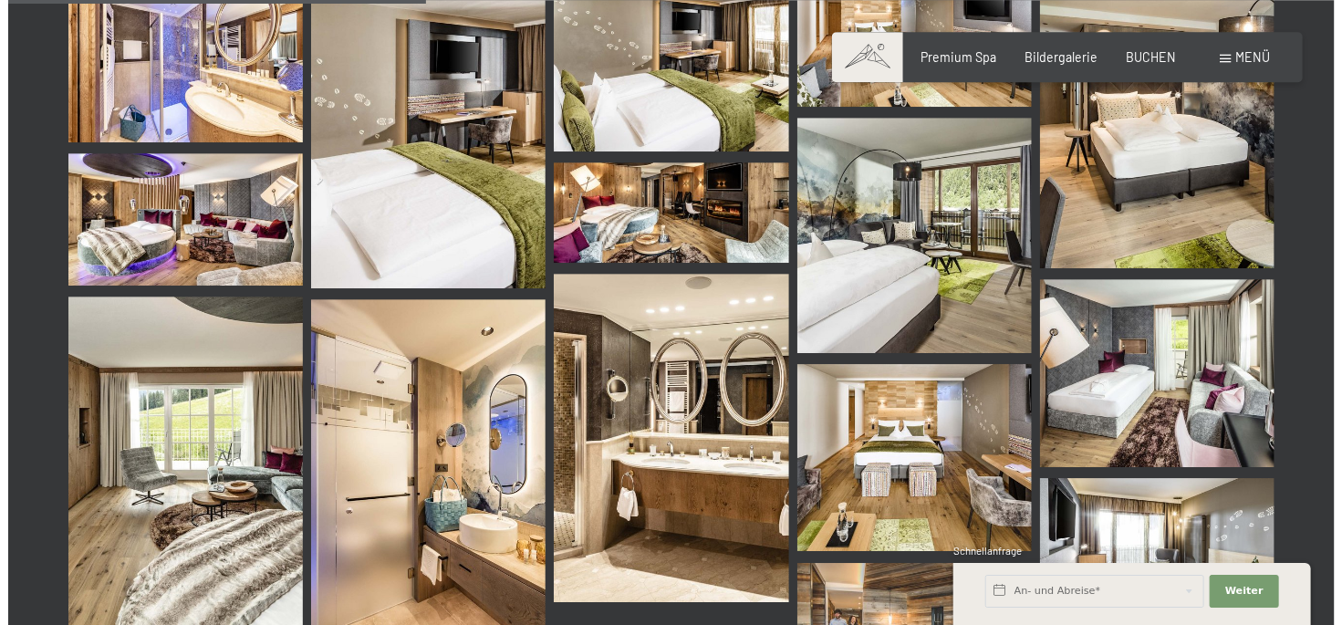
scroll to position [0, 0]
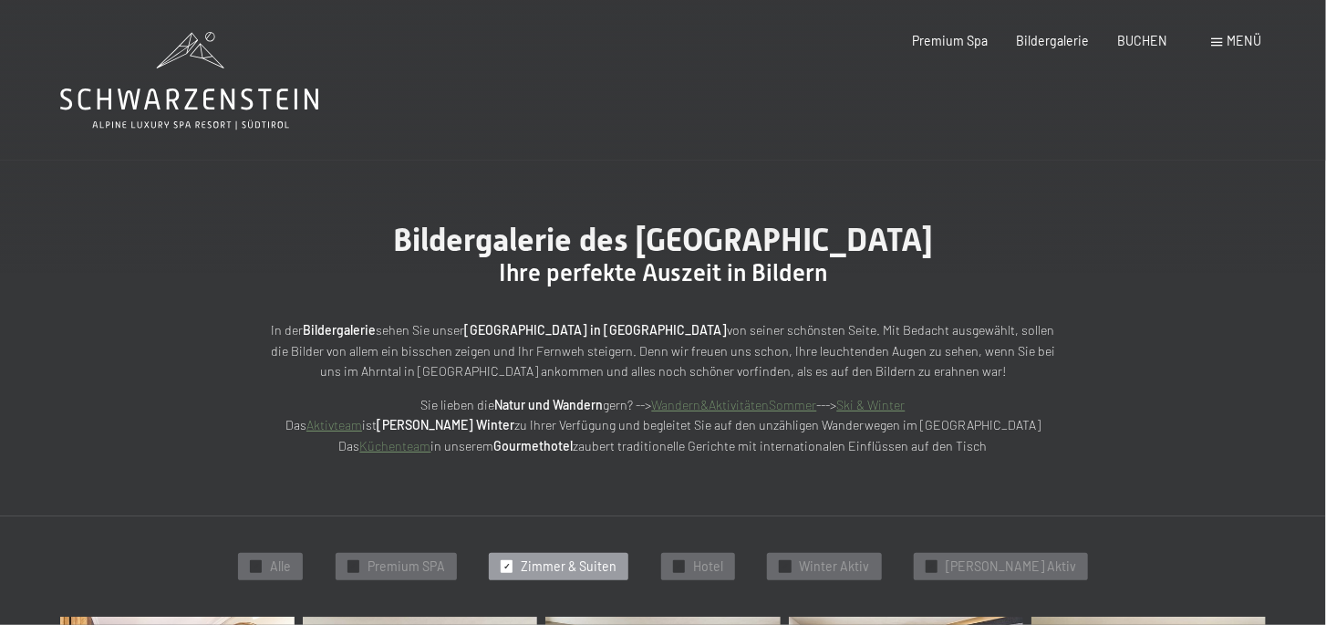
click at [1232, 46] on span "Menü" at bounding box center [1245, 41] width 35 height 16
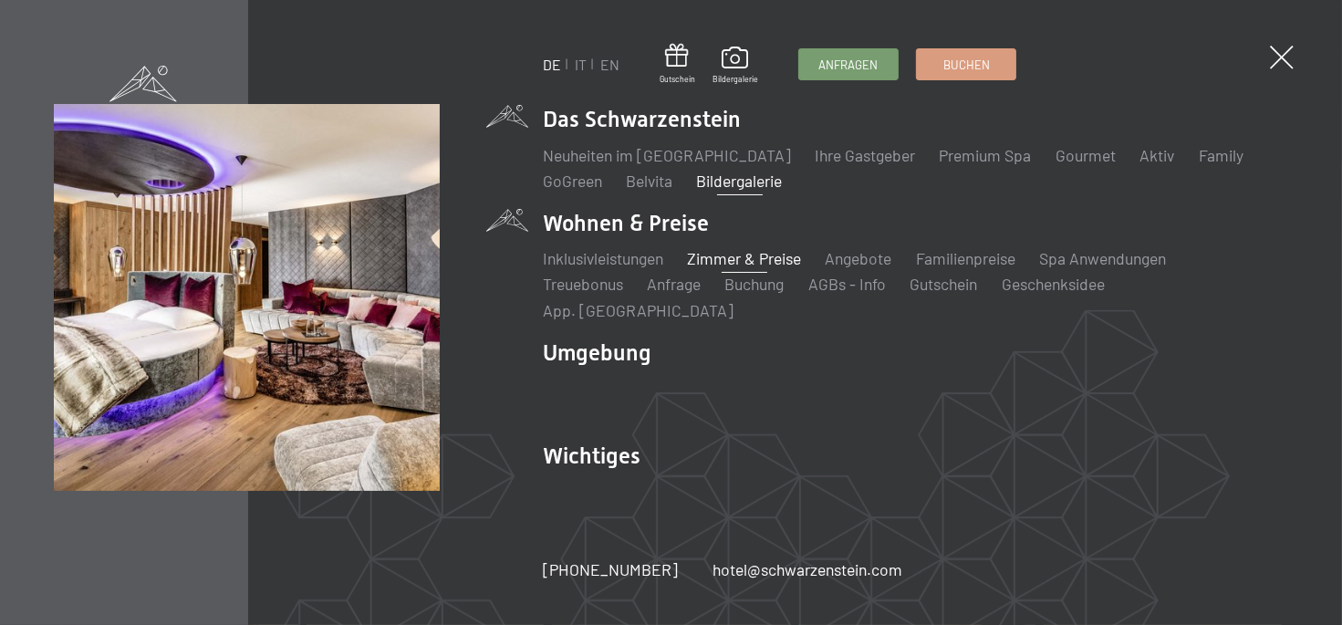
click at [769, 268] on link "Zimmer & Preise" at bounding box center [744, 258] width 114 height 20
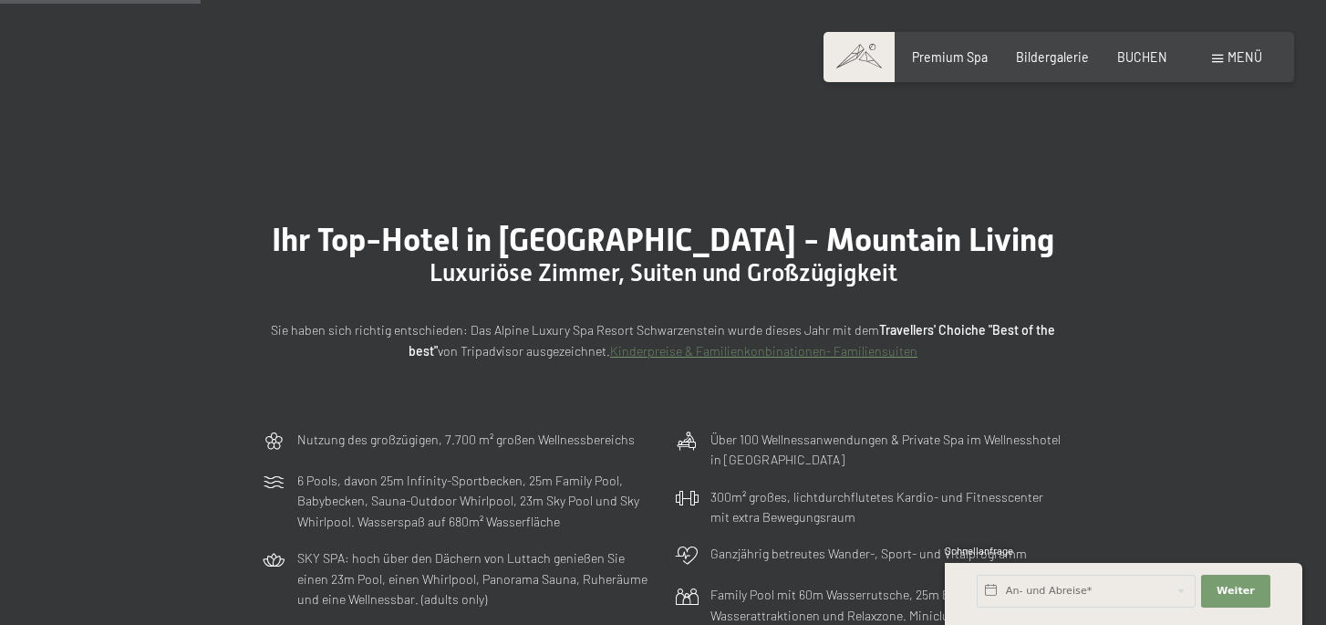
scroll to position [770, 0]
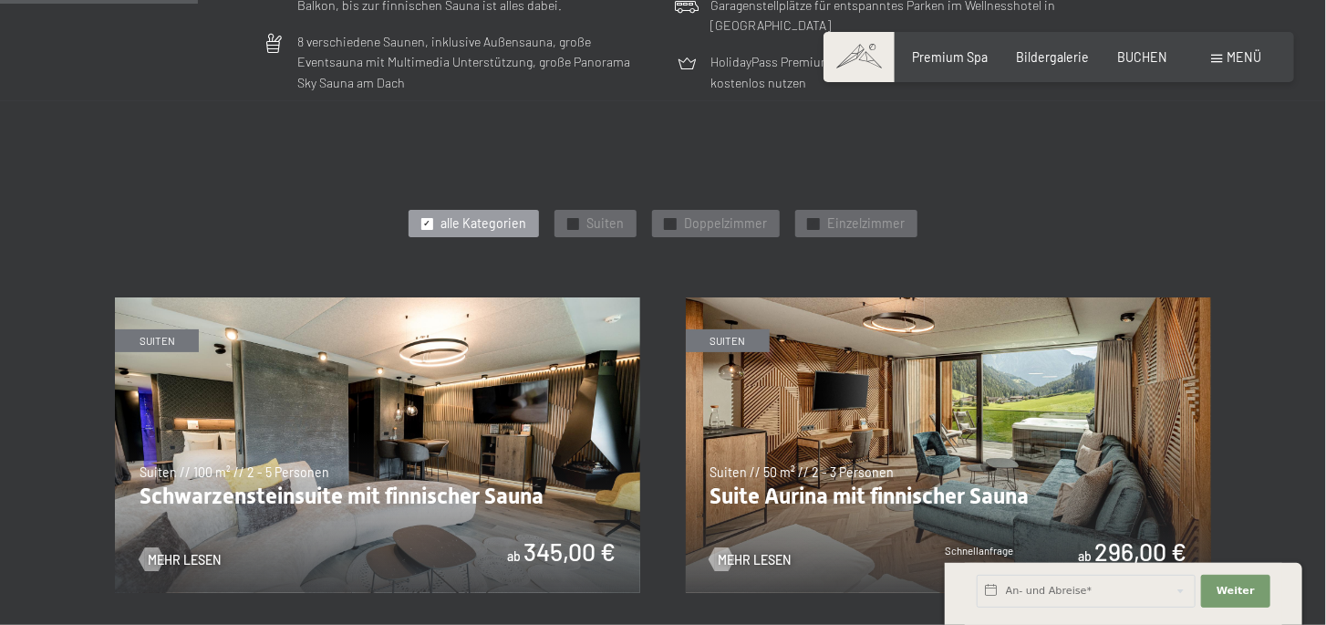
click at [410, 362] on img at bounding box center [377, 445] width 525 height 296
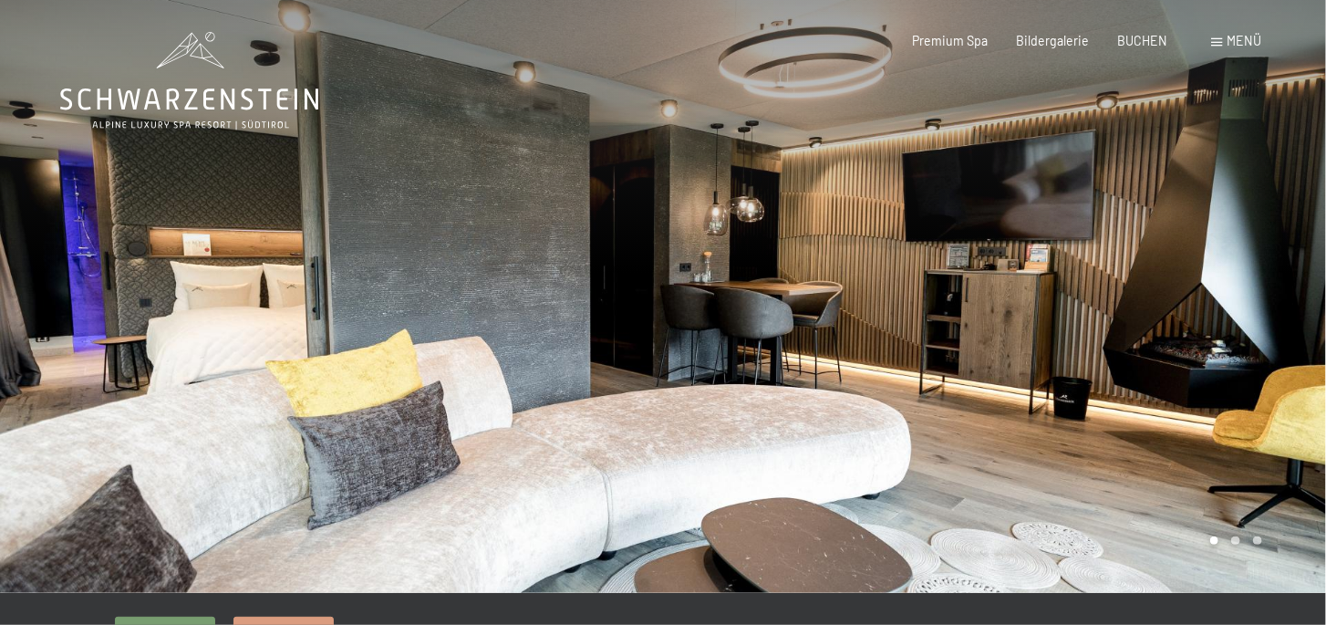
click at [1261, 339] on div at bounding box center [994, 296] width 663 height 593
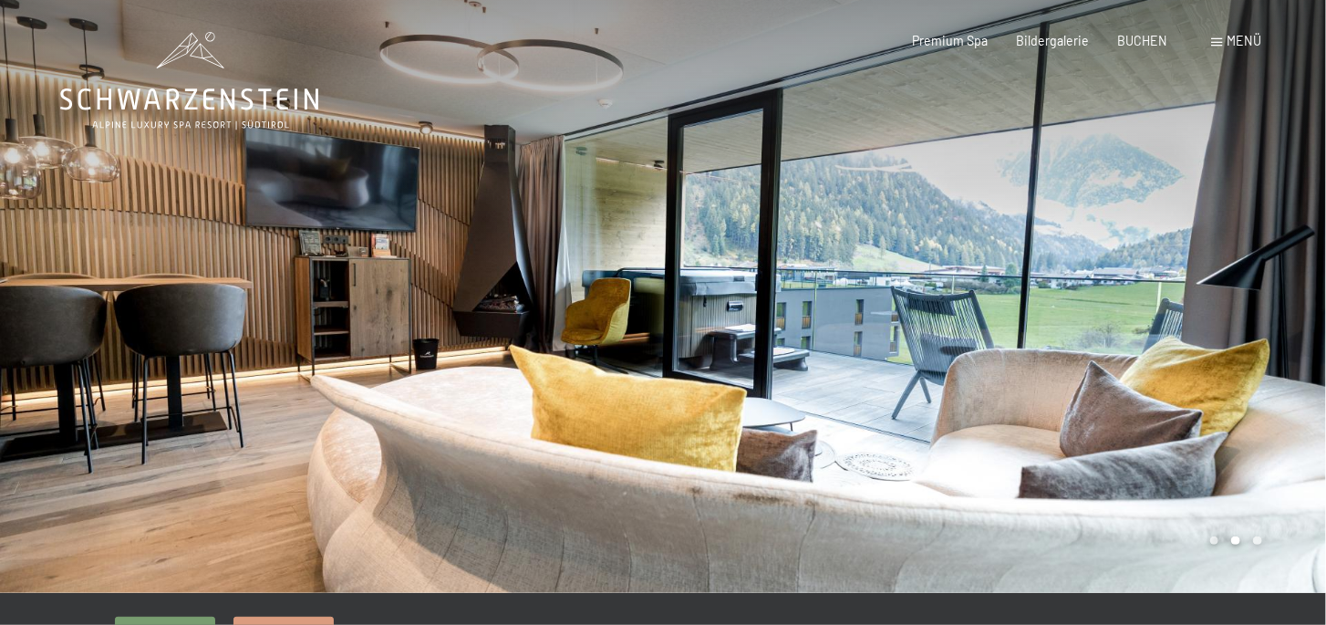
click at [1261, 339] on div at bounding box center [994, 296] width 663 height 593
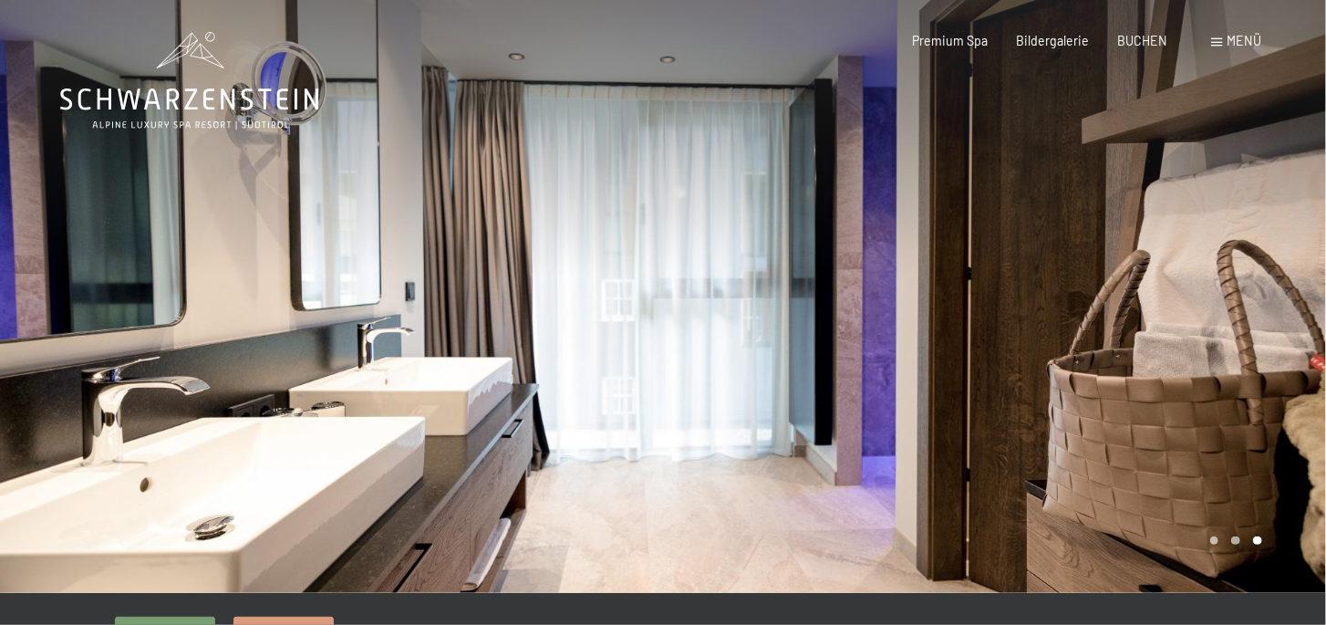
click at [1261, 339] on div at bounding box center [994, 296] width 663 height 593
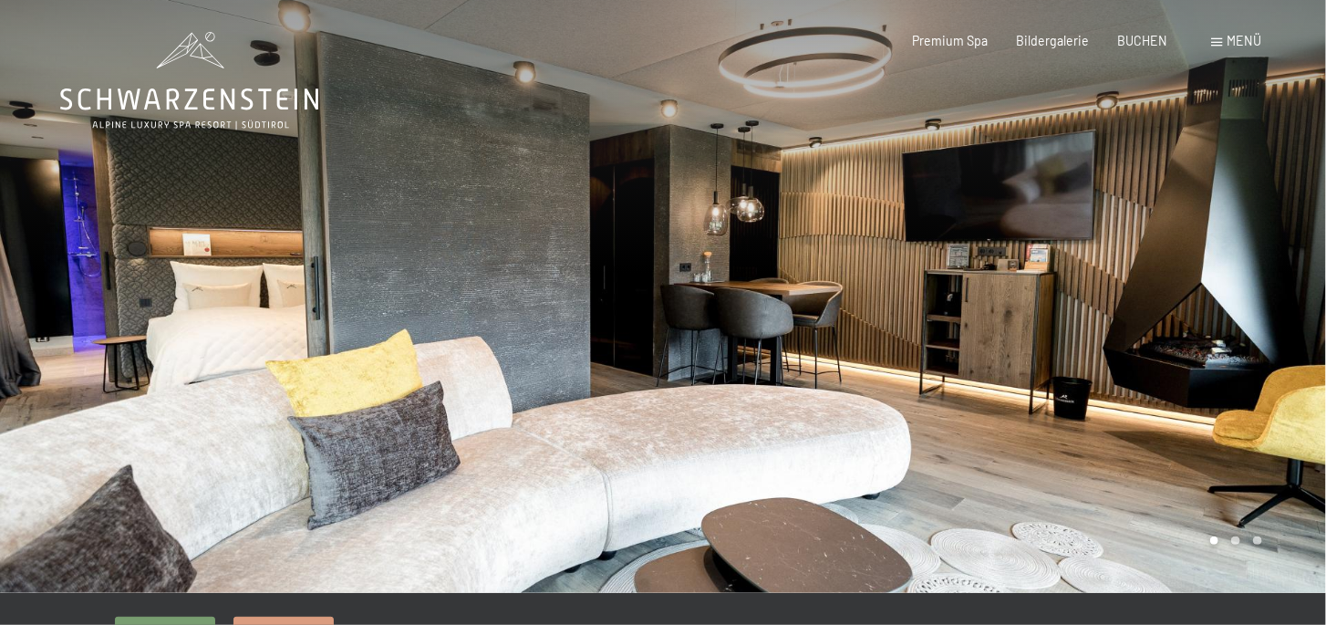
click at [1261, 339] on div at bounding box center [994, 296] width 663 height 593
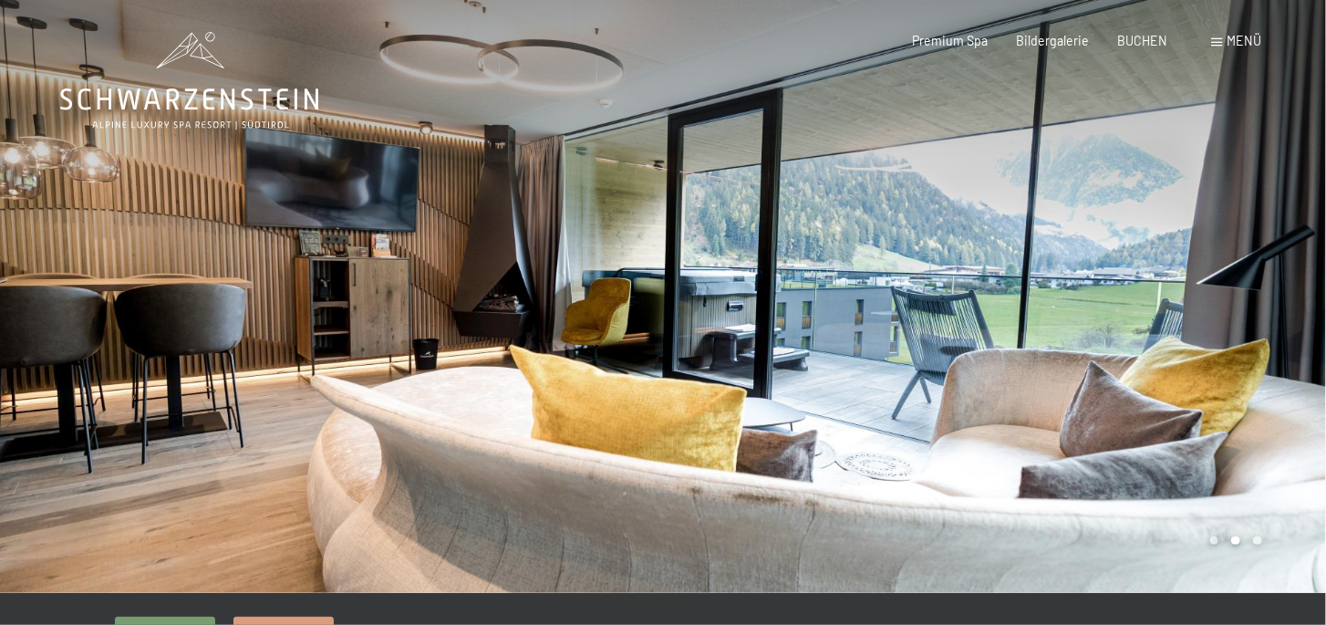
click at [1261, 339] on div at bounding box center [994, 296] width 663 height 593
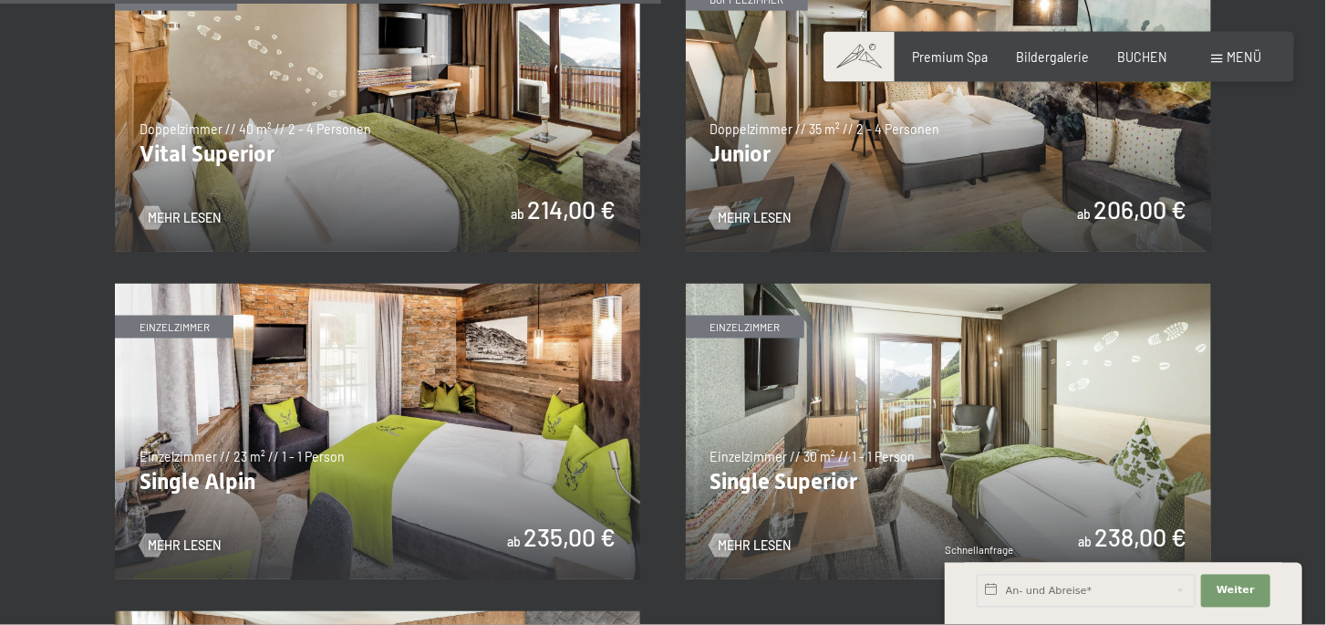
scroll to position [2311, 0]
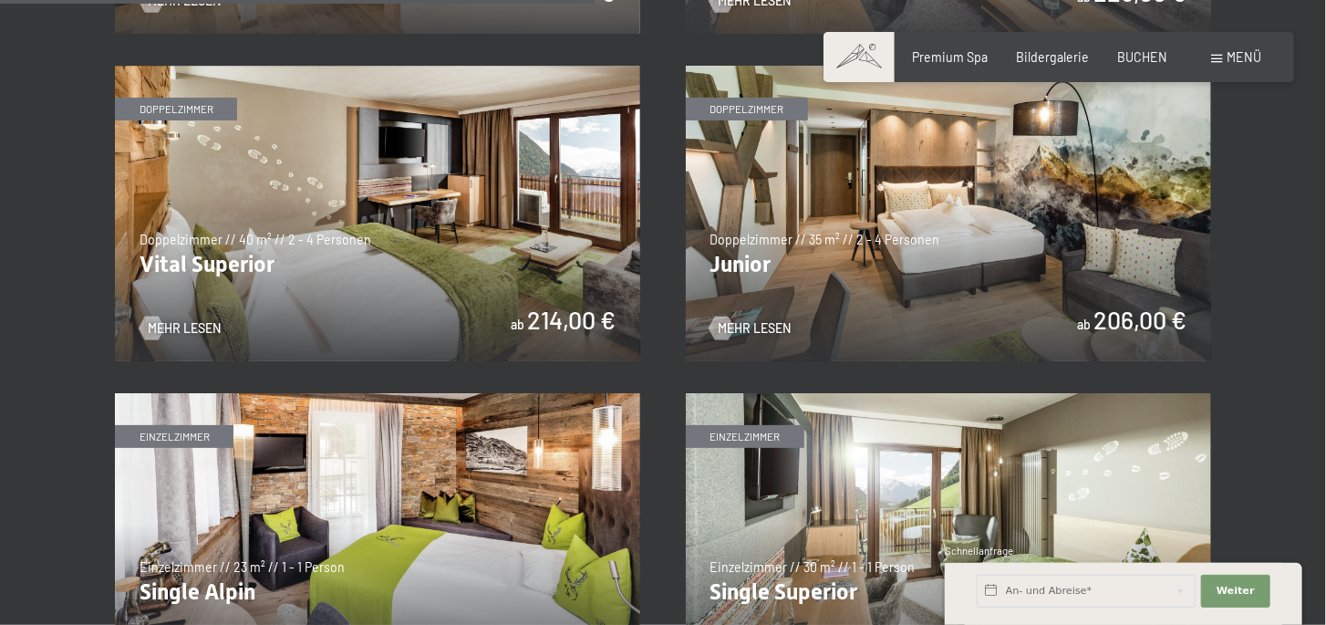
click at [903, 207] on img at bounding box center [948, 214] width 525 height 296
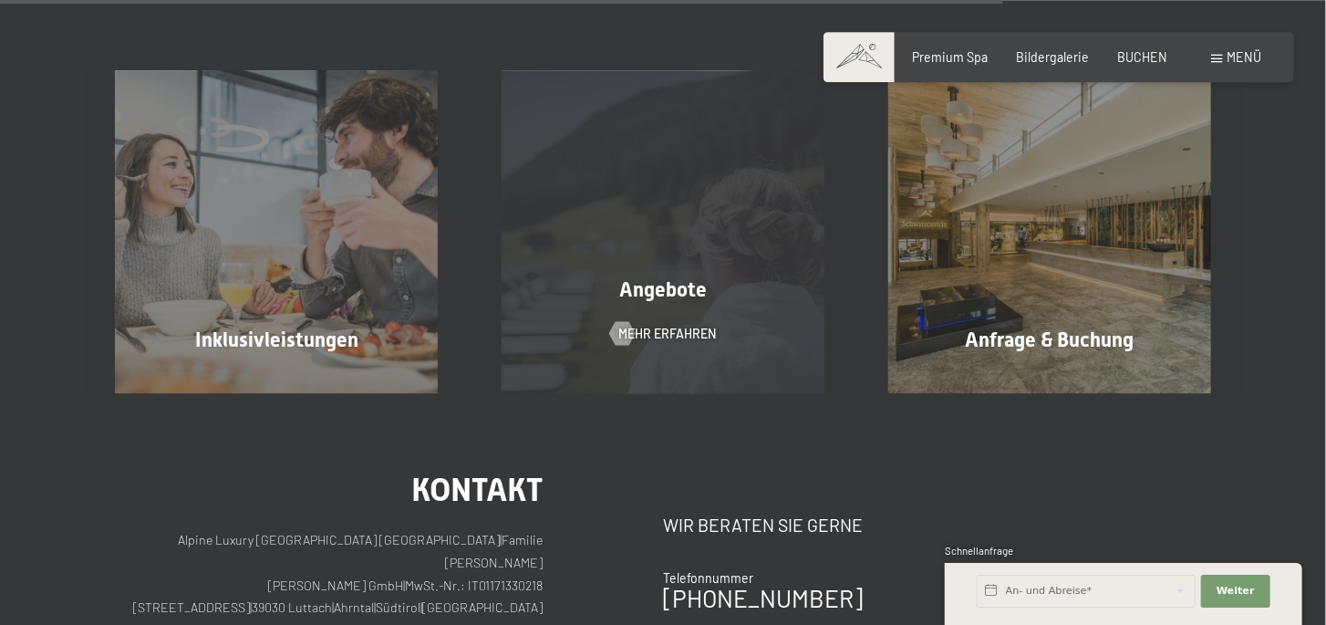
scroll to position [1798, 0]
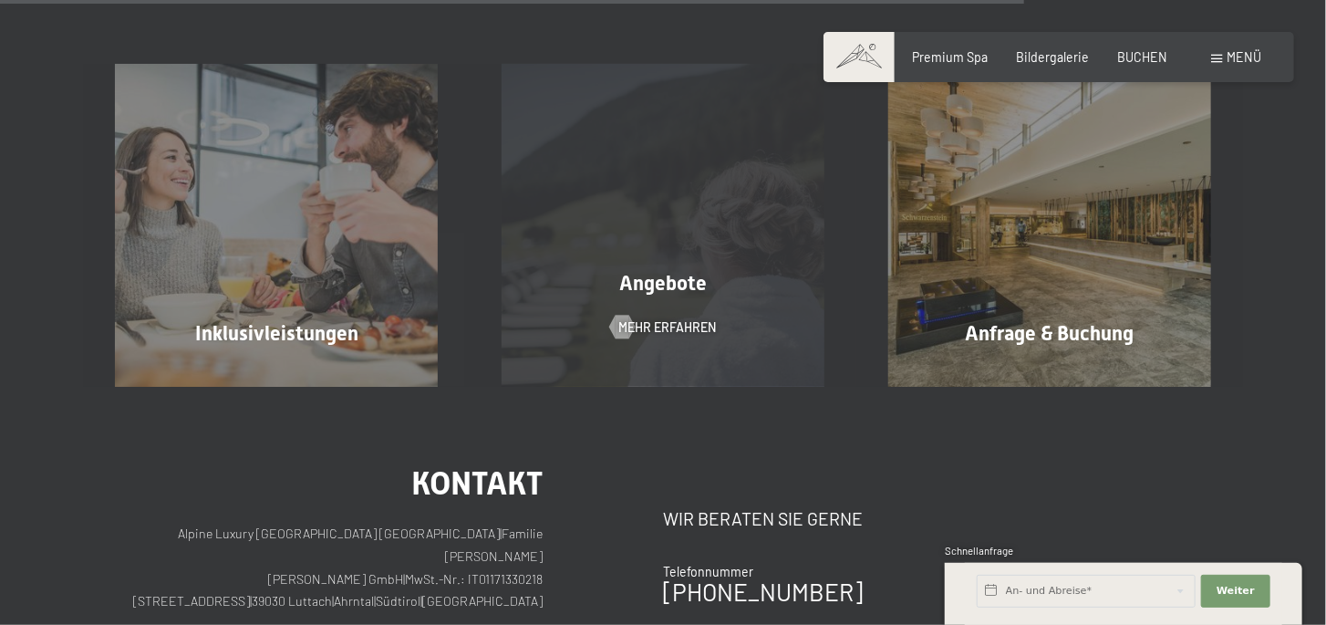
click at [735, 312] on div "Angebote Mehr erfahren" at bounding box center [663, 225] width 387 height 322
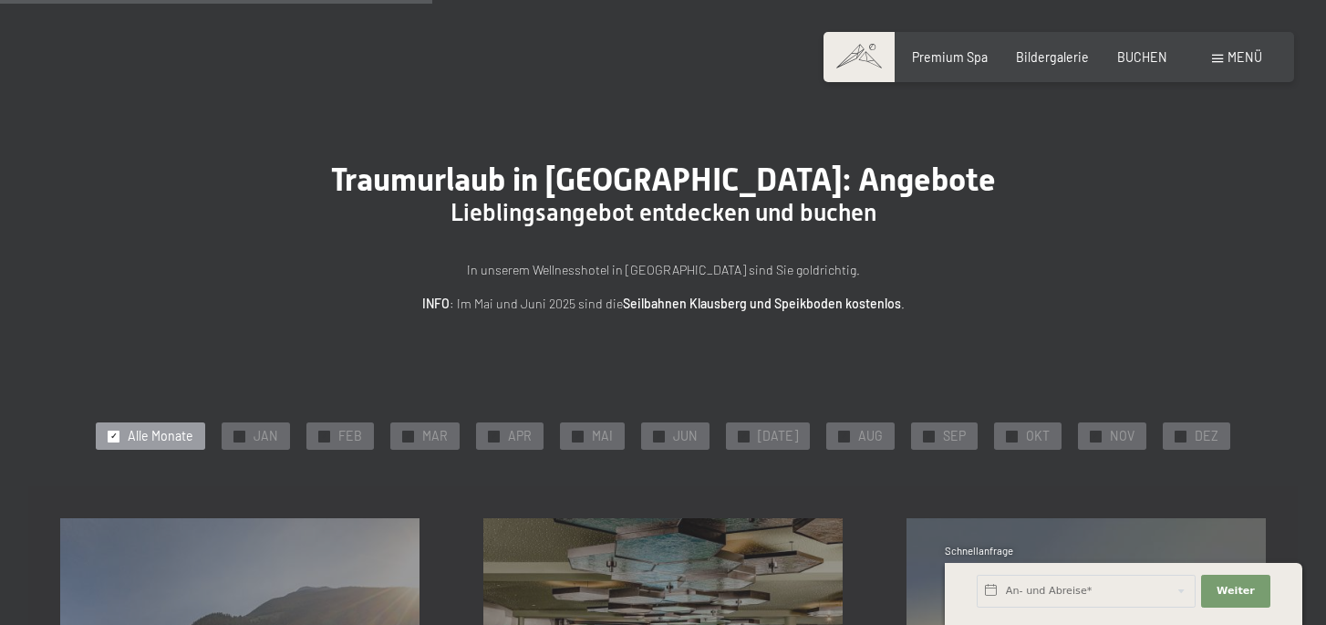
scroll to position [1027, 0]
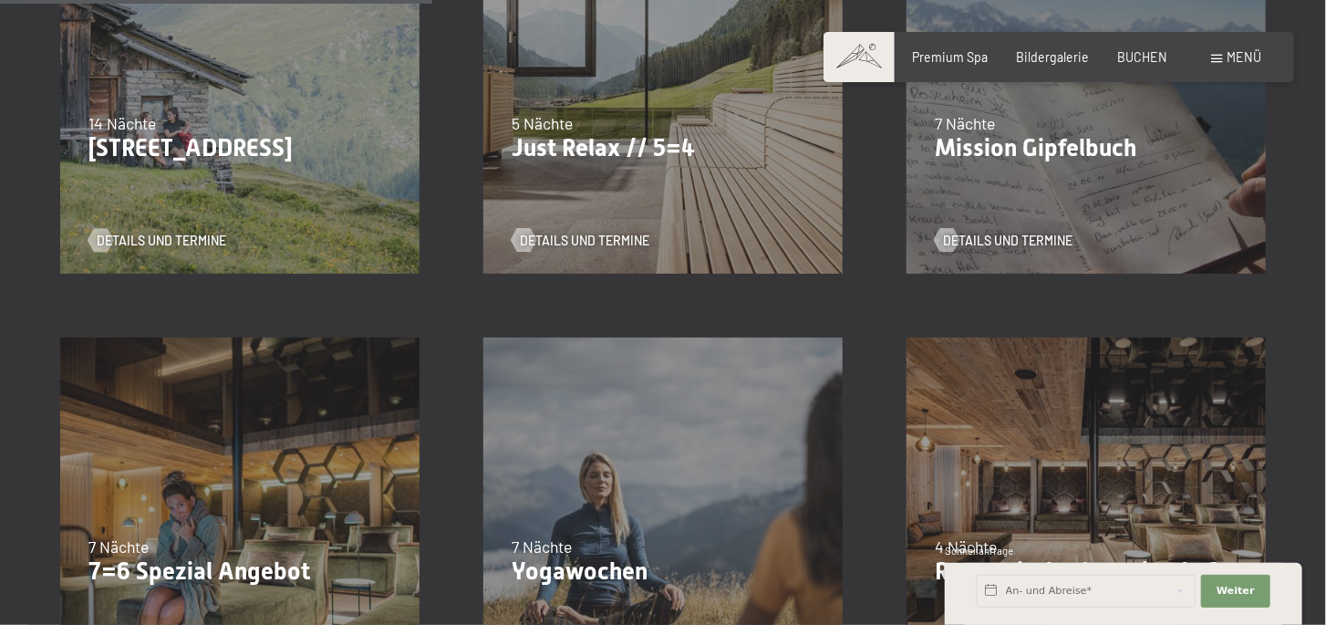
click at [1231, 54] on span "Menü" at bounding box center [1245, 57] width 35 height 16
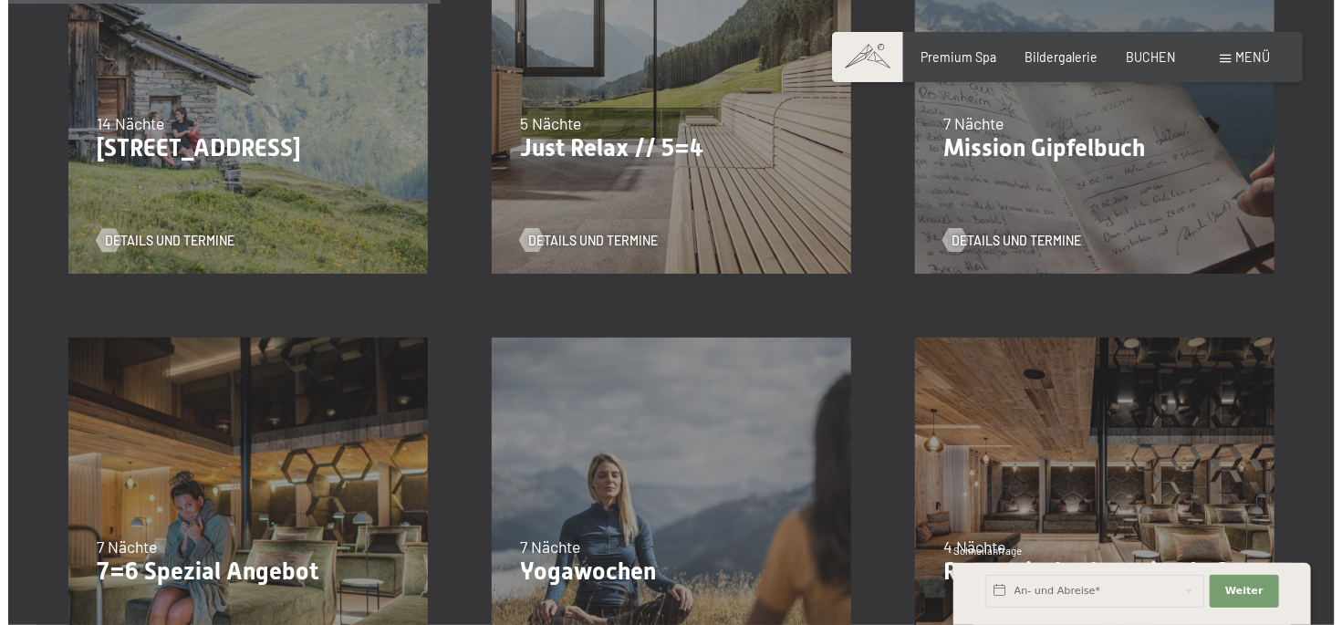
scroll to position [1033, 0]
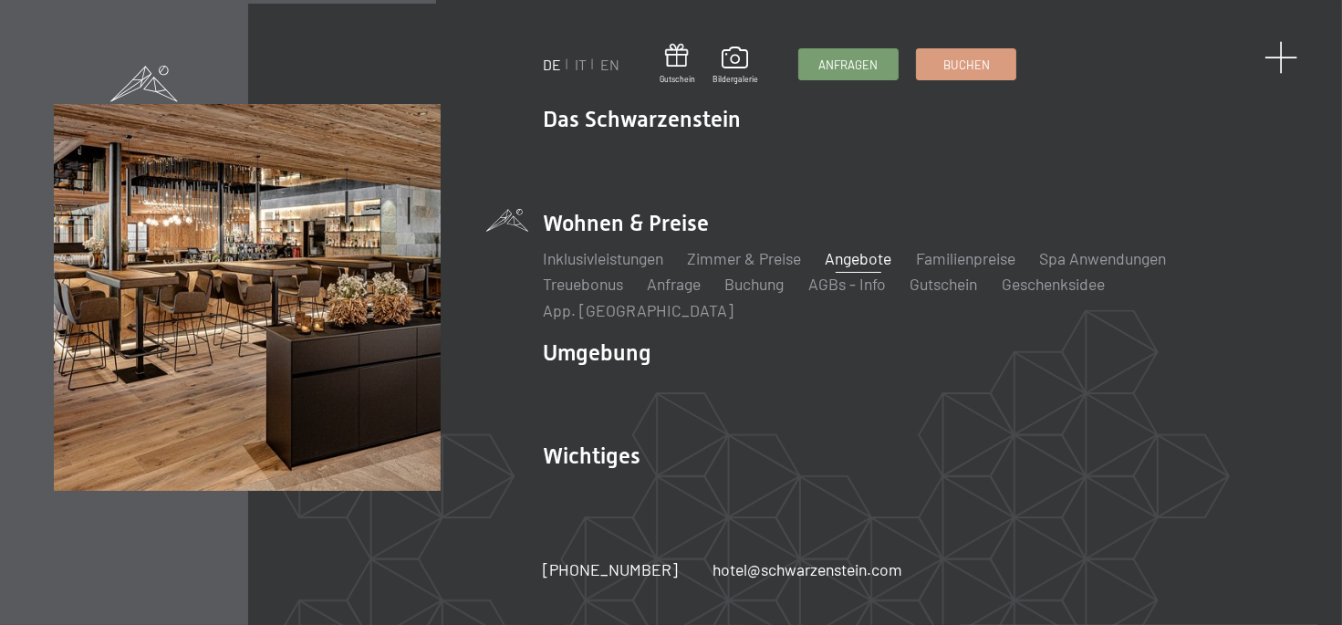
click at [1282, 66] on span at bounding box center [1281, 58] width 34 height 34
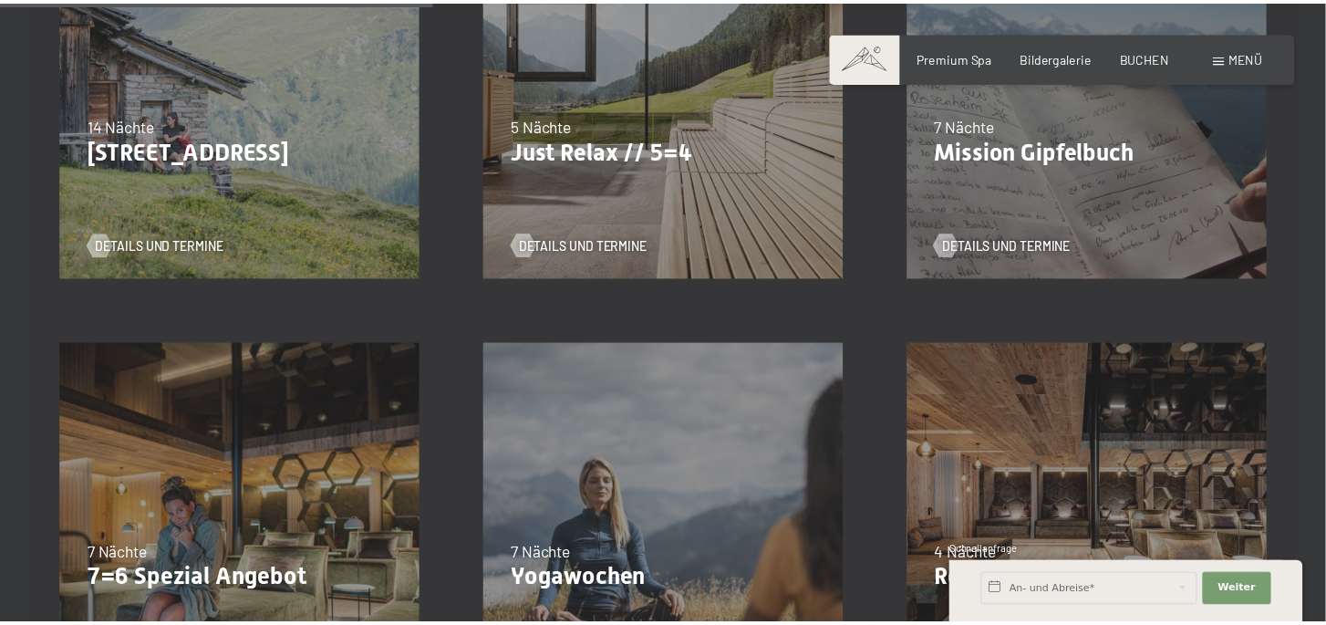
scroll to position [1027, 0]
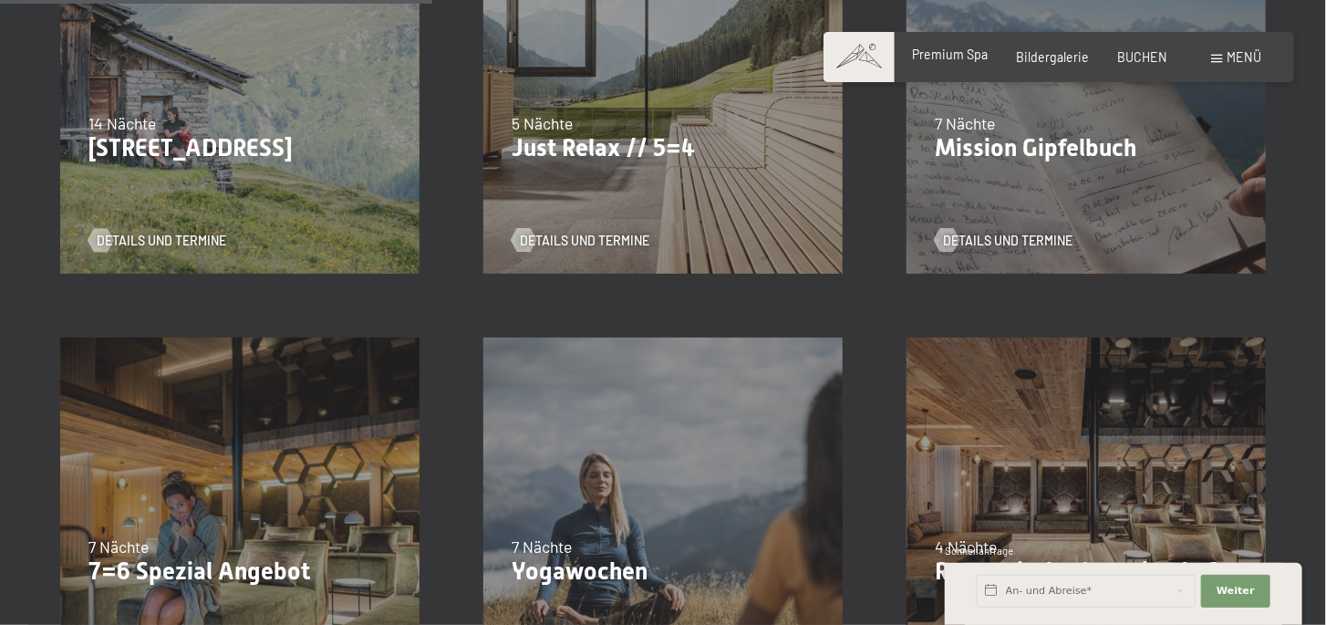
click at [952, 59] on span "Premium Spa" at bounding box center [950, 55] width 76 height 16
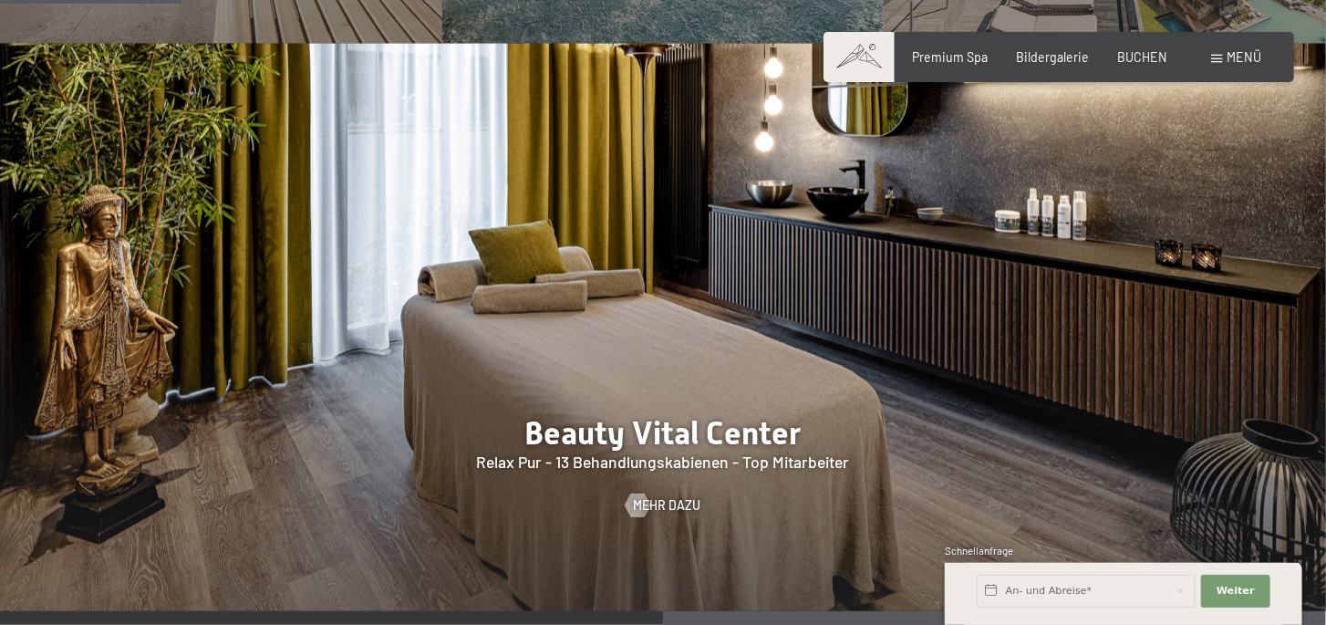
scroll to position [1798, 0]
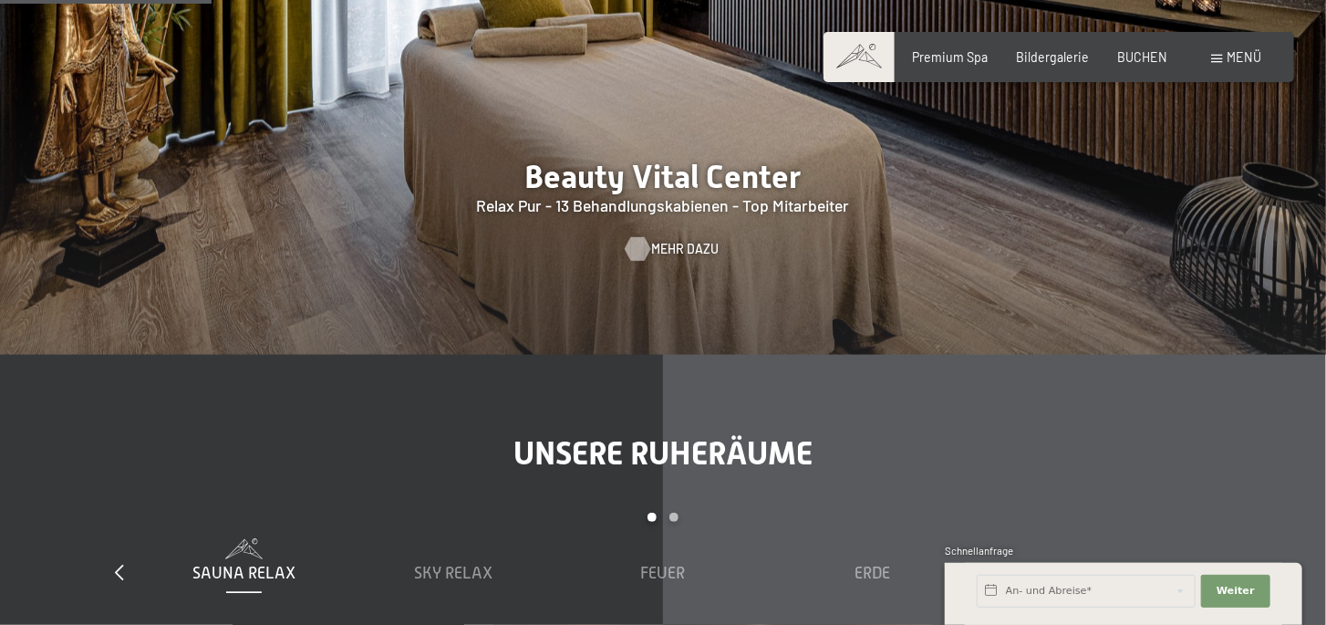
click at [644, 236] on div at bounding box center [637, 248] width 14 height 24
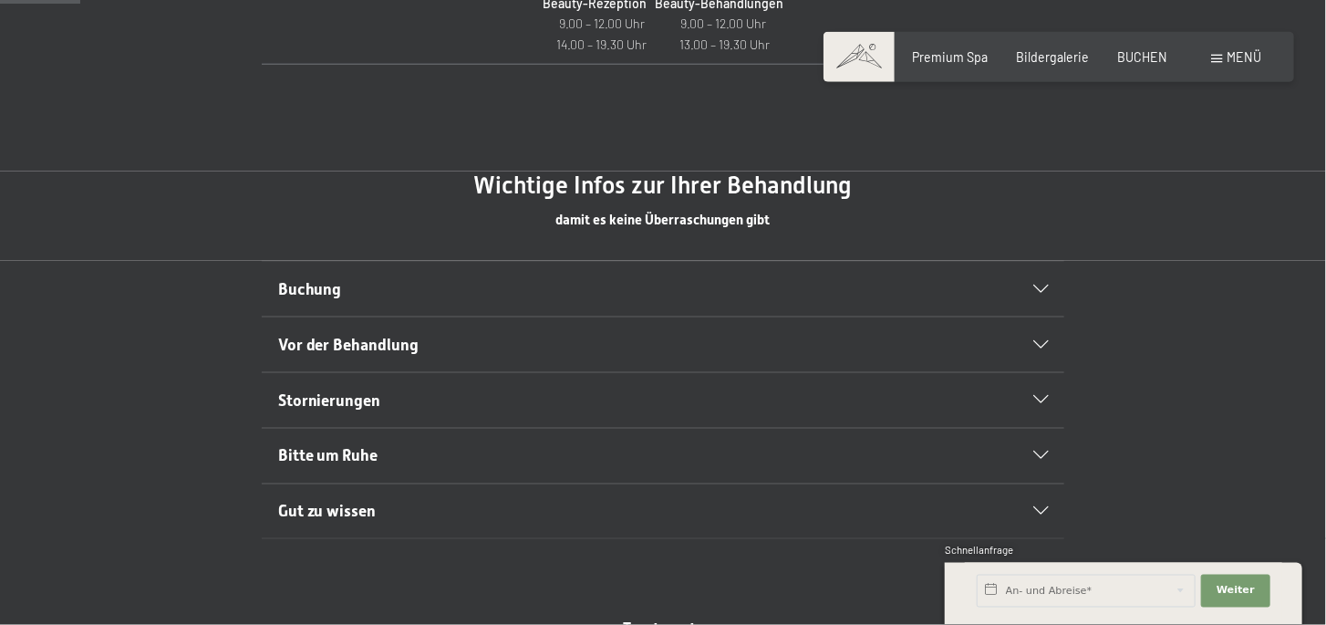
scroll to position [1027, 0]
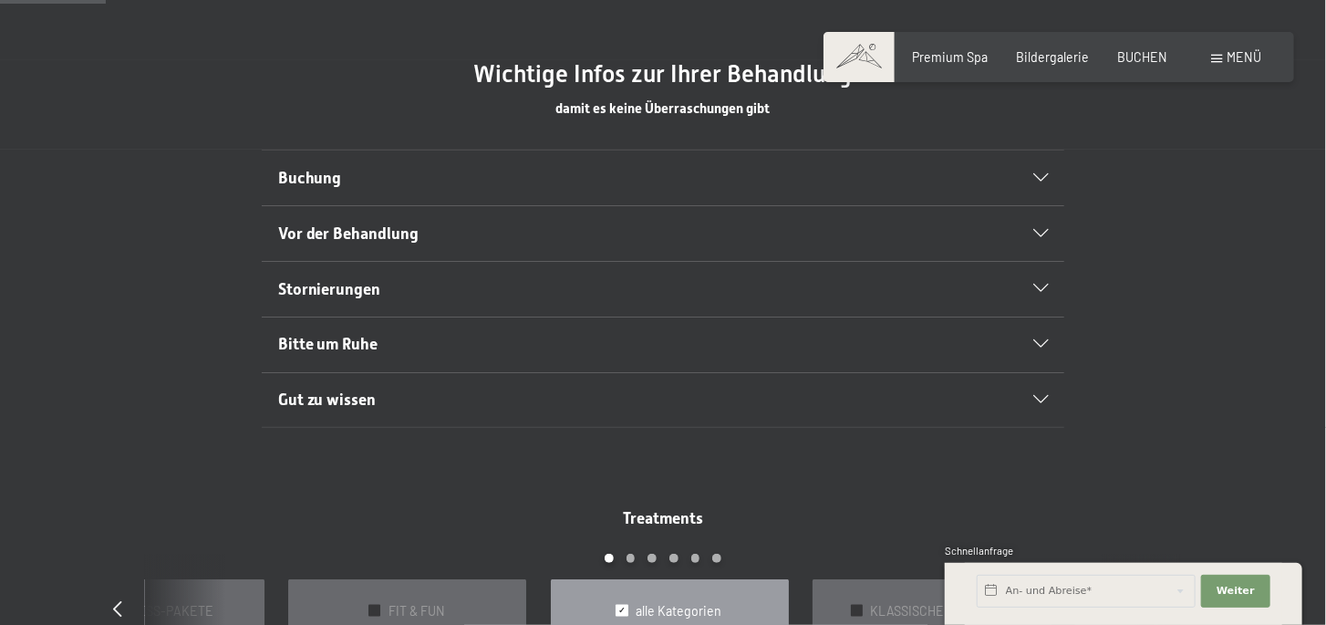
click at [330, 172] on span "Buchung" at bounding box center [310, 178] width 64 height 18
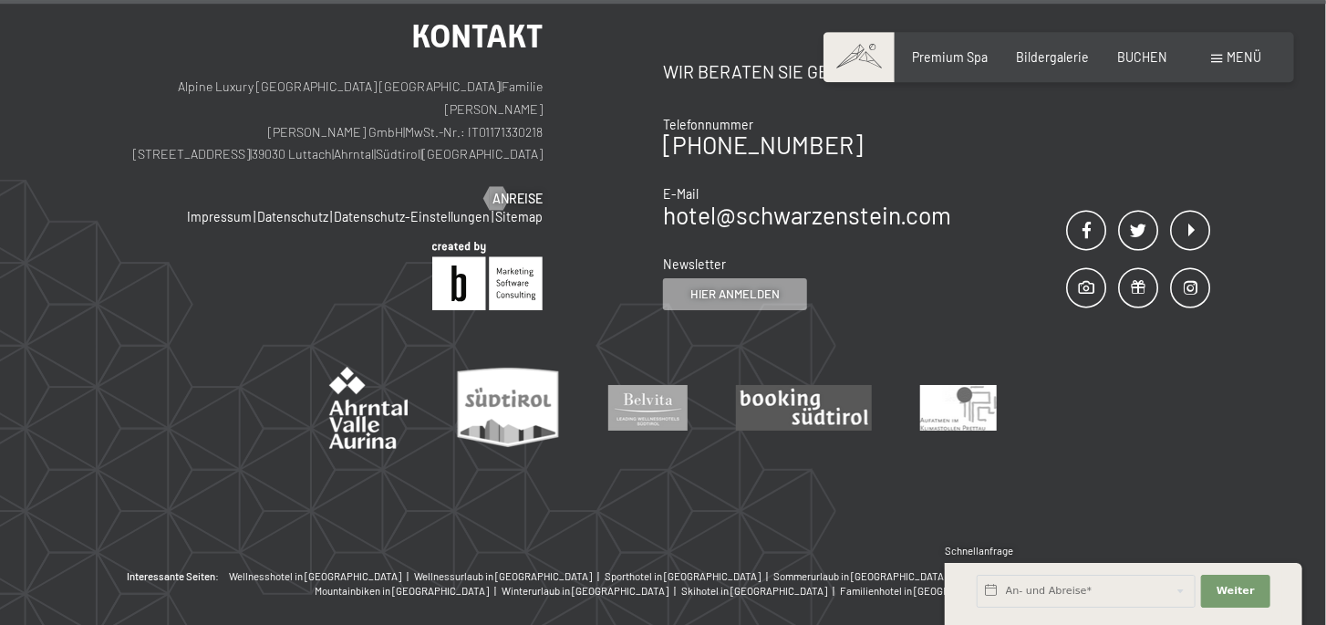
scroll to position [12986, 0]
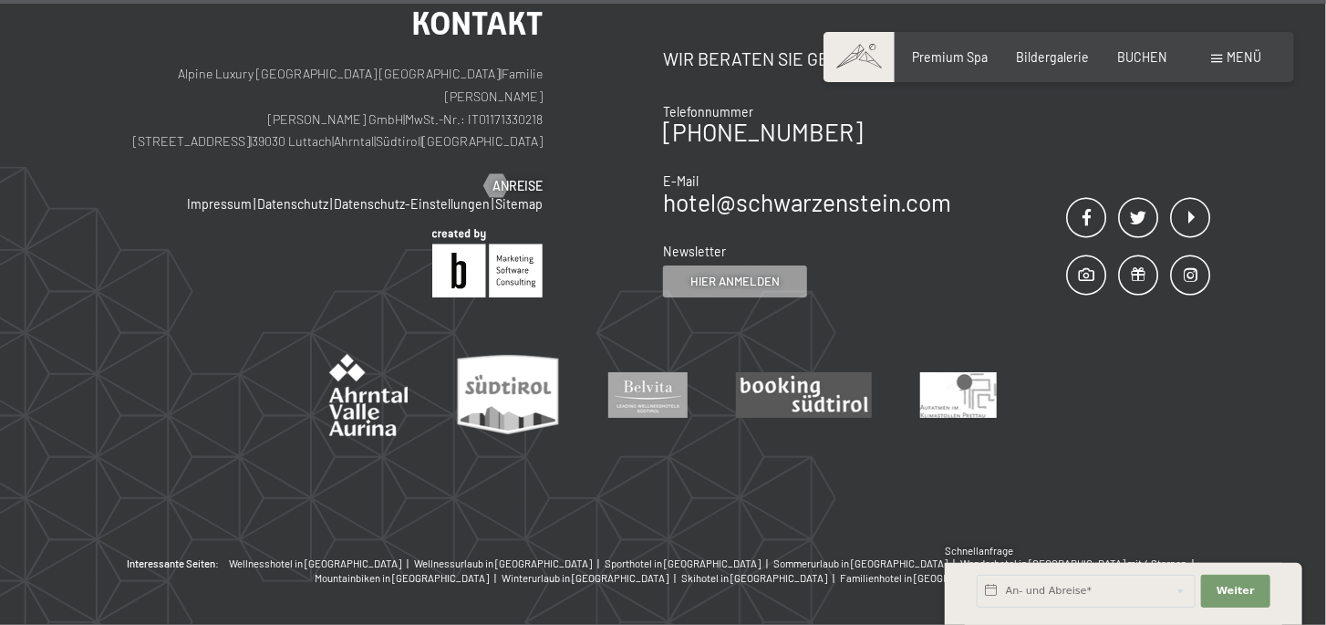
click at [1240, 54] on span "Menü" at bounding box center [1245, 57] width 35 height 16
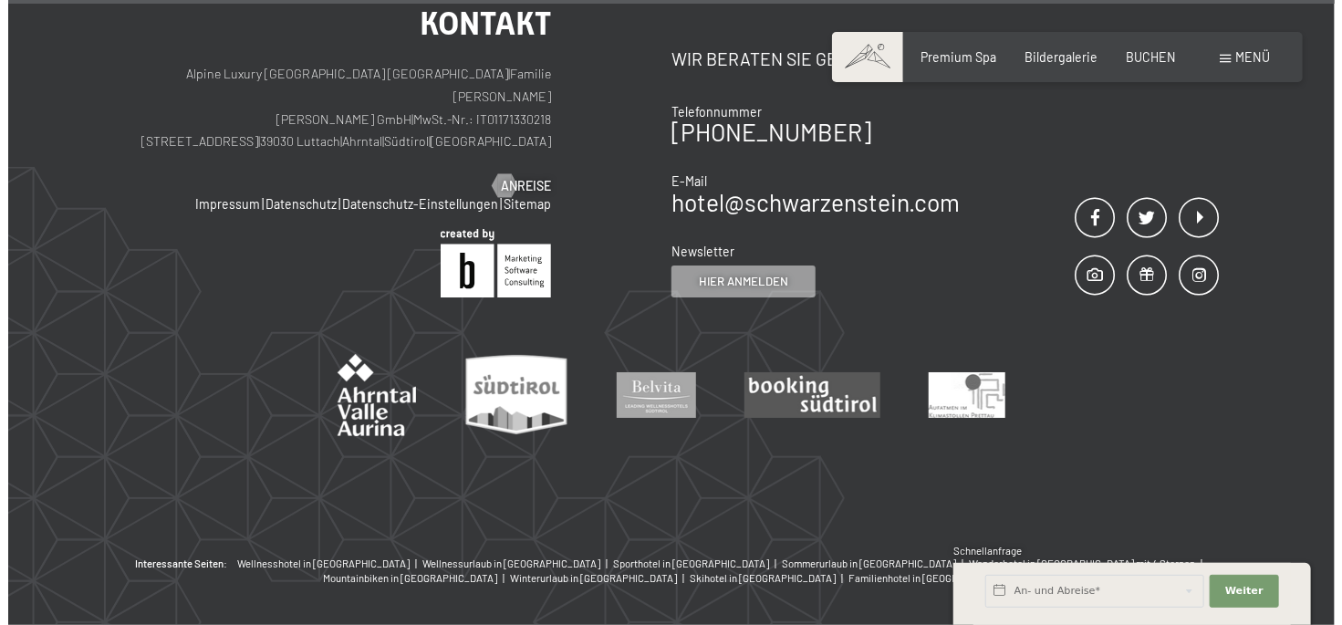
scroll to position [12996, 0]
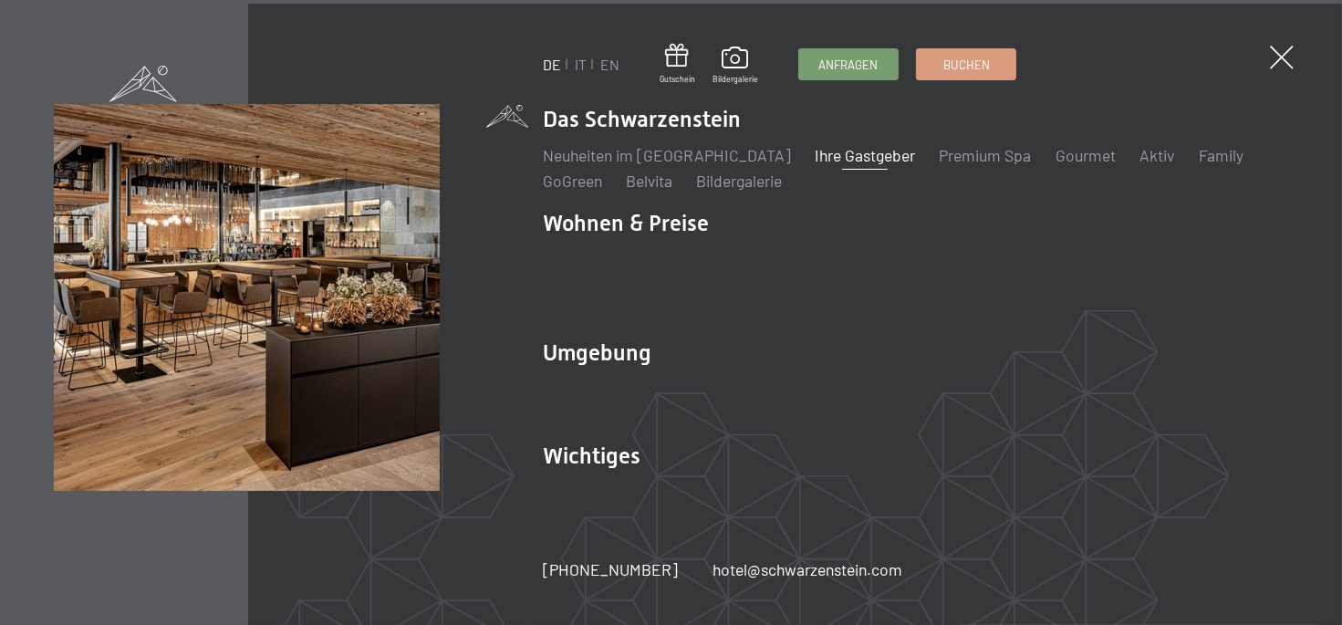
click at [834, 162] on link "Ihre Gastgeber" at bounding box center [865, 155] width 100 height 20
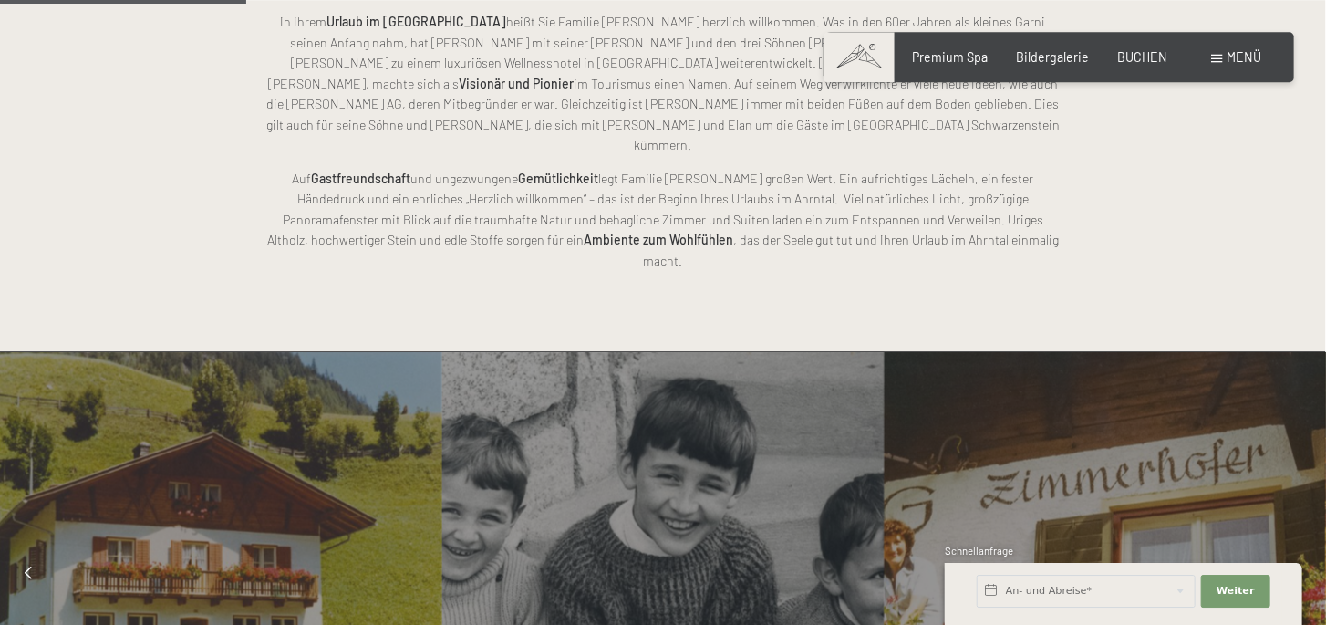
scroll to position [1284, 0]
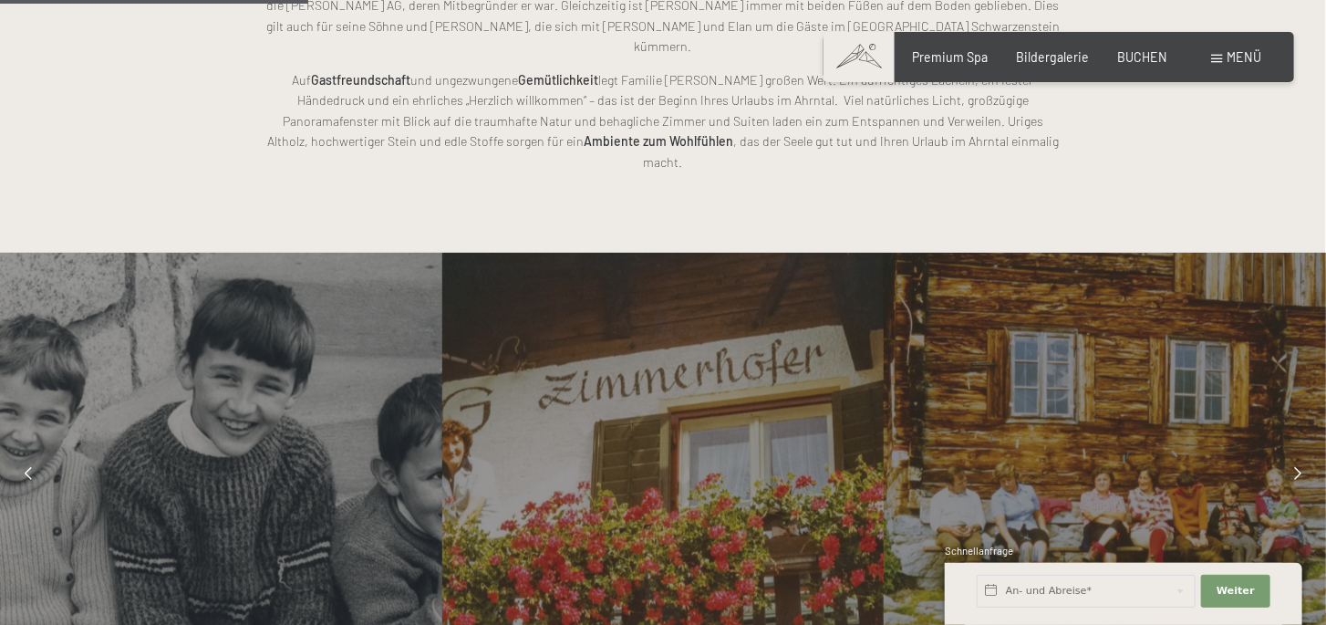
click at [1291, 454] on div at bounding box center [1298, 474] width 40 height 40
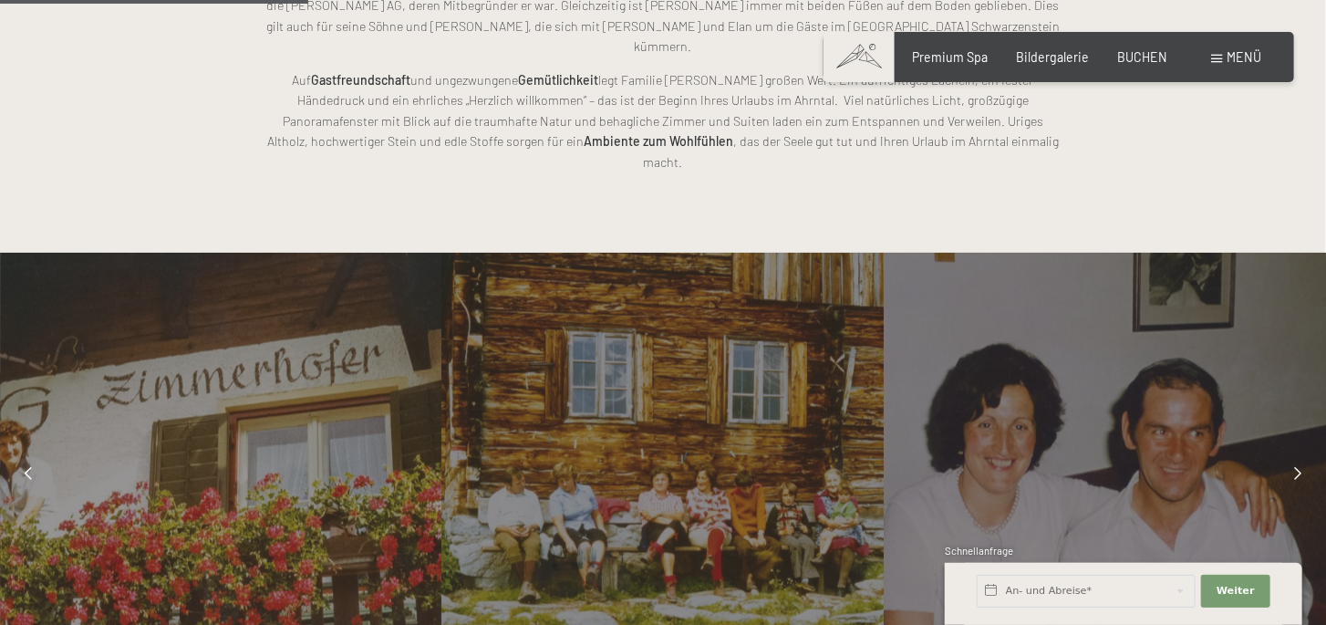
click at [1291, 454] on div at bounding box center [1298, 474] width 40 height 40
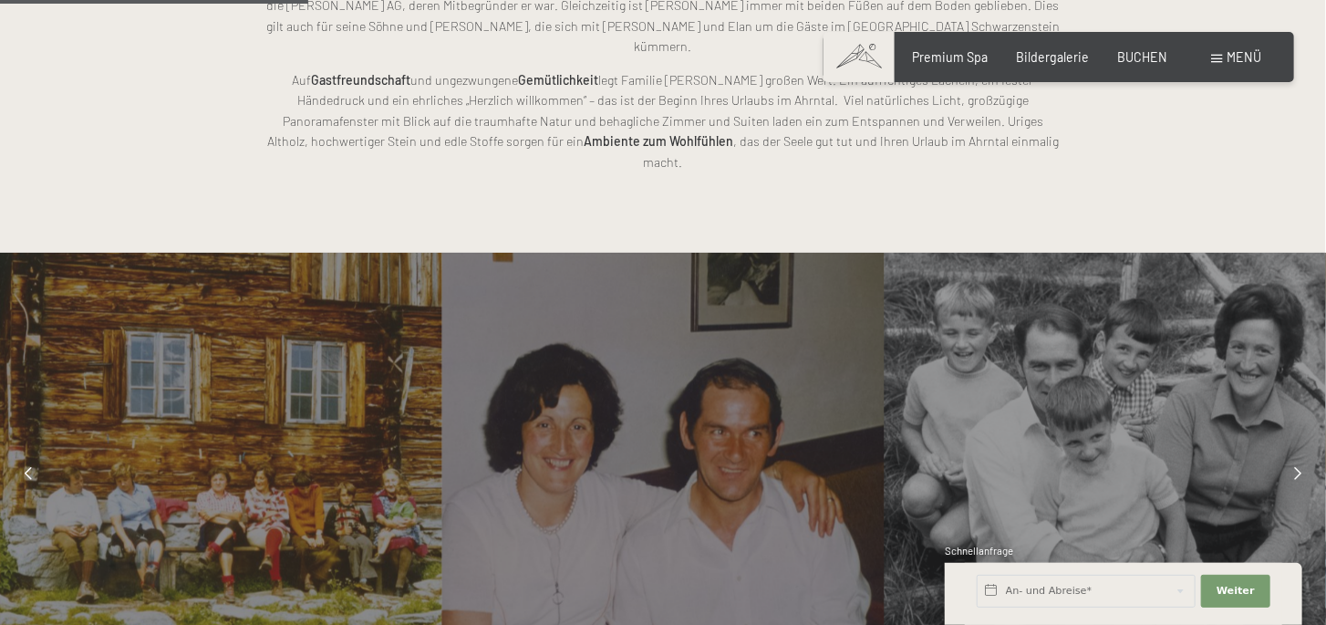
click at [1291, 454] on div at bounding box center [1298, 474] width 40 height 40
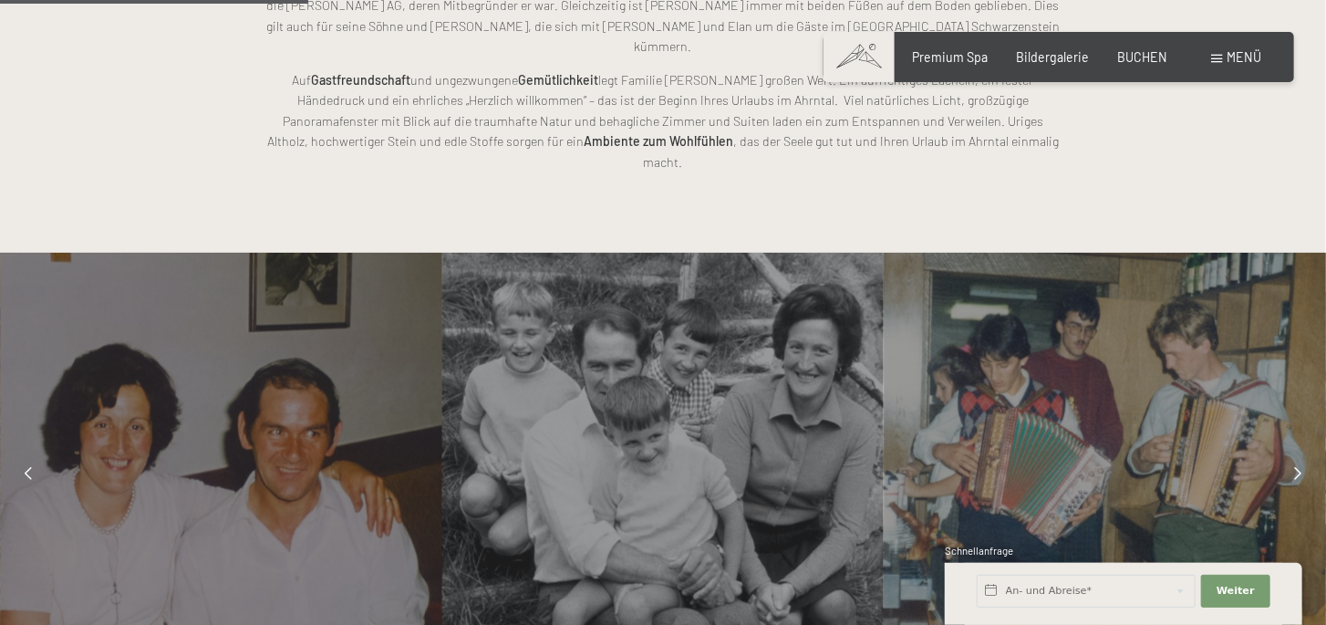
click at [1291, 454] on div at bounding box center [1298, 474] width 40 height 40
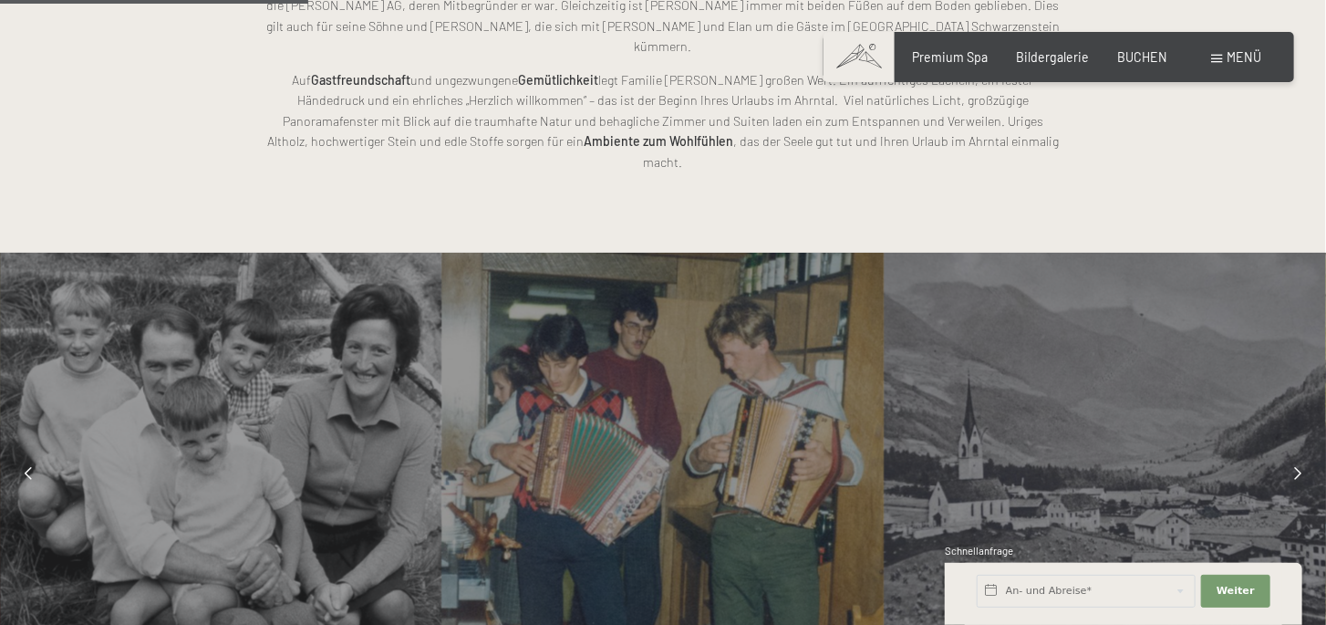
click at [1291, 454] on div at bounding box center [1298, 474] width 40 height 40
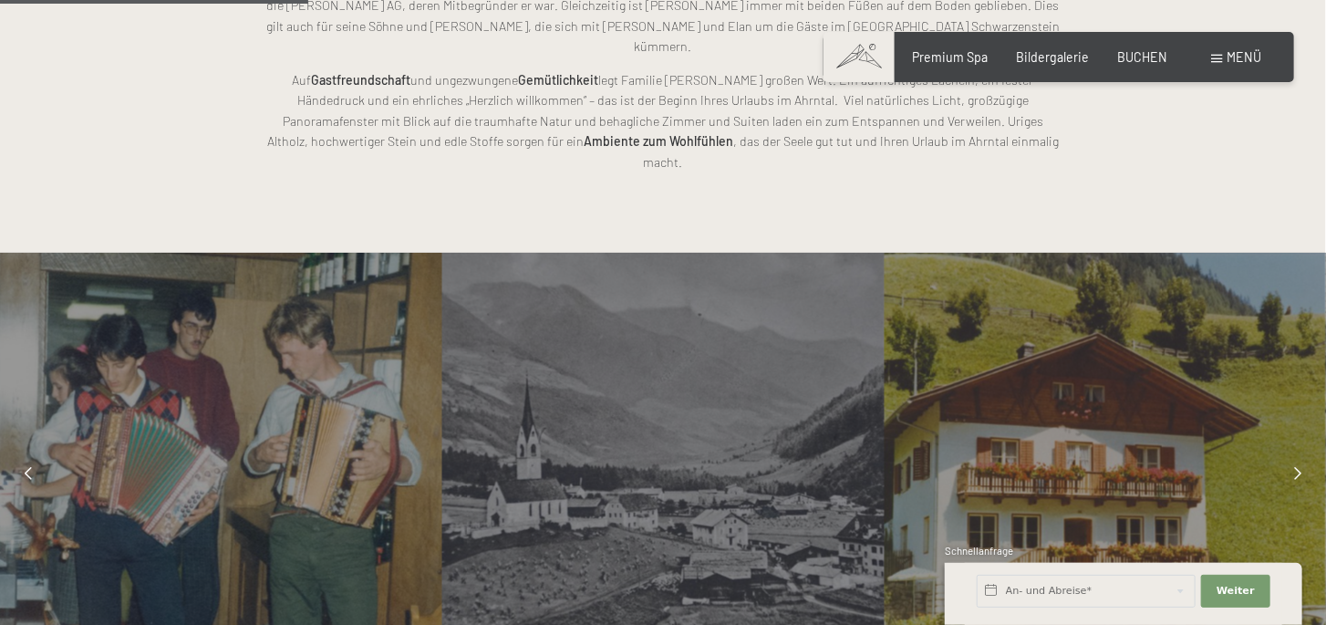
click at [1291, 454] on div at bounding box center [1298, 474] width 40 height 40
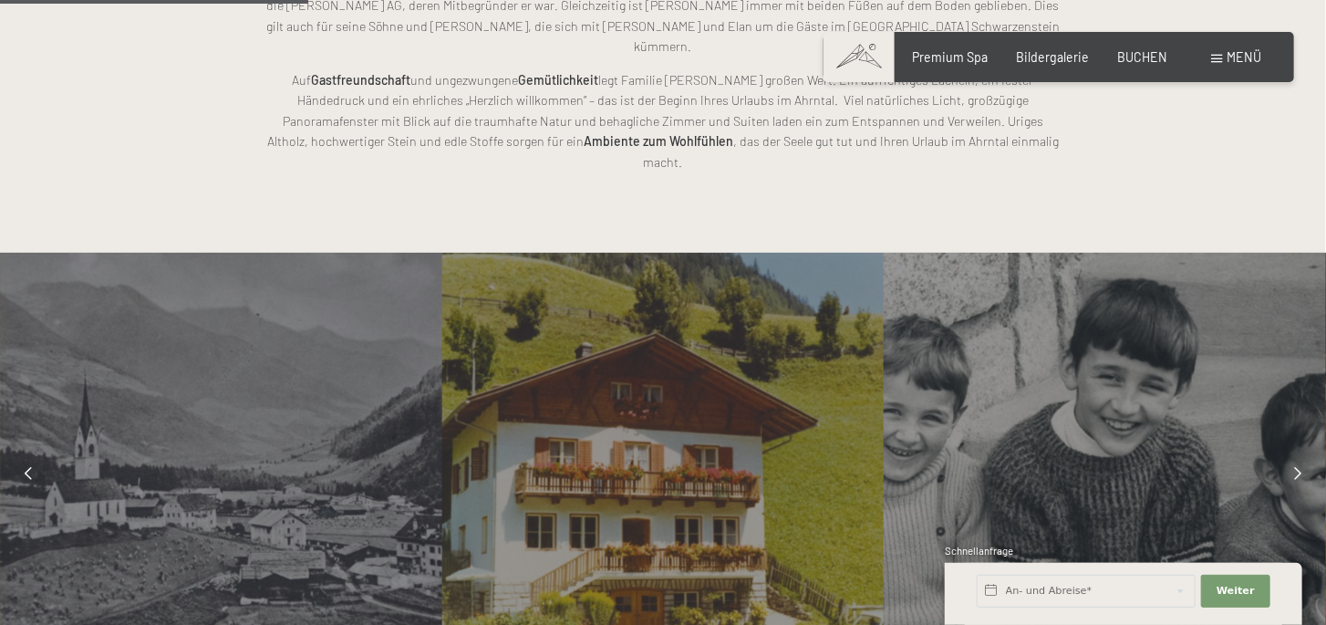
click at [1291, 454] on div at bounding box center [1298, 474] width 40 height 40
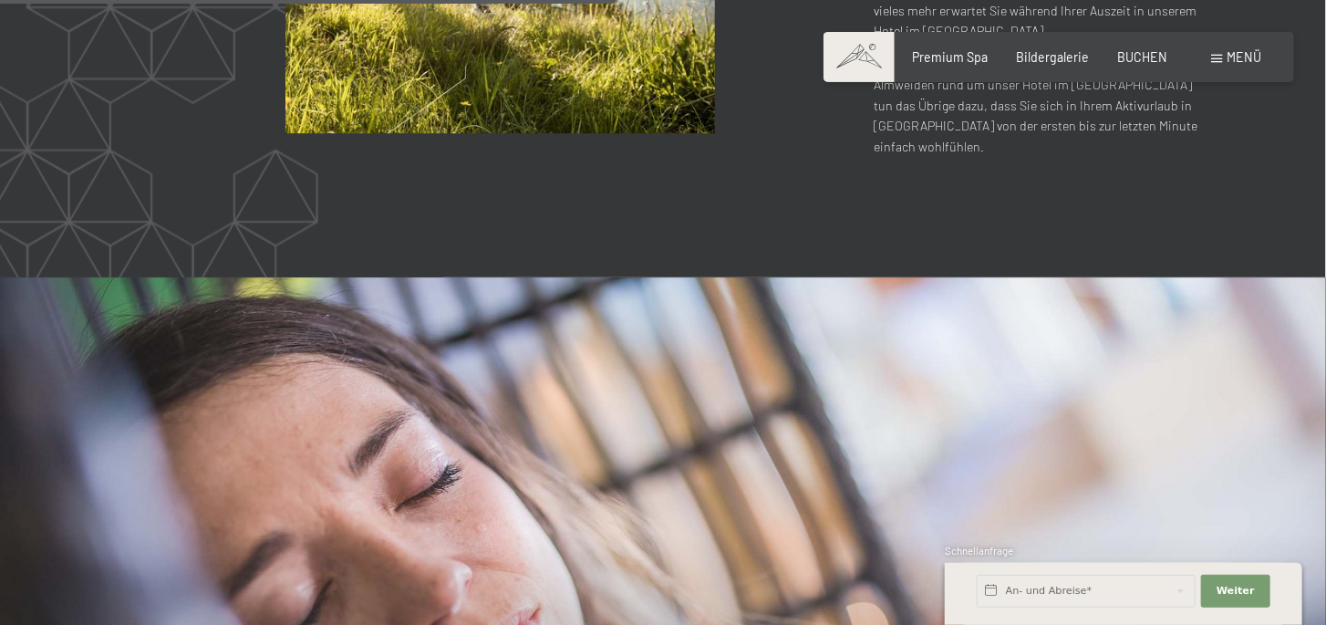
scroll to position [2569, 0]
